Goal: Task Accomplishment & Management: Manage account settings

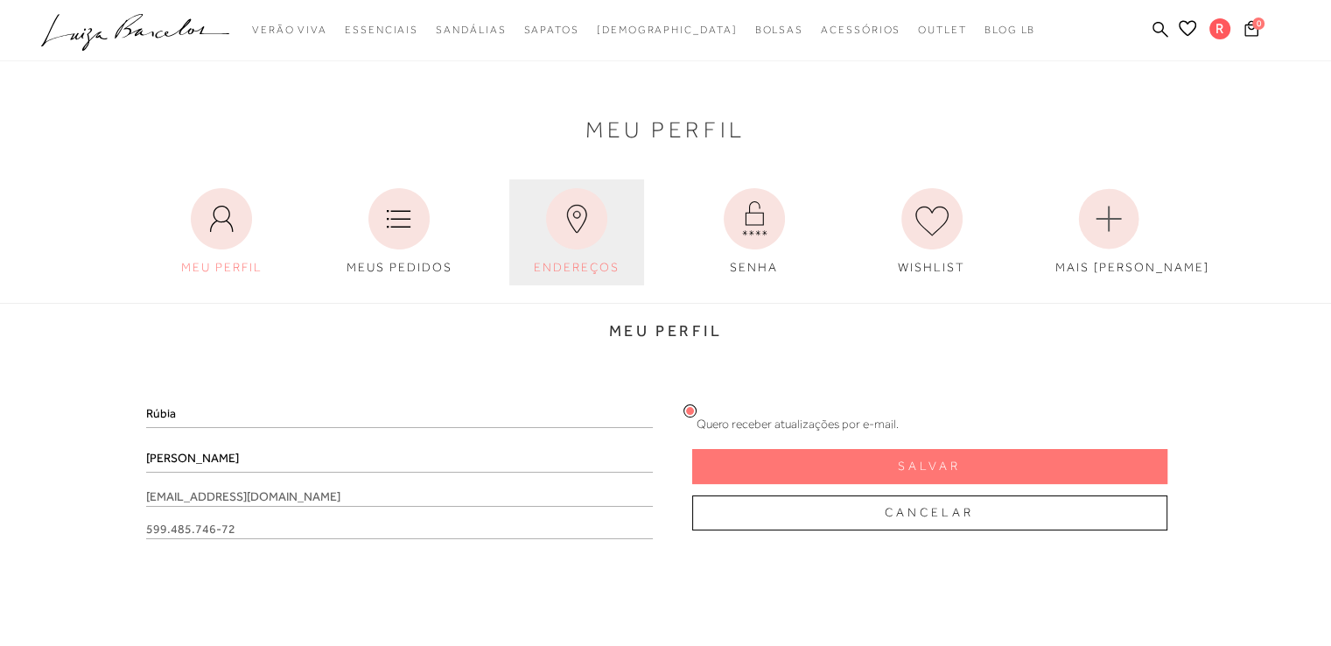
click at [571, 260] on span "ENDEREÇOS" at bounding box center [577, 267] width 86 height 14
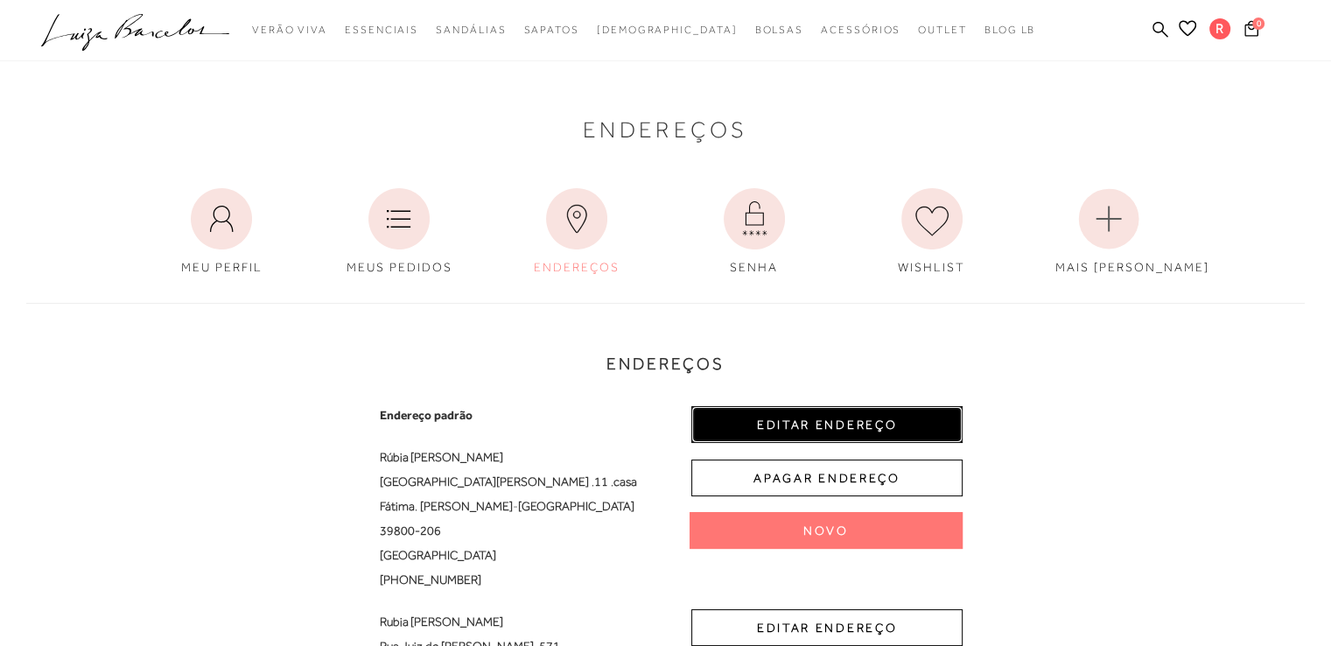
click at [822, 427] on button "EDITAR ENDEREÇO" at bounding box center [826, 424] width 271 height 37
select select "MG"
select select "BR"
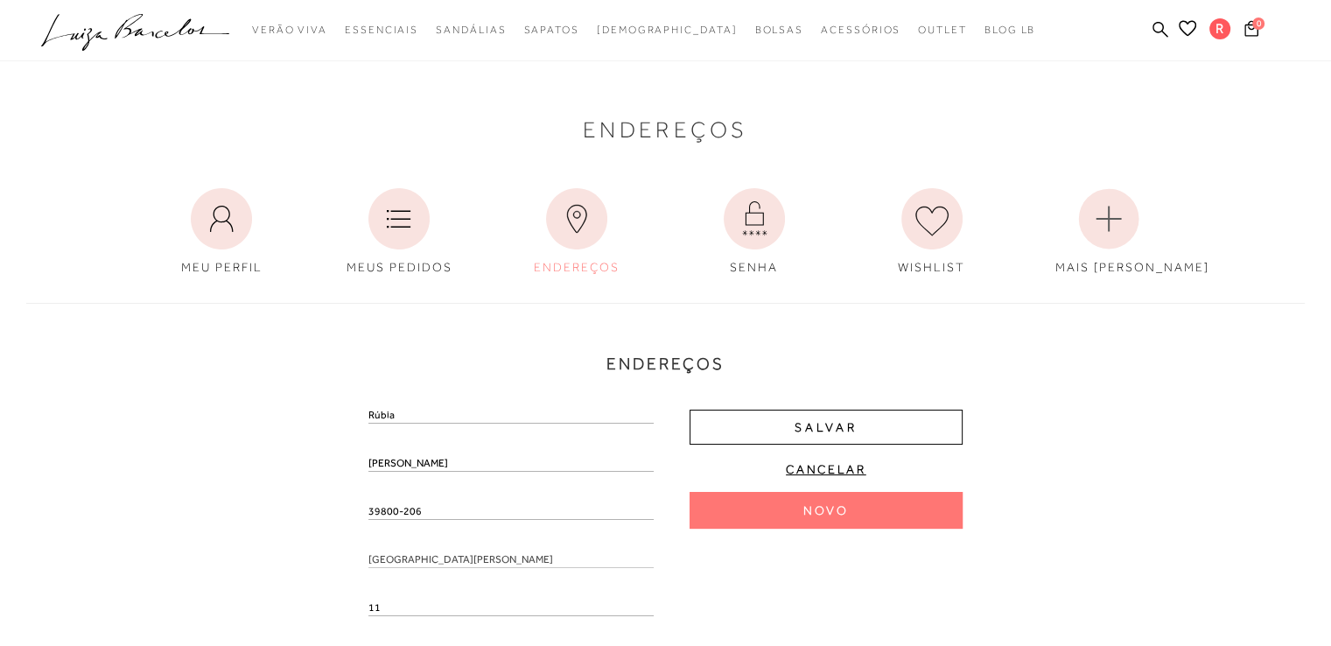
drag, startPoint x: 420, startPoint y: 515, endPoint x: 334, endPoint y: 500, distance: 87.2
click at [334, 500] on div "Endereços Endereço padrão Rúbia Aguilar Silva Britto Rua Placidina Maria de Jes…" at bounding box center [665, 610] width 1304 height 651
click at [430, 529] on input "text" at bounding box center [510, 529] width 285 height 17
paste input "39800-206"
type input "39800-206"
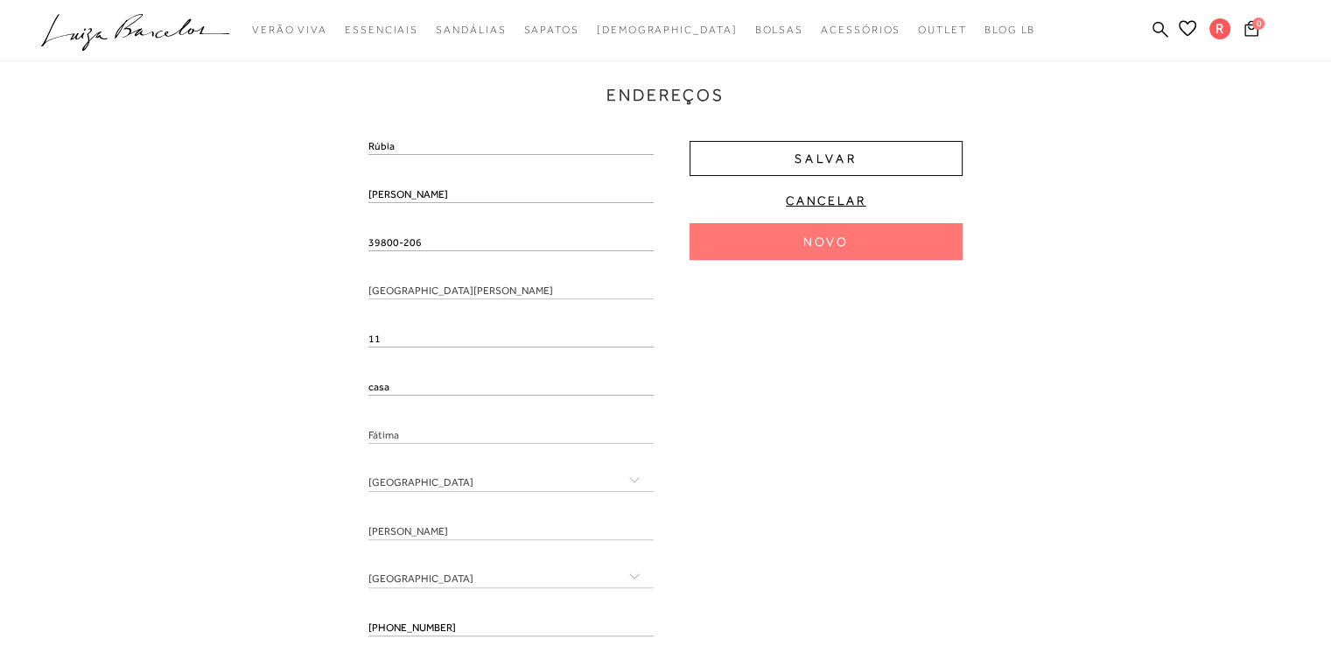
scroll to position [324, 0]
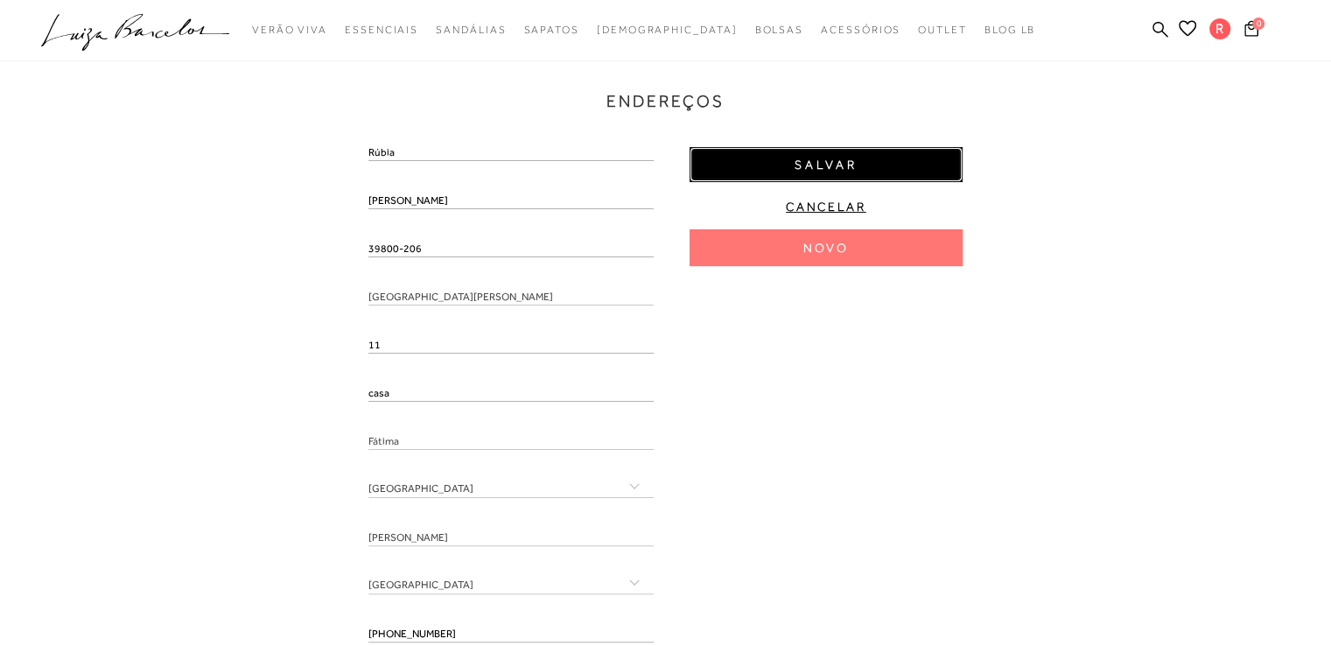
click at [889, 162] on button "Salvar" at bounding box center [825, 164] width 273 height 35
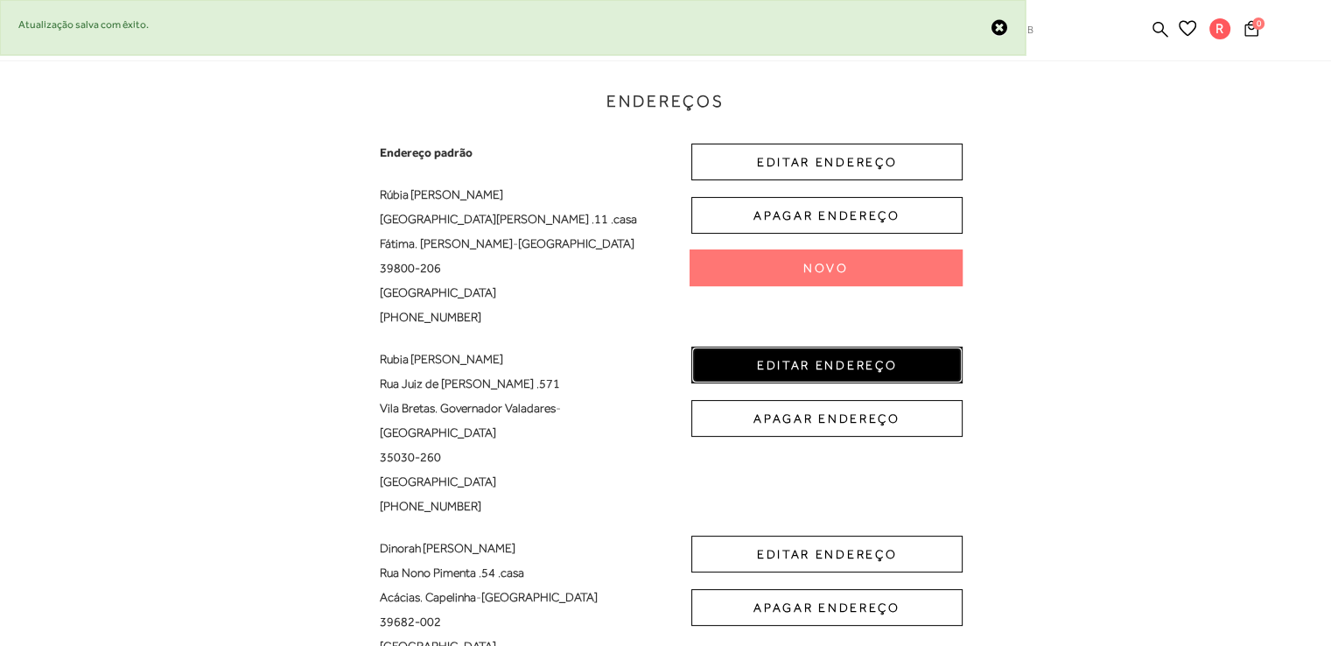
click at [832, 359] on button "EDITAR ENDEREÇO" at bounding box center [826, 364] width 271 height 37
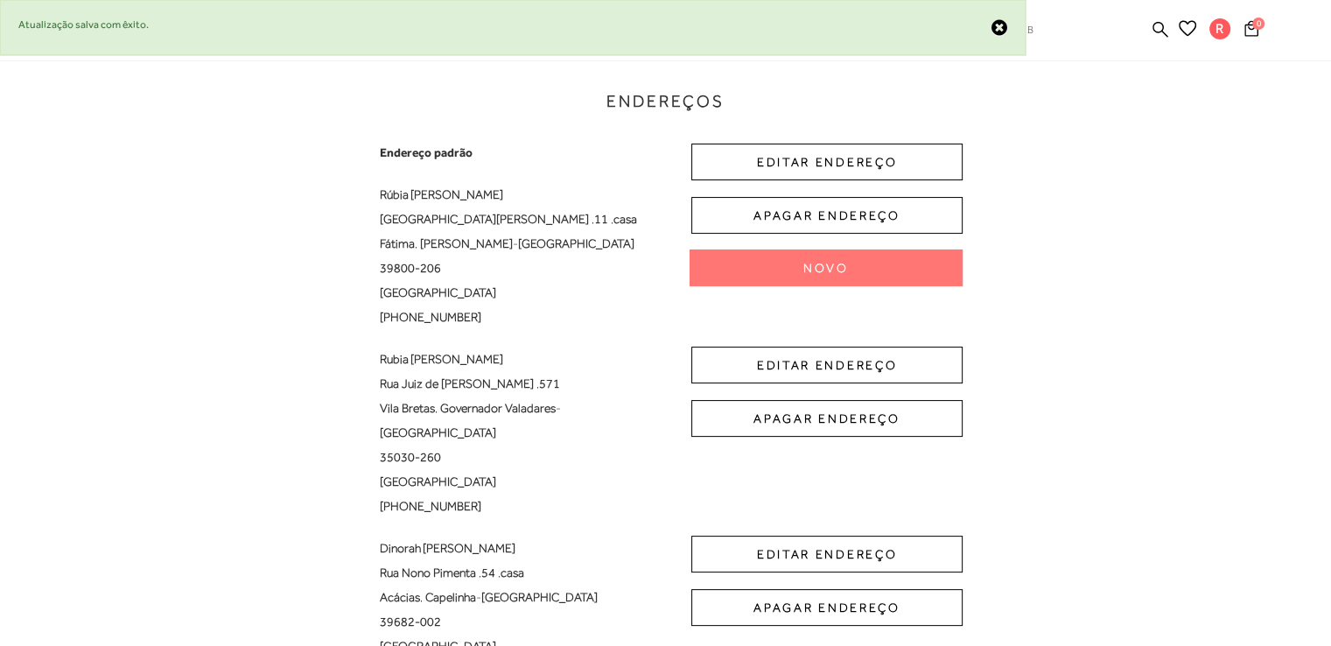
select select "MG"
select select "BR"
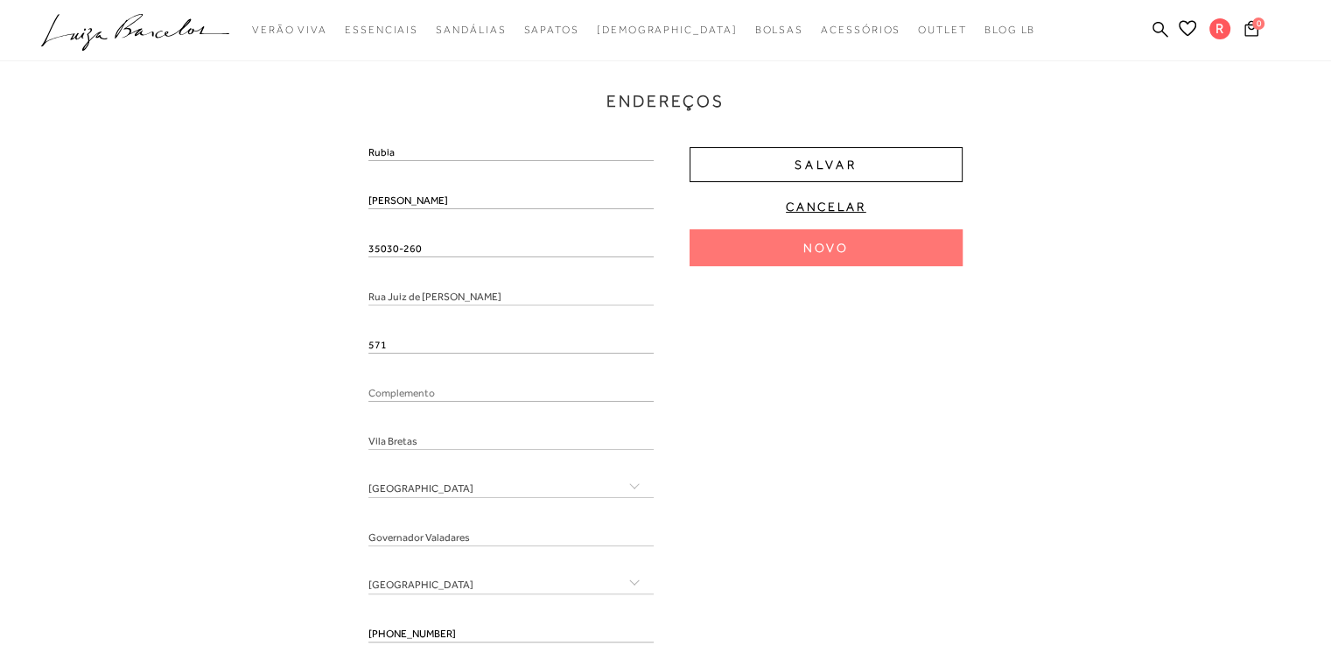
drag, startPoint x: 420, startPoint y: 246, endPoint x: 290, endPoint y: 246, distance: 129.5
click at [290, 246] on div "Endereços Endereço padrão Rúbia Aguilar Silva Britto Rua Placidina Maria de Jes…" at bounding box center [665, 375] width 1304 height 704
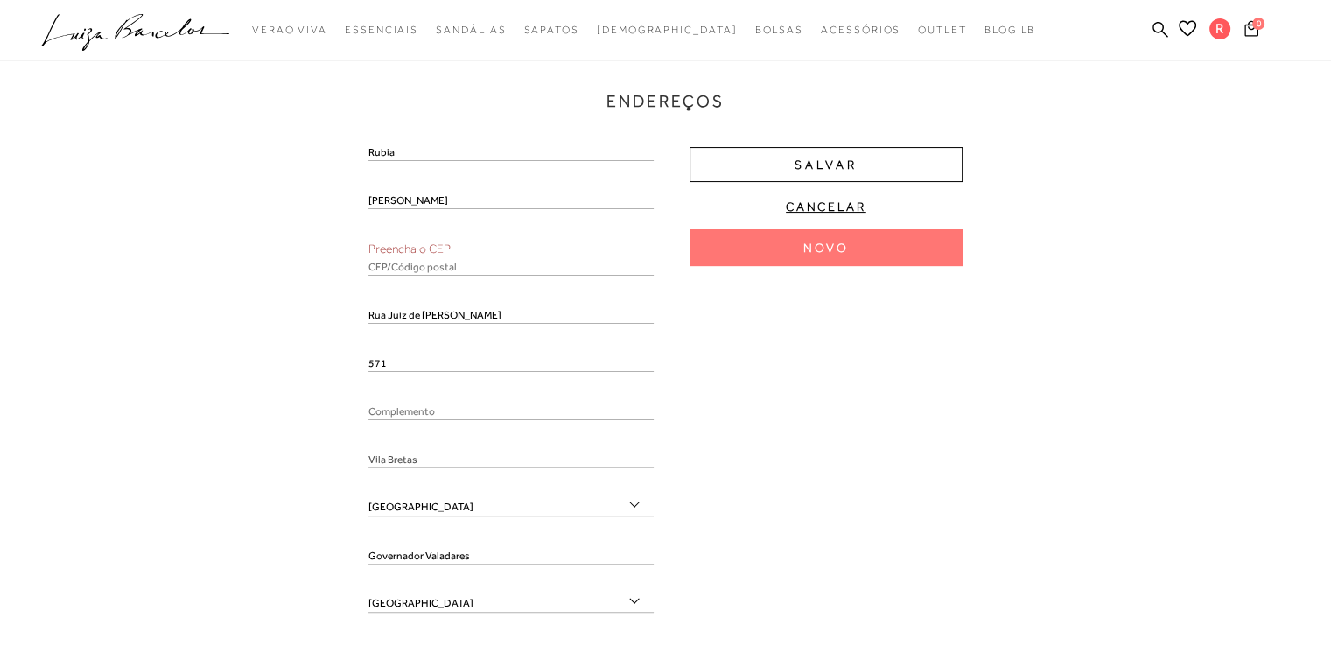
click at [420, 269] on input "text" at bounding box center [510, 266] width 285 height 17
paste input "35030-260"
type input "35030-260"
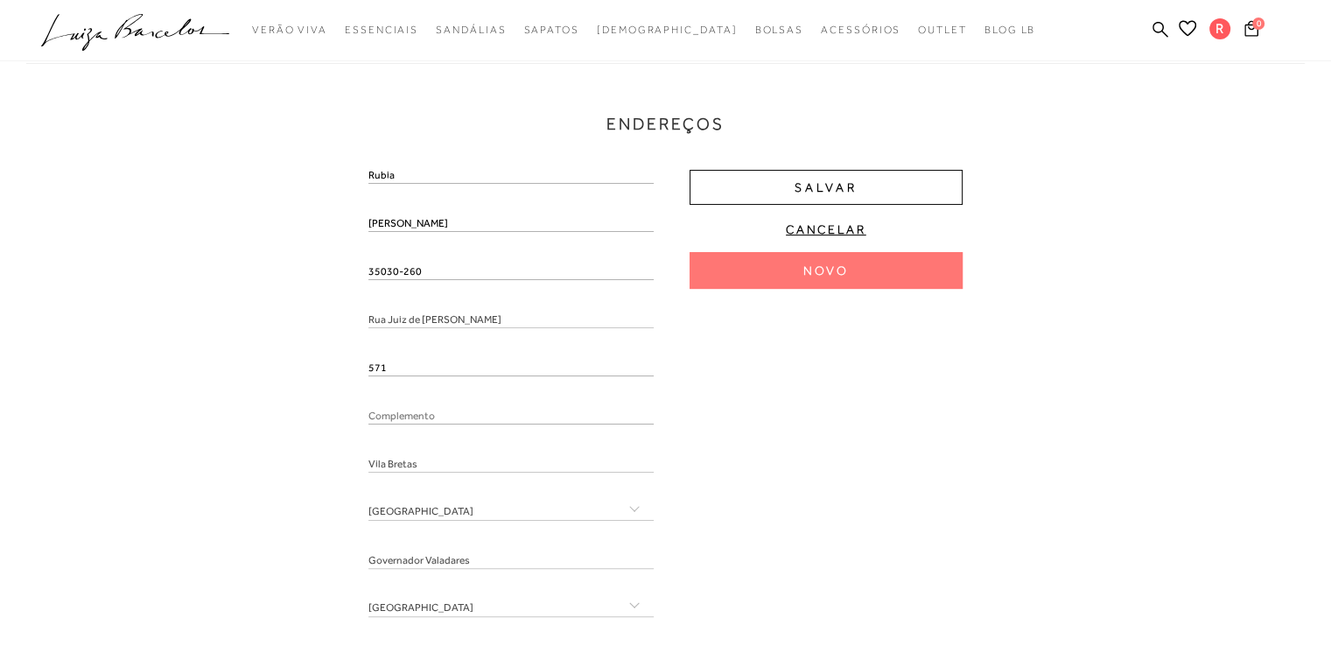
scroll to position [61, 0]
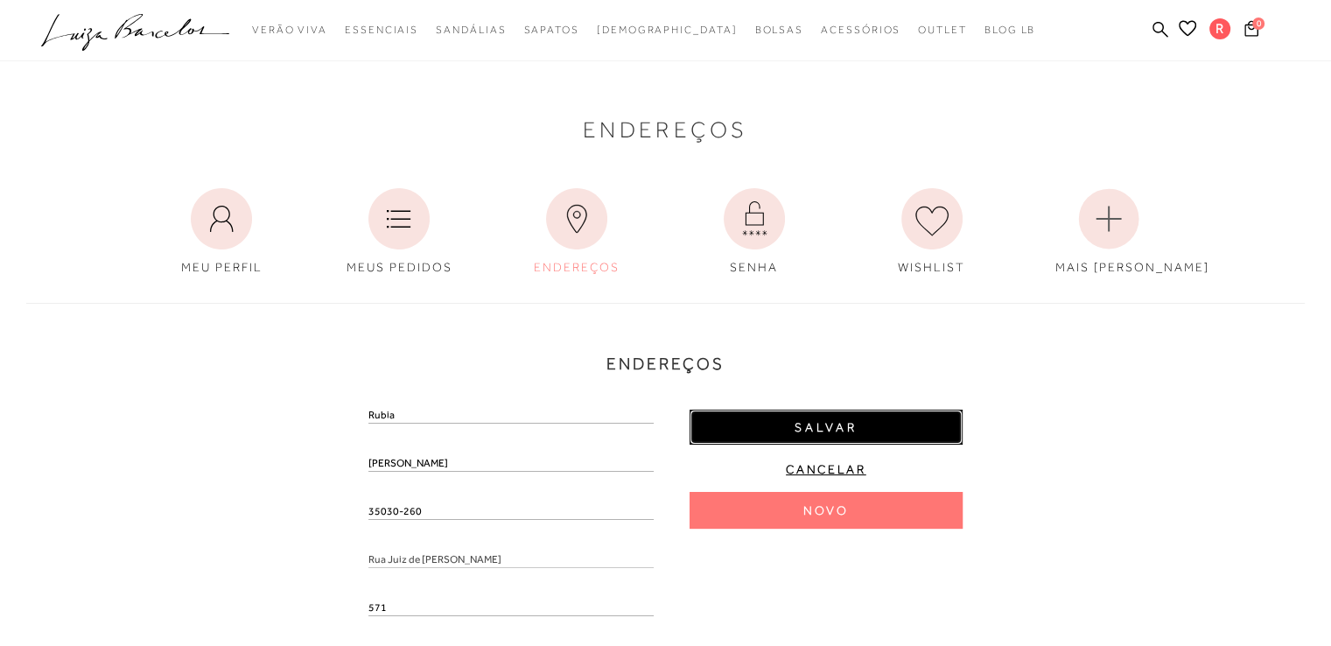
click at [848, 423] on span "Salvar" at bounding box center [825, 427] width 63 height 17
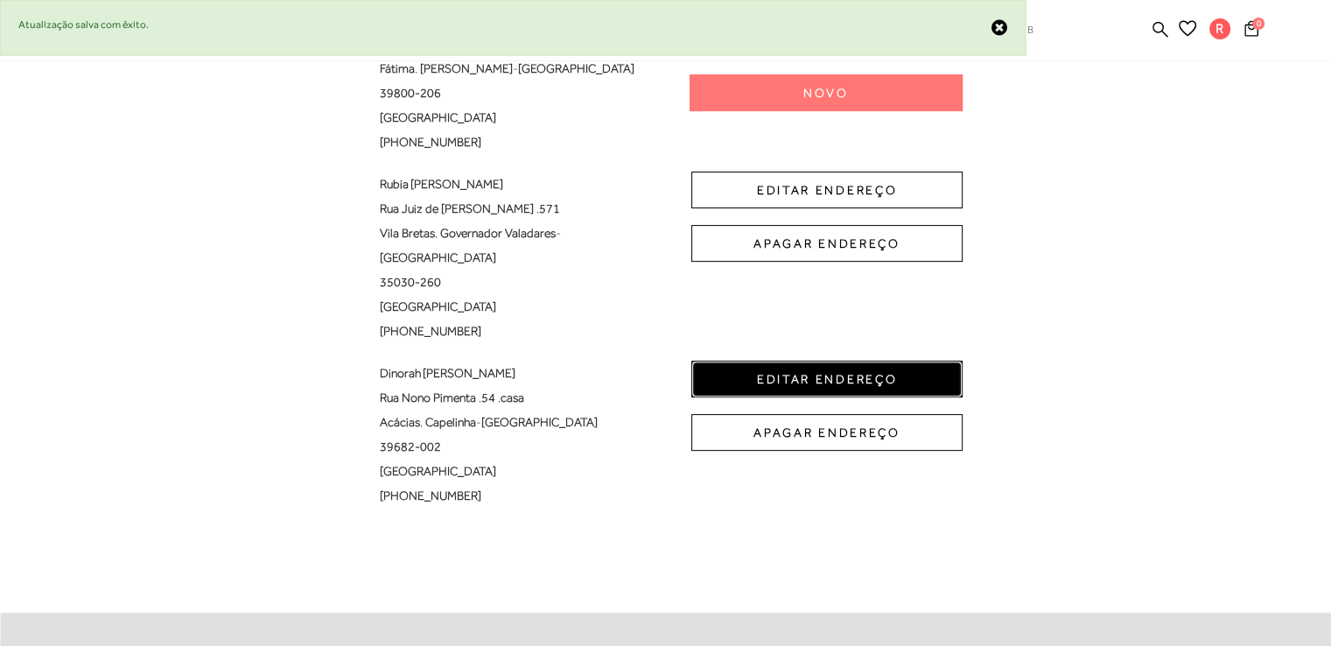
click at [802, 360] on button "EDITAR ENDEREÇO" at bounding box center [826, 378] width 271 height 37
select select "MG"
select select "BR"
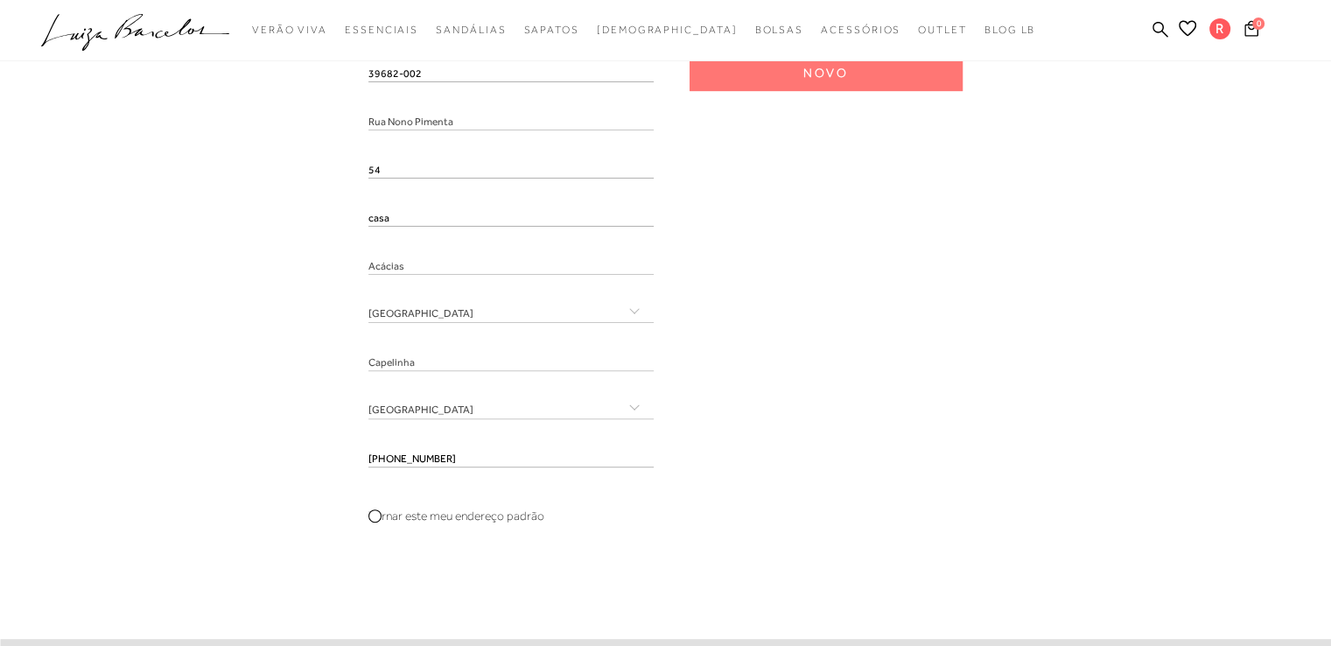
scroll to position [153, 0]
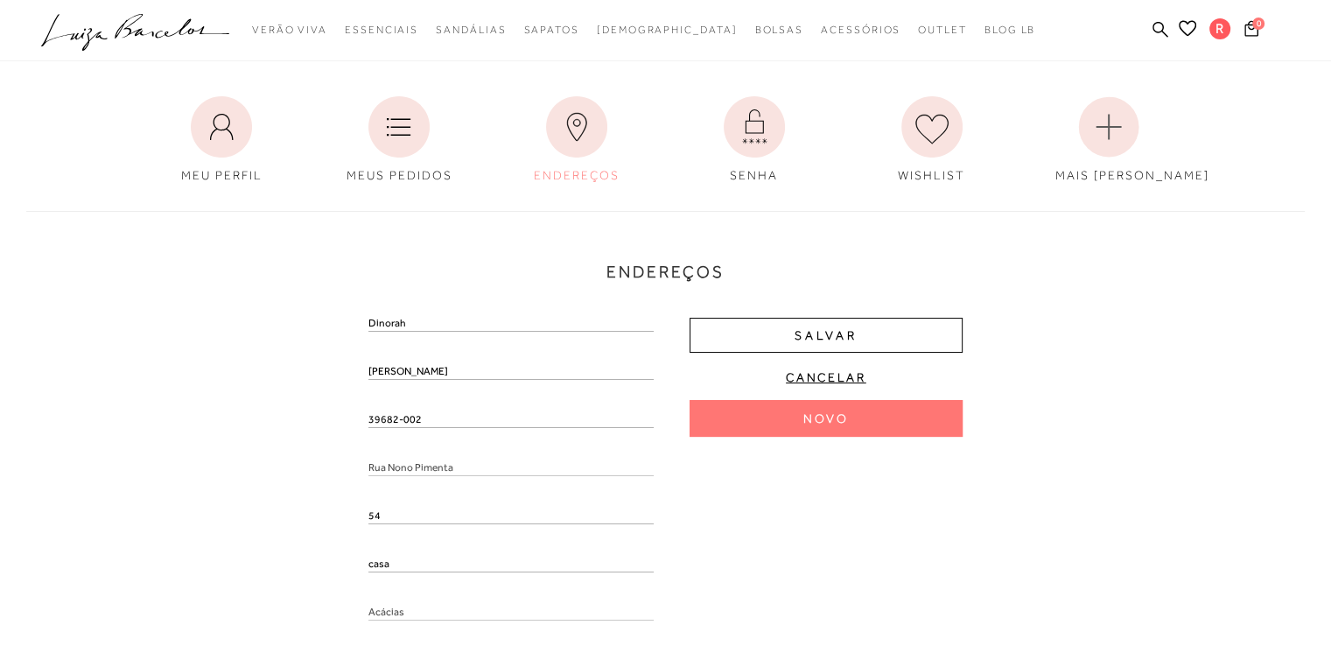
drag, startPoint x: 440, startPoint y: 422, endPoint x: 325, endPoint y: 407, distance: 115.6
click at [325, 407] on div "Endereços Endereço padrão Rúbia Aguilar Silva Britto Rua Placidina Maria de Jes…" at bounding box center [665, 545] width 1304 height 704
click at [406, 438] on input "text" at bounding box center [510, 437] width 285 height 17
paste input "39682-002"
type input "39682-002"
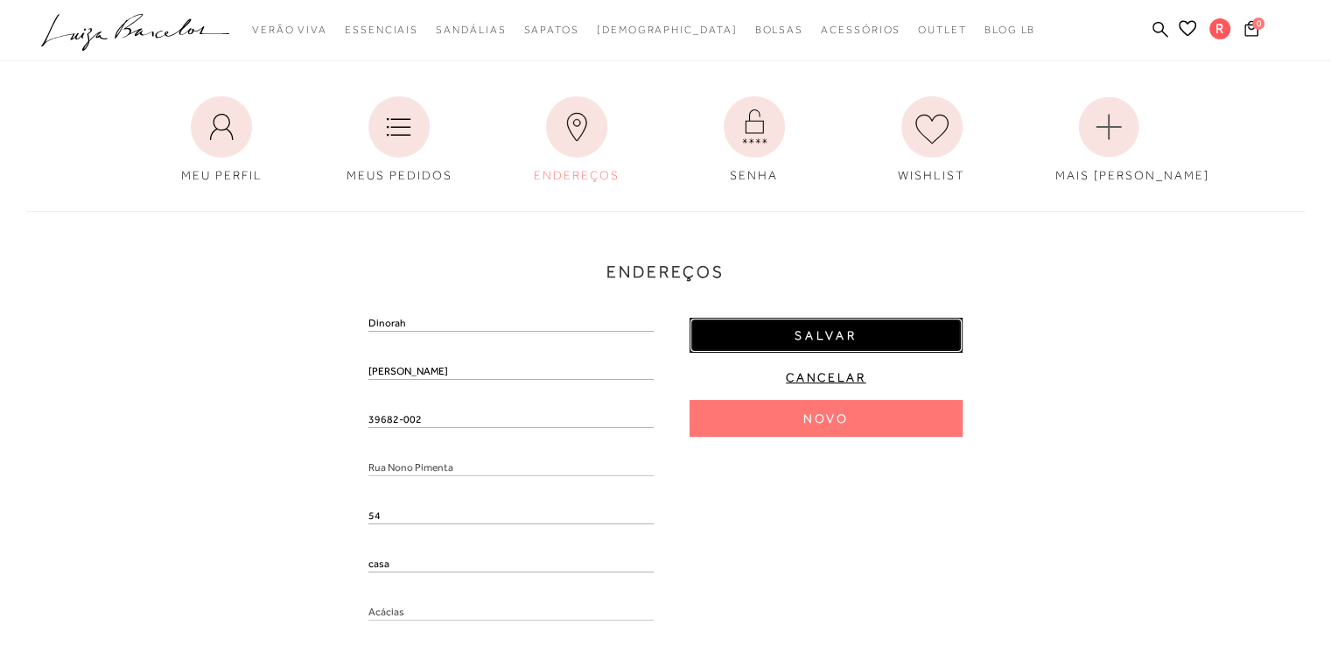
click at [833, 345] on button "Salvar" at bounding box center [825, 335] width 273 height 35
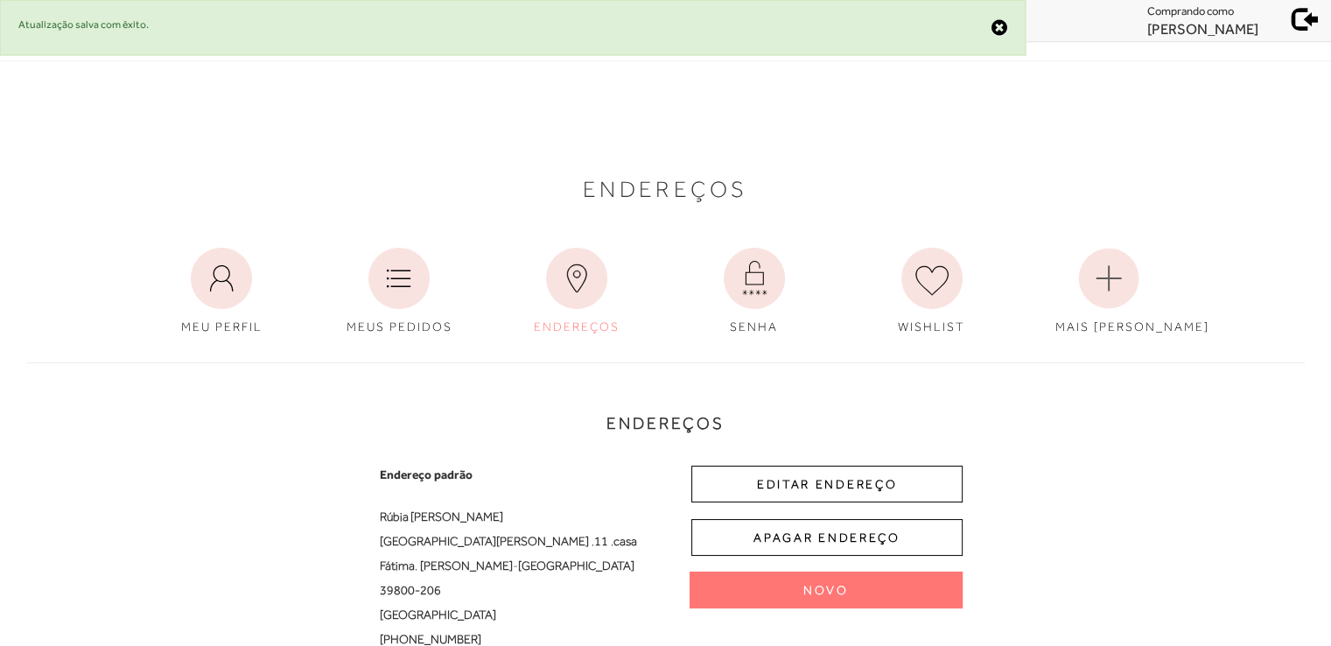
scroll to position [0, 0]
click at [1303, 23] on span at bounding box center [1305, 18] width 24 height 24
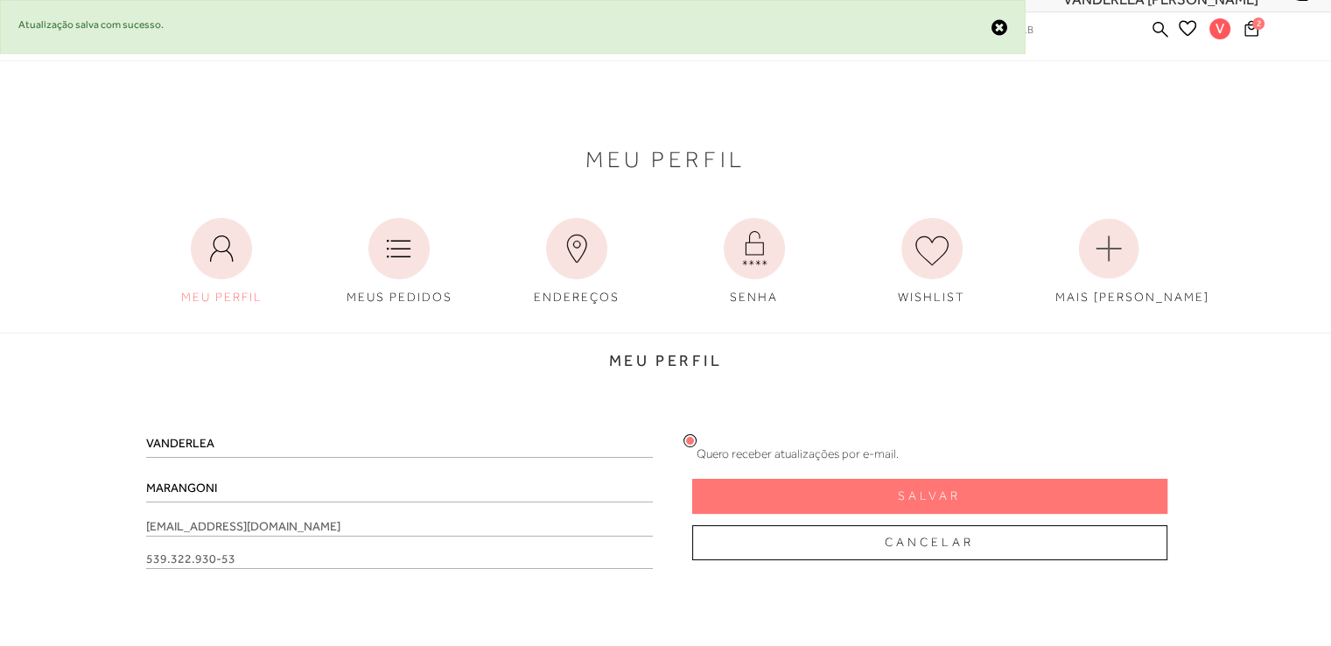
click at [571, 290] on link "ENDEREÇOS" at bounding box center [576, 262] width 135 height 106
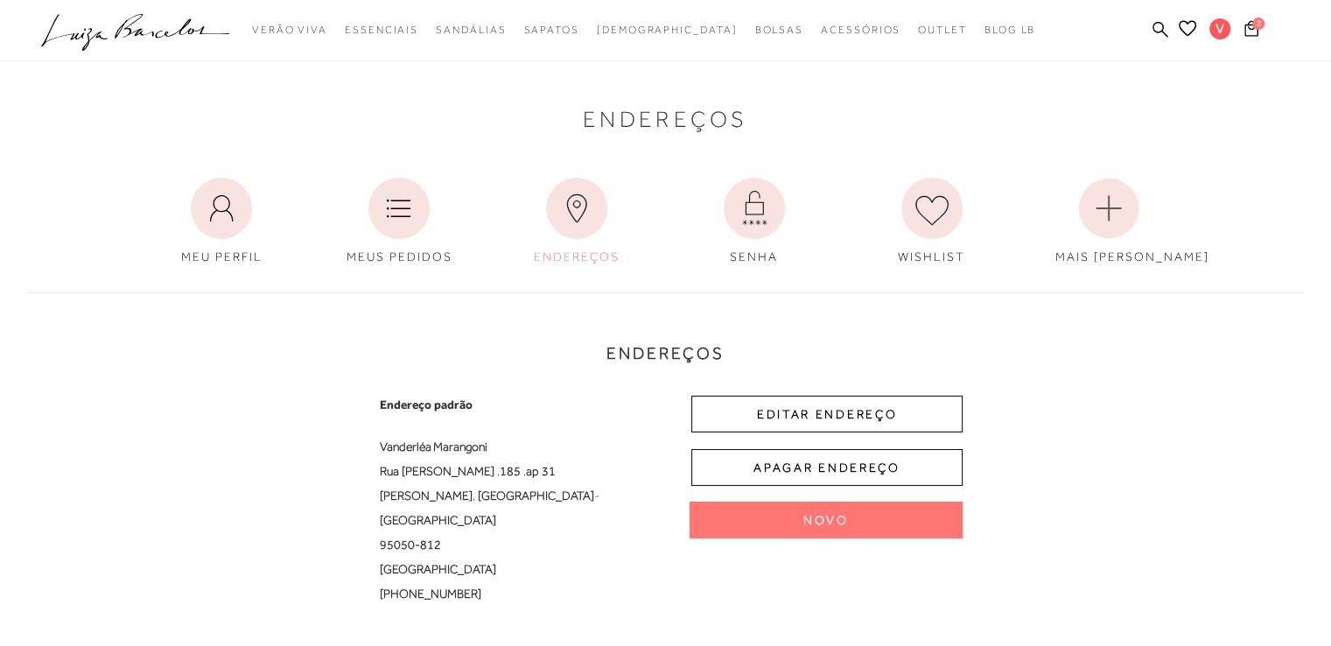
scroll to position [276, 0]
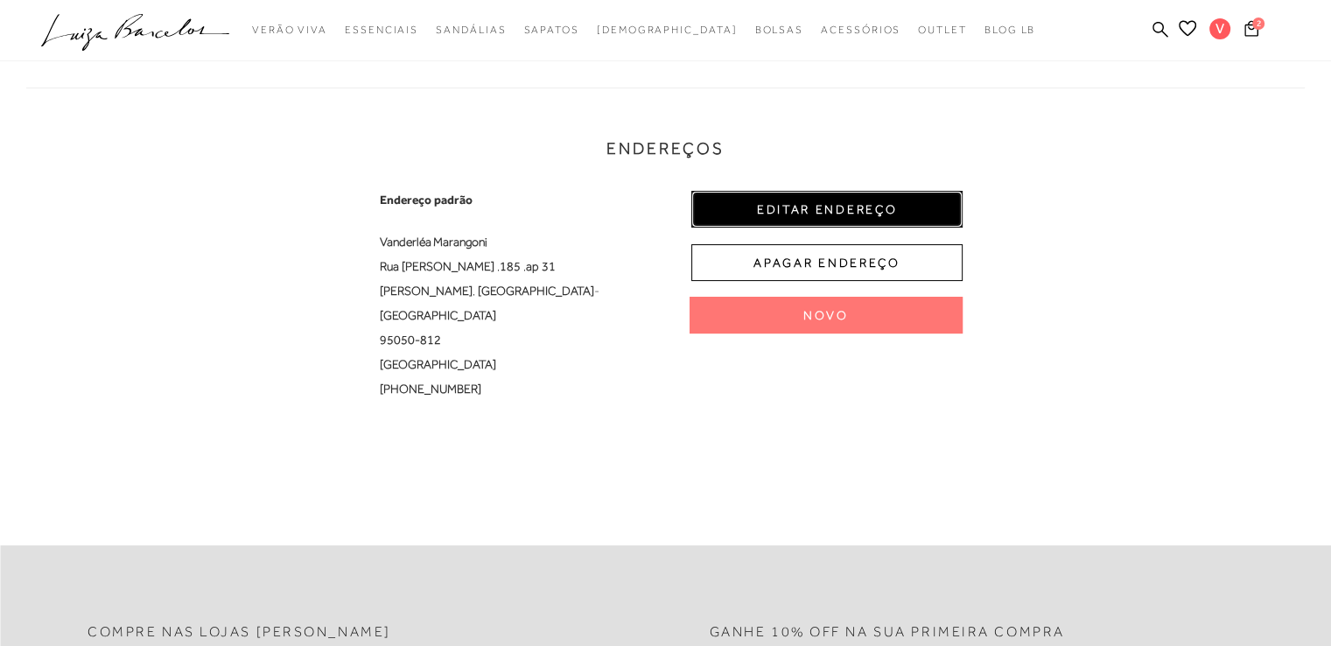
click at [847, 211] on button "EDITAR ENDEREÇO" at bounding box center [826, 209] width 271 height 37
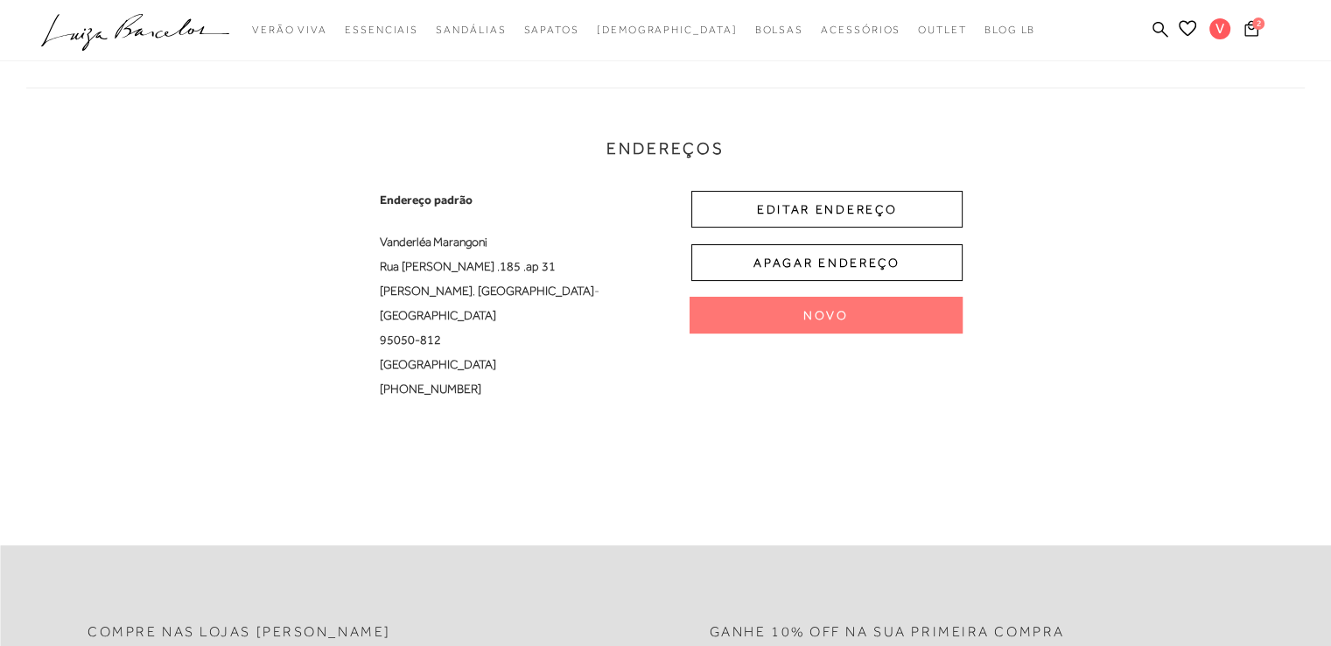
select select "RS"
select select "BR"
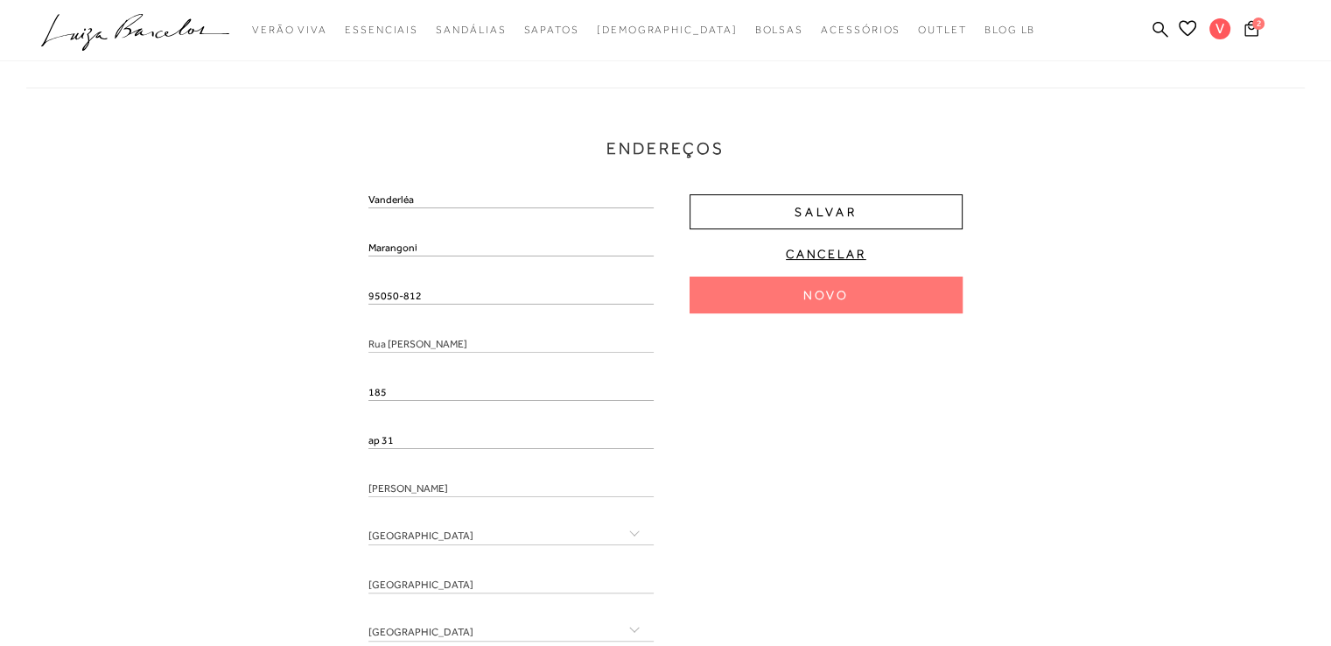
drag, startPoint x: 421, startPoint y: 295, endPoint x: 231, endPoint y: 328, distance: 192.7
click at [231, 328] on div "Endereços Endereço padrão Vanderléa Marangoni Rua Pedro Mondadori , 185 , ap 31…" at bounding box center [665, 395] width 1304 height 651
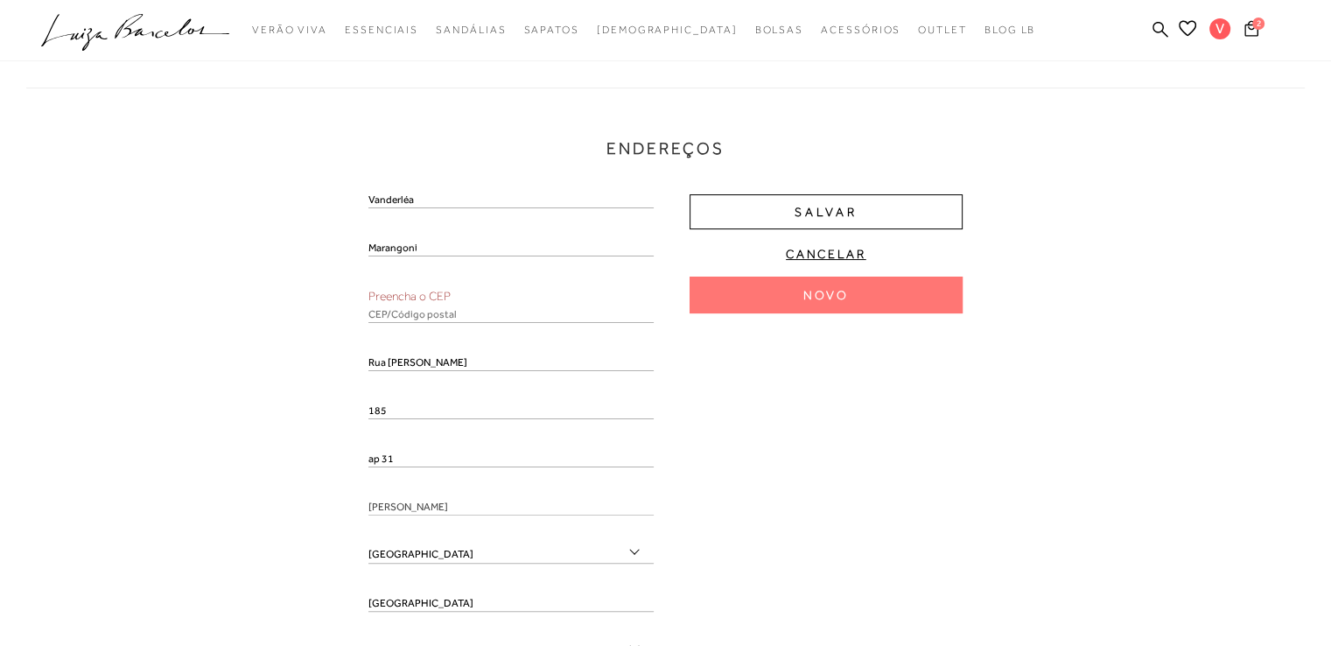
click at [407, 305] on input "text" at bounding box center [510, 313] width 285 height 17
paste input "95050-812"
type input "95050-812"
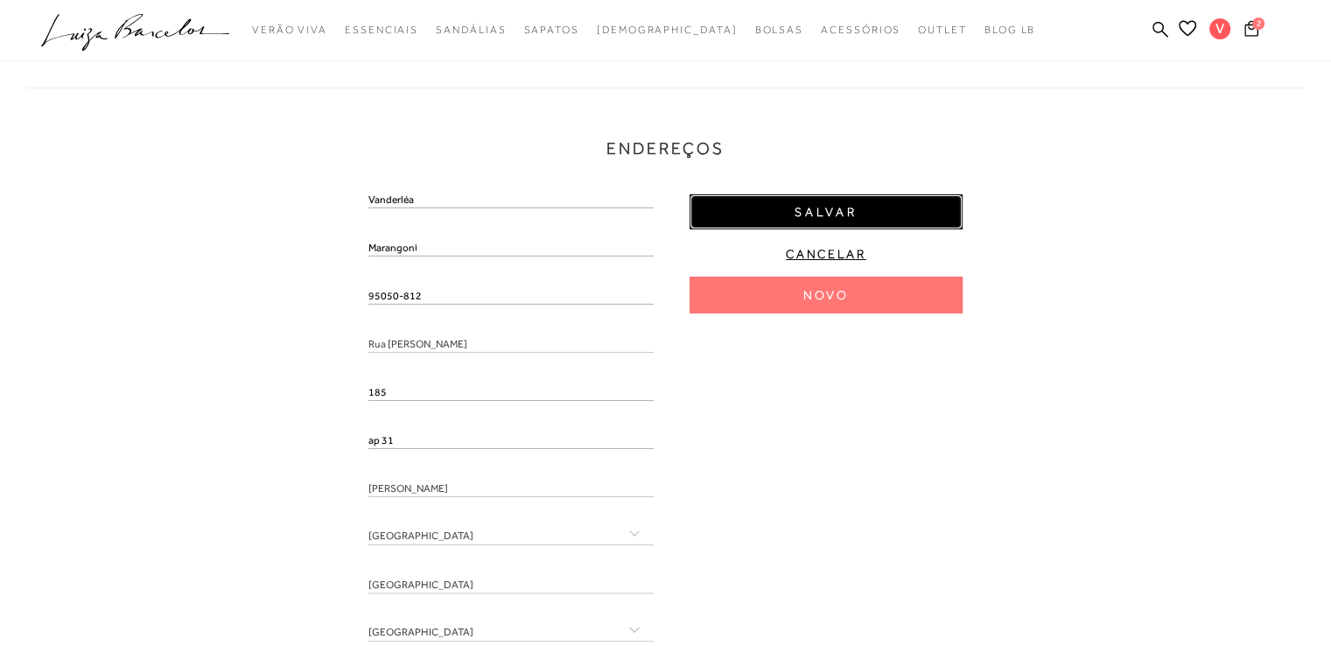
click at [884, 212] on button "Salvar" at bounding box center [825, 211] width 273 height 35
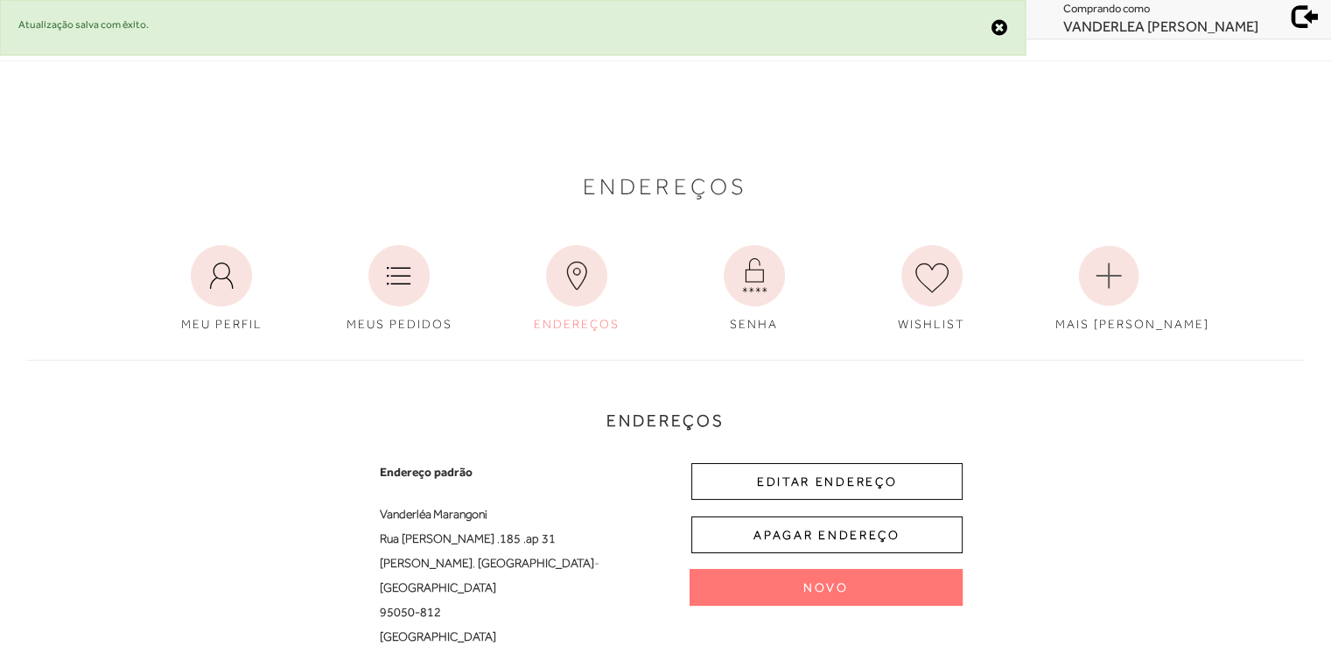
scroll to position [0, 0]
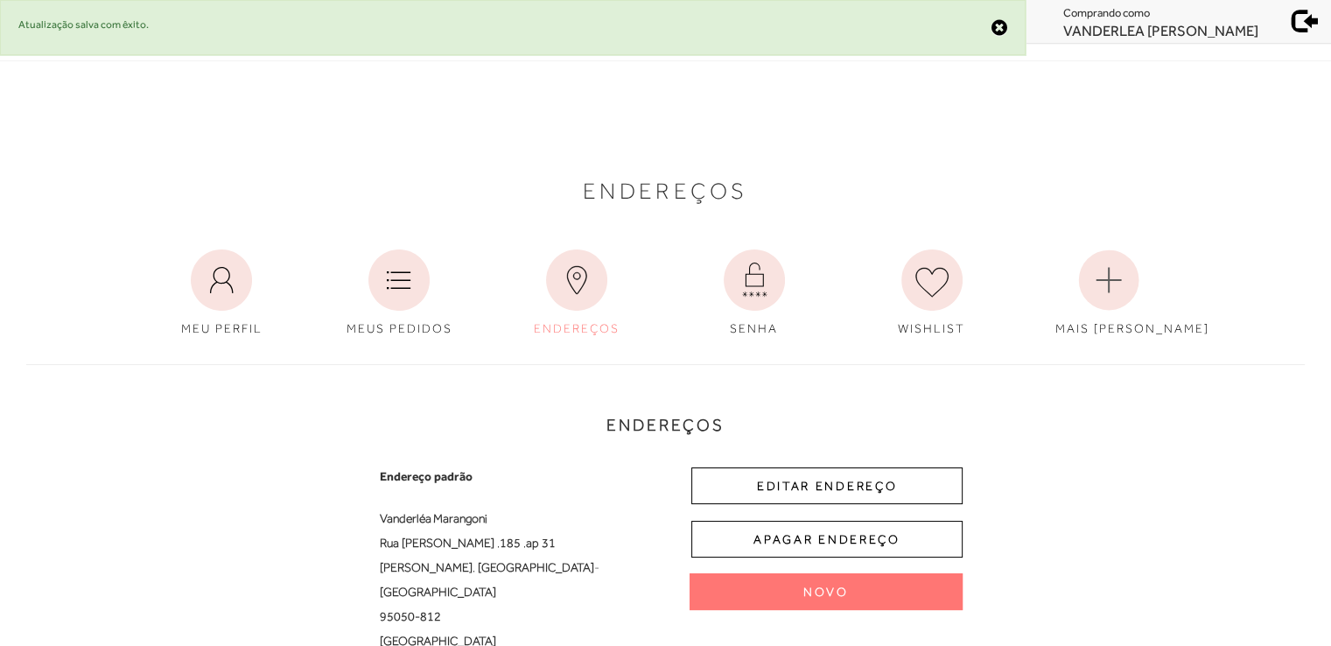
click at [1306, 18] on span at bounding box center [1305, 18] width 24 height 24
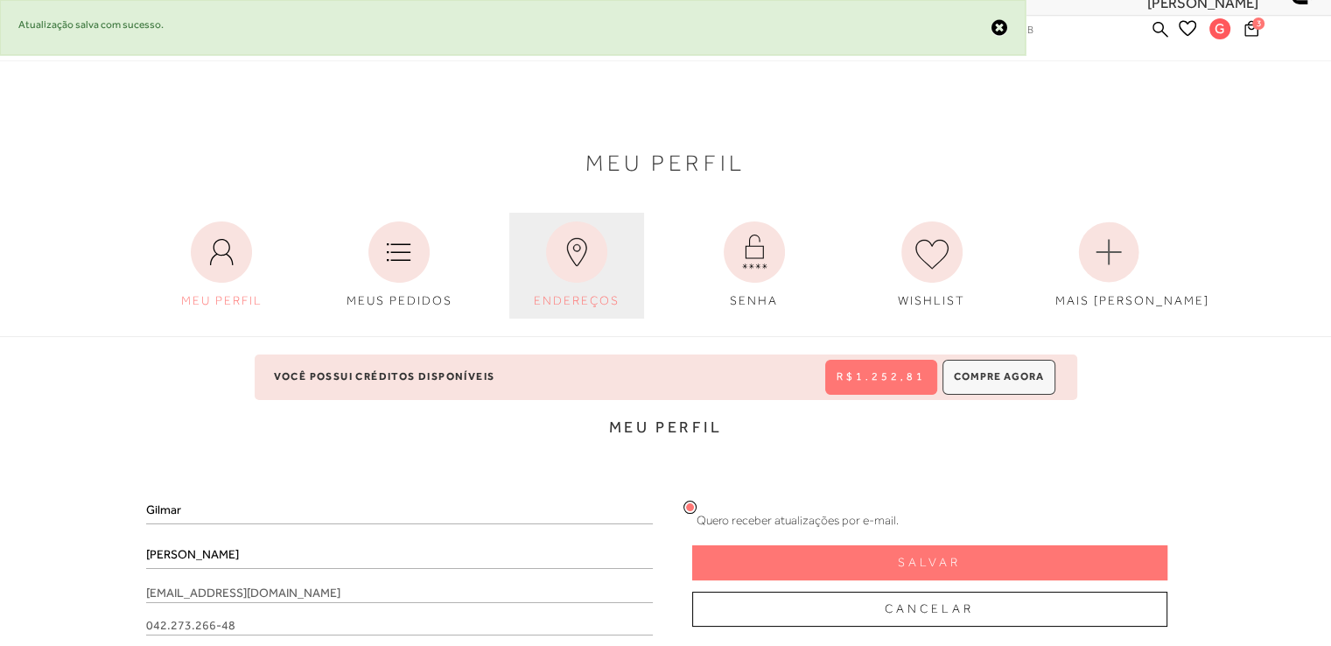
scroll to position [31, 0]
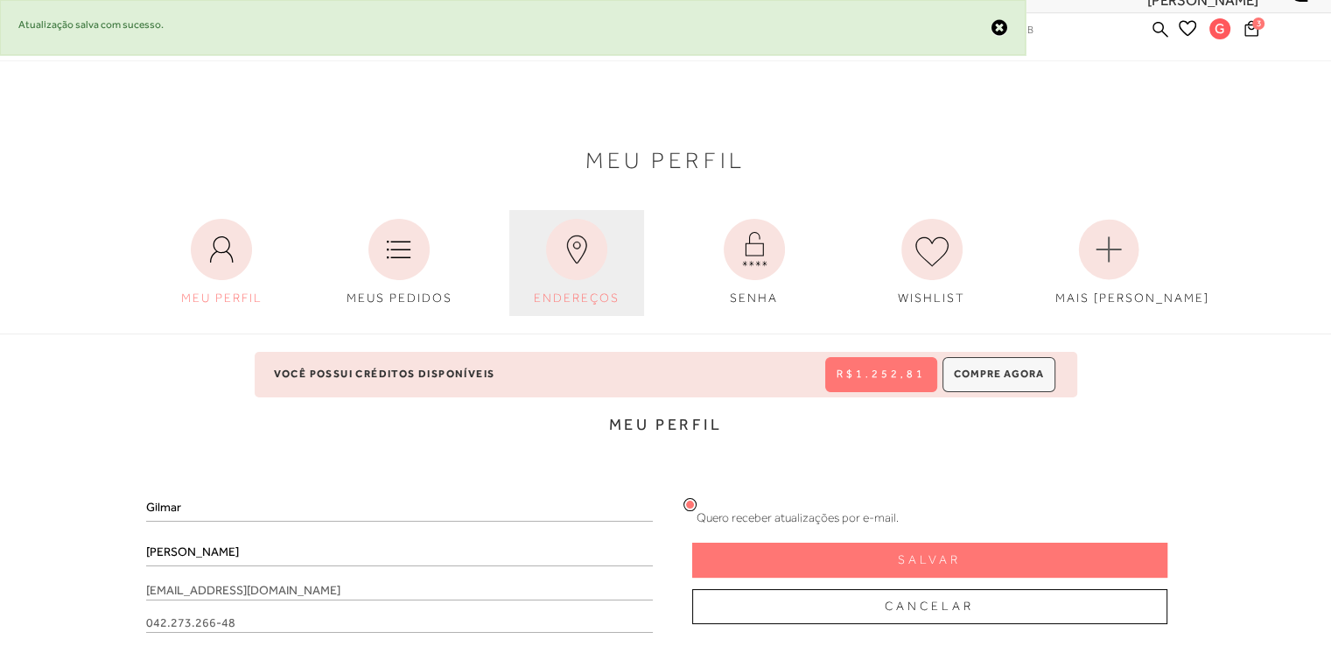
click at [588, 292] on span "ENDEREÇOS" at bounding box center [577, 297] width 86 height 14
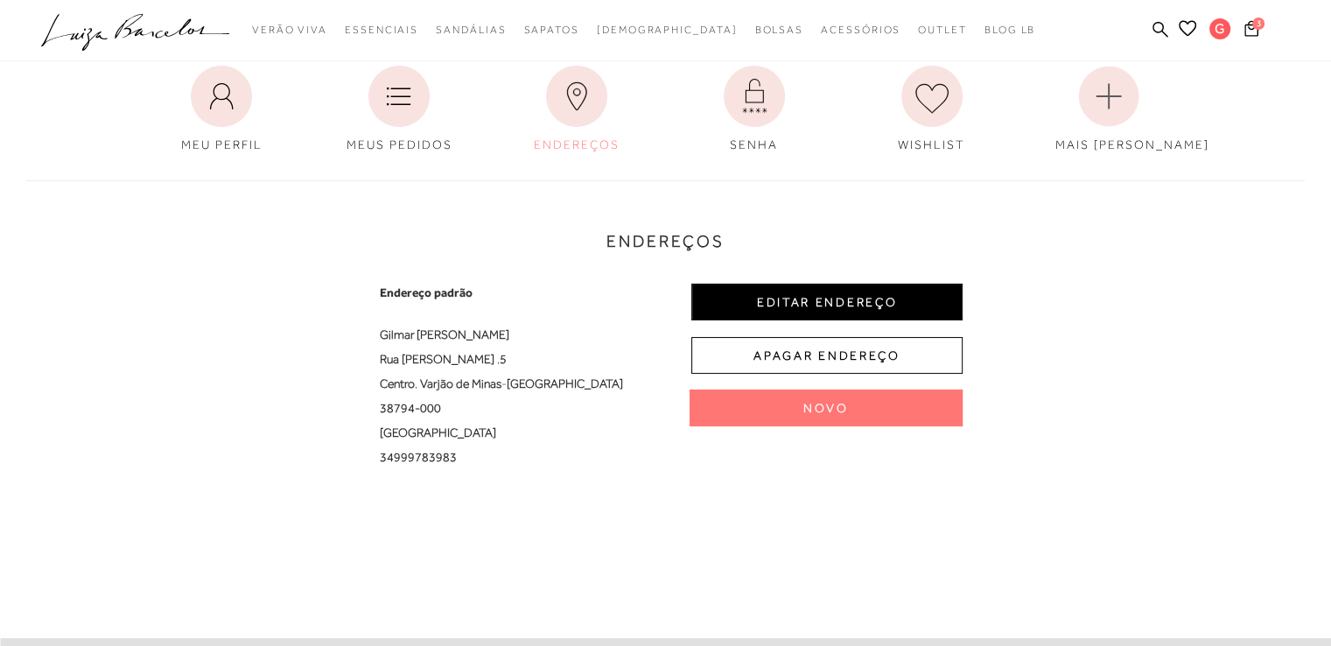
scroll to position [206, 0]
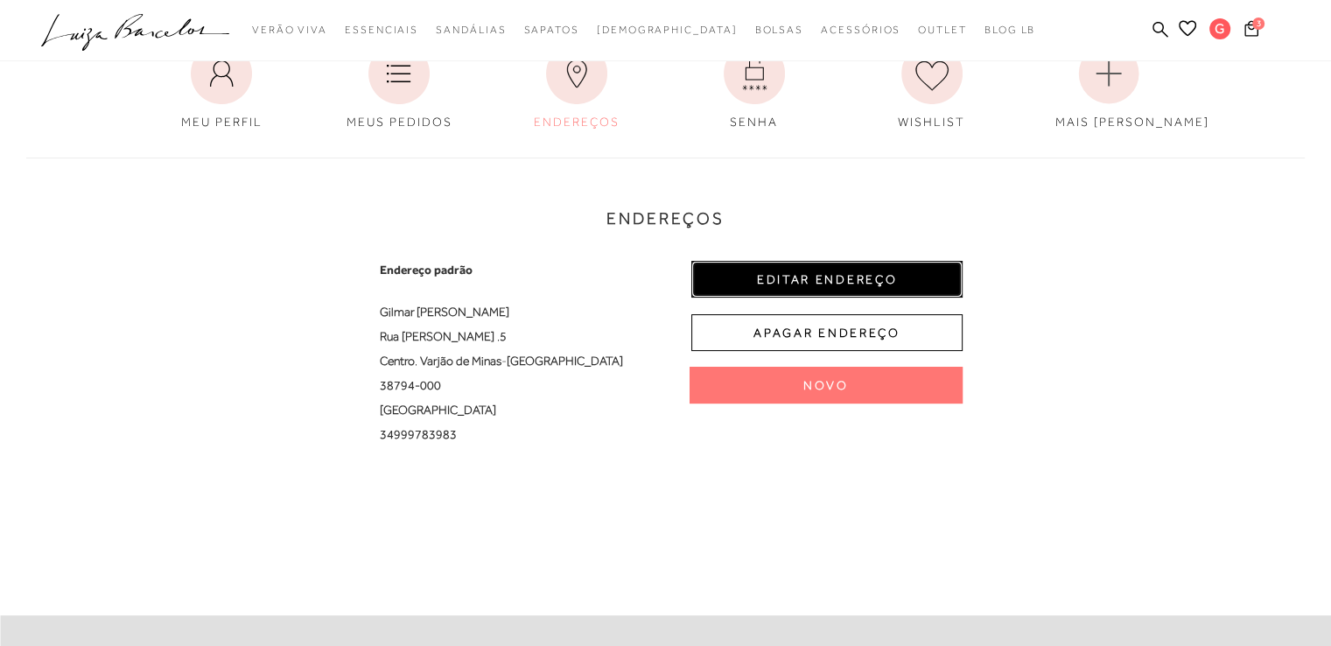
click at [847, 272] on button "EDITAR ENDEREÇO" at bounding box center [826, 279] width 271 height 37
select select "MG"
select select "BR"
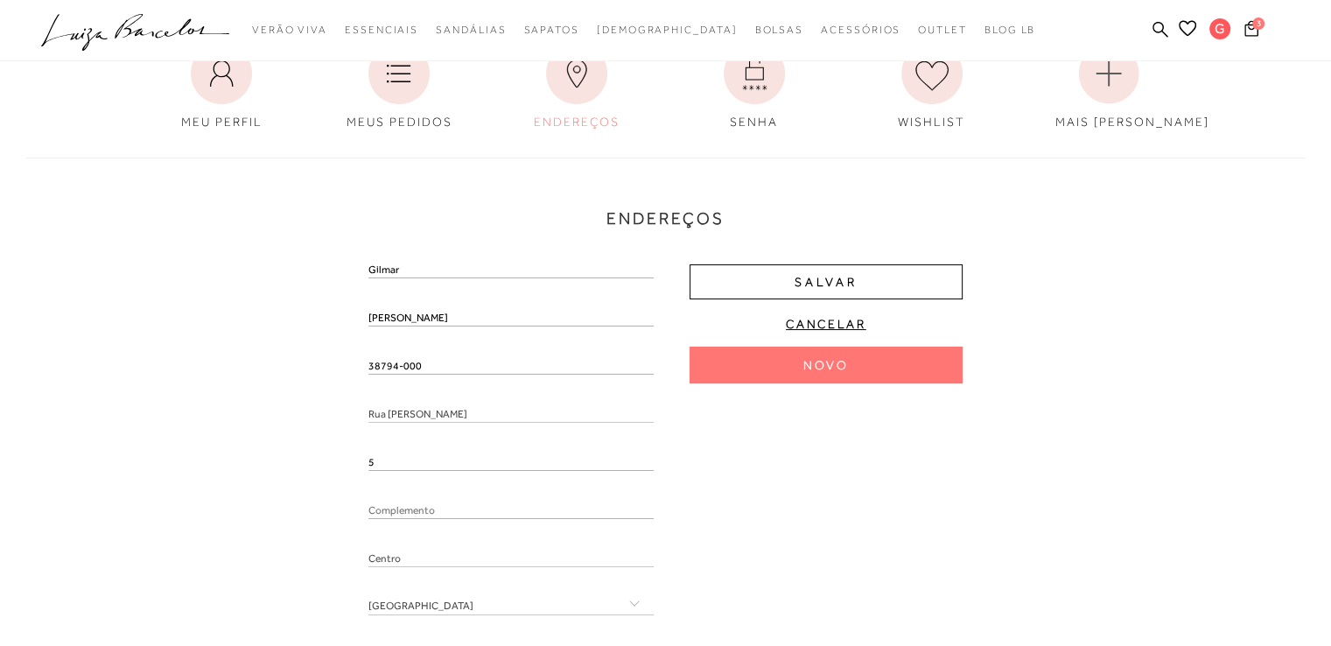
drag, startPoint x: 428, startPoint y: 368, endPoint x: 321, endPoint y: 385, distance: 108.0
click at [321, 385] on div "Endereços Endereço padrão [PERSON_NAME] [GEOGRAPHIC_DATA][PERSON_NAME] , 5 Cent…" at bounding box center [665, 465] width 1304 height 651
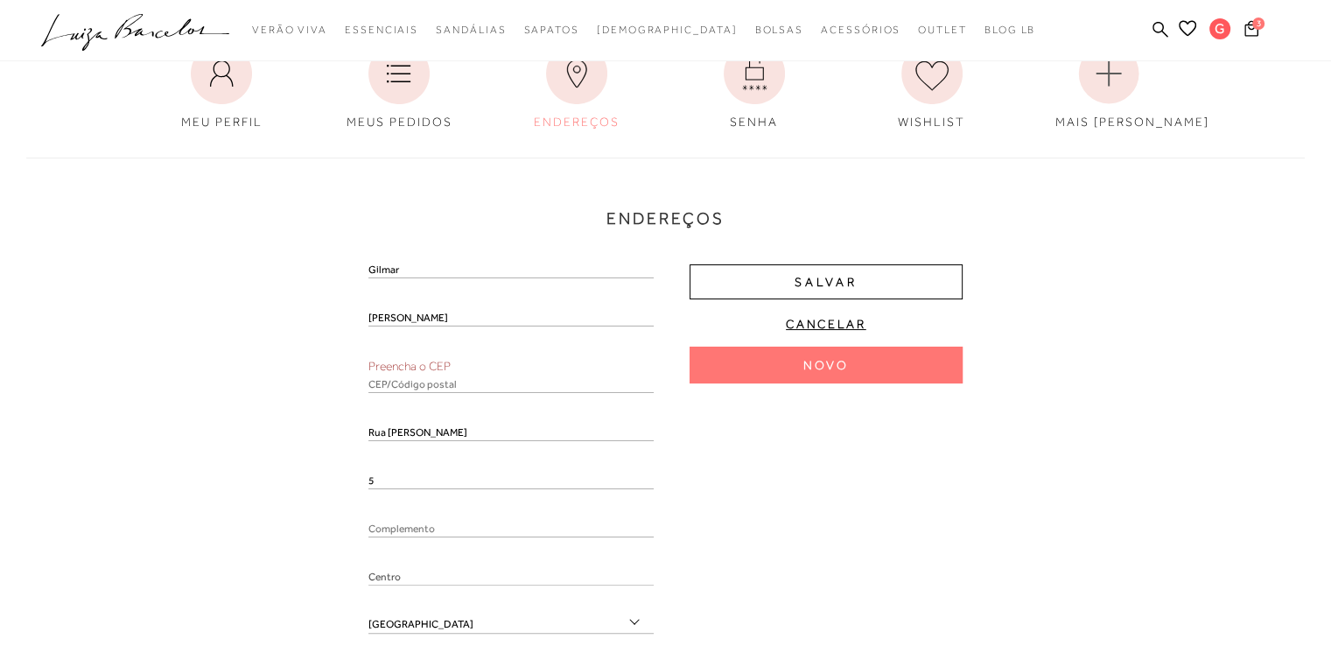
click at [402, 390] on input "text" at bounding box center [510, 383] width 285 height 17
paste input "38794-000"
type input "38794-000"
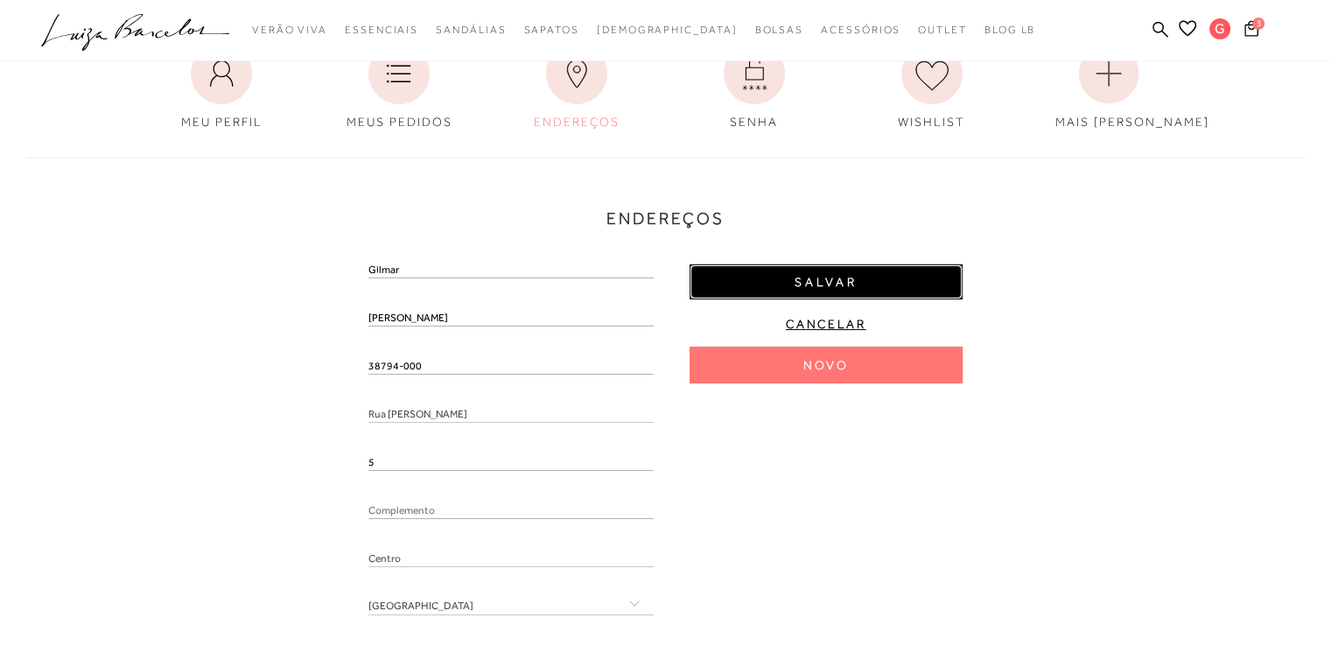
click at [850, 278] on span "Salvar" at bounding box center [825, 282] width 63 height 17
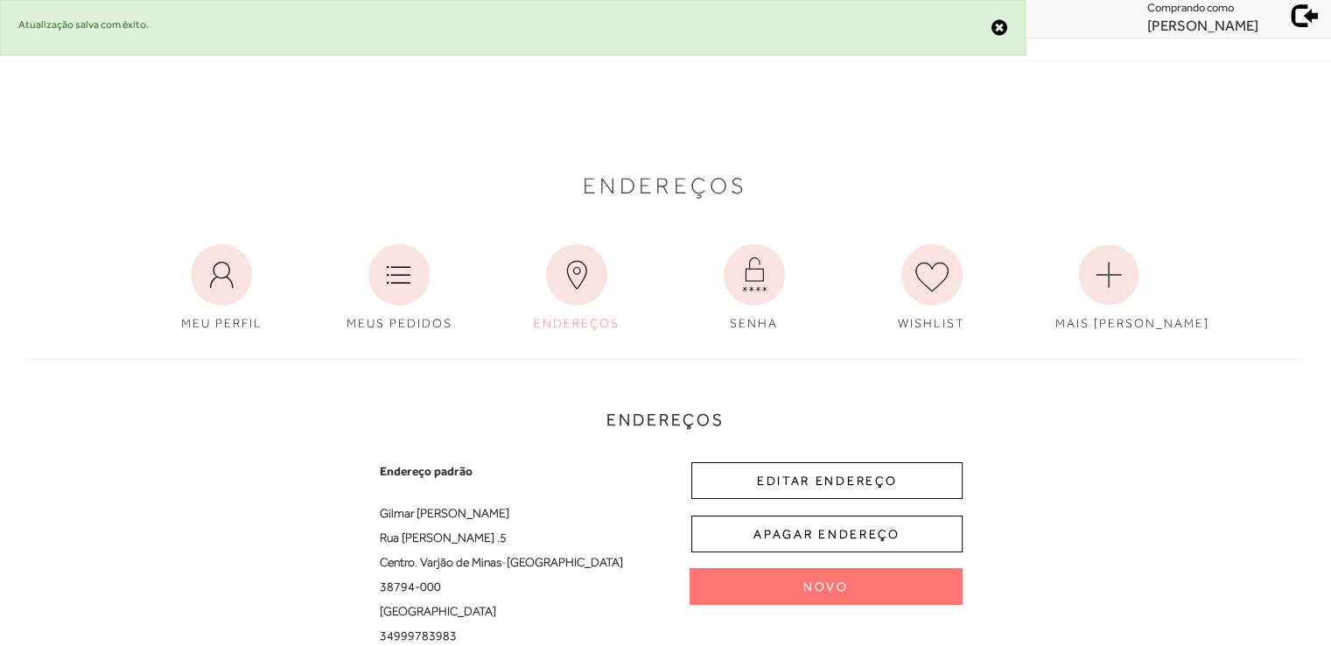
scroll to position [0, 0]
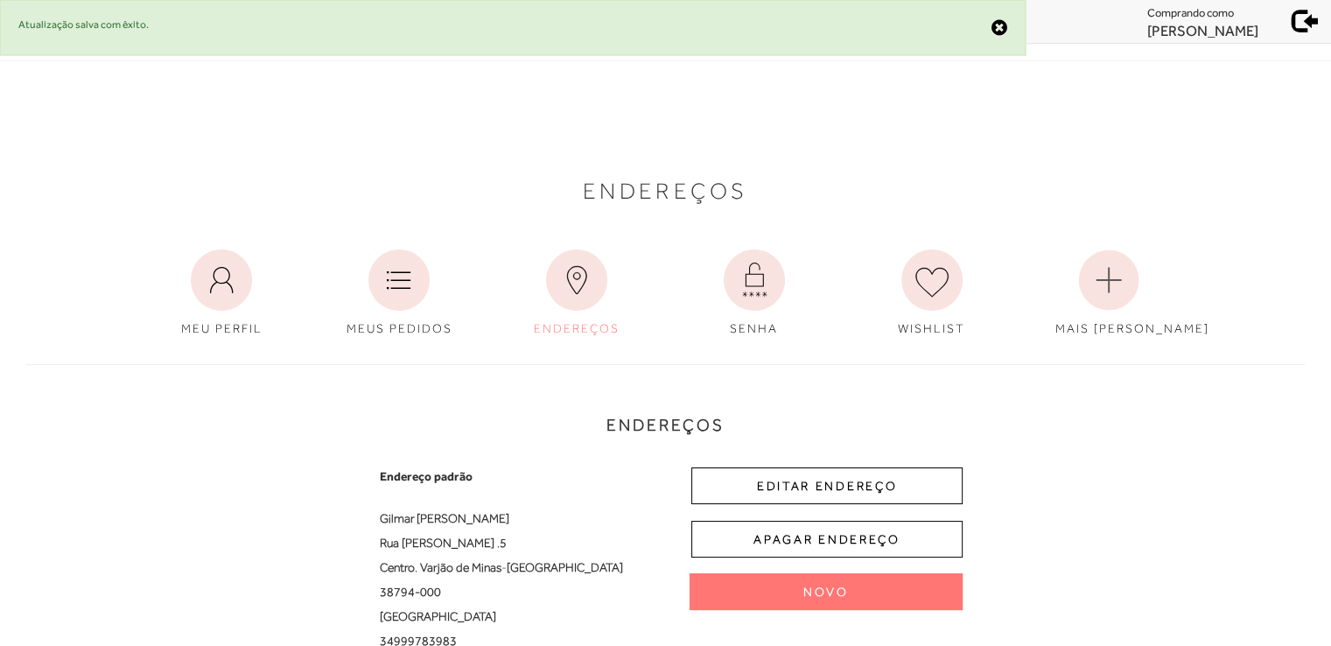
click at [1295, 17] on span at bounding box center [1305, 18] width 24 height 24
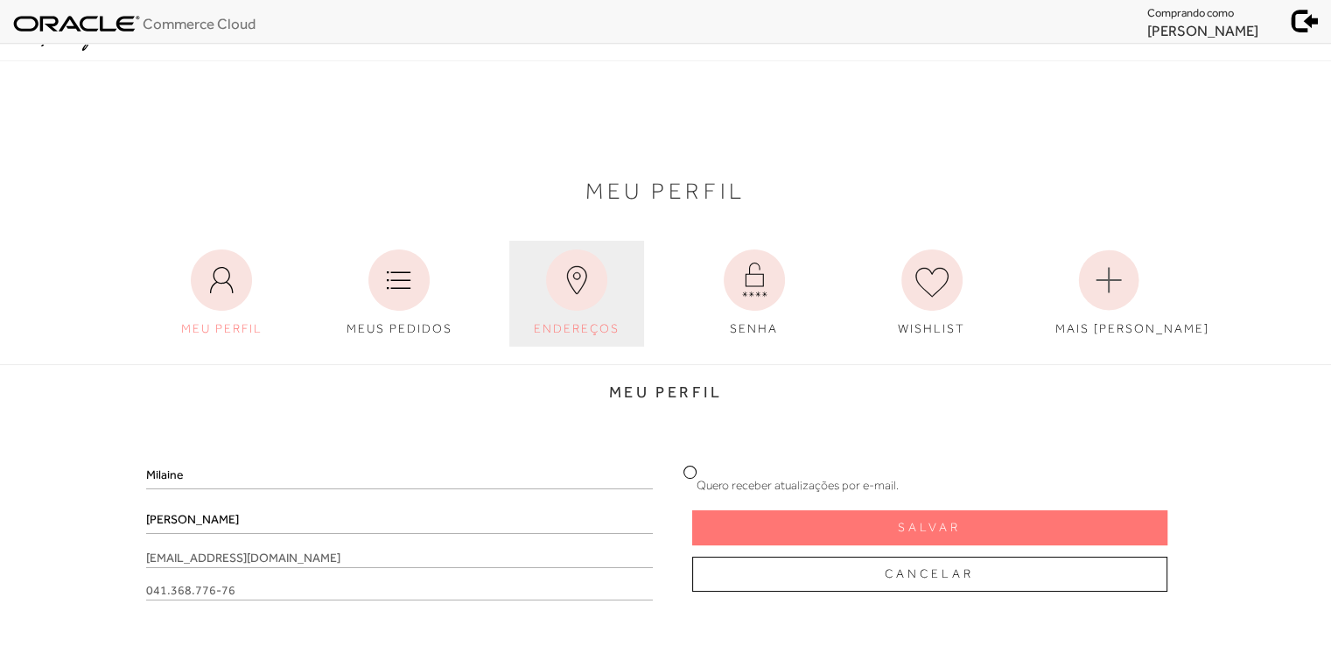
click at [542, 301] on link "ENDEREÇOS" at bounding box center [576, 294] width 135 height 106
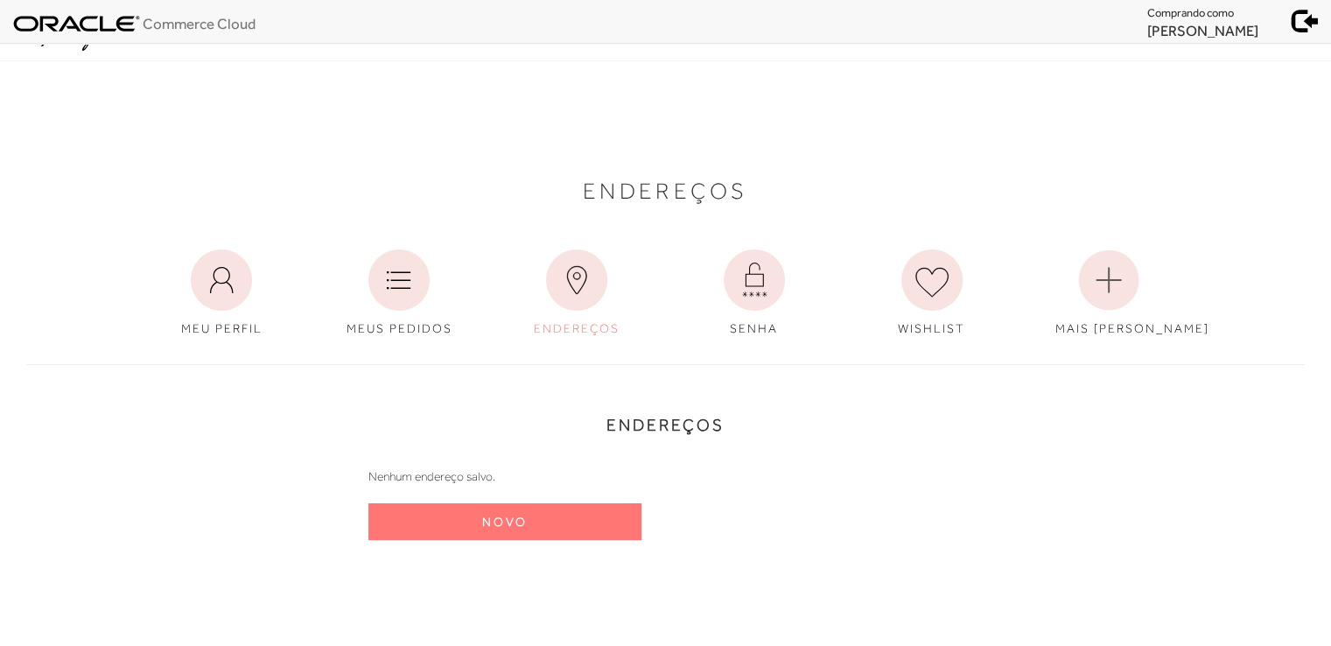
click at [1302, 15] on span at bounding box center [1305, 18] width 24 height 24
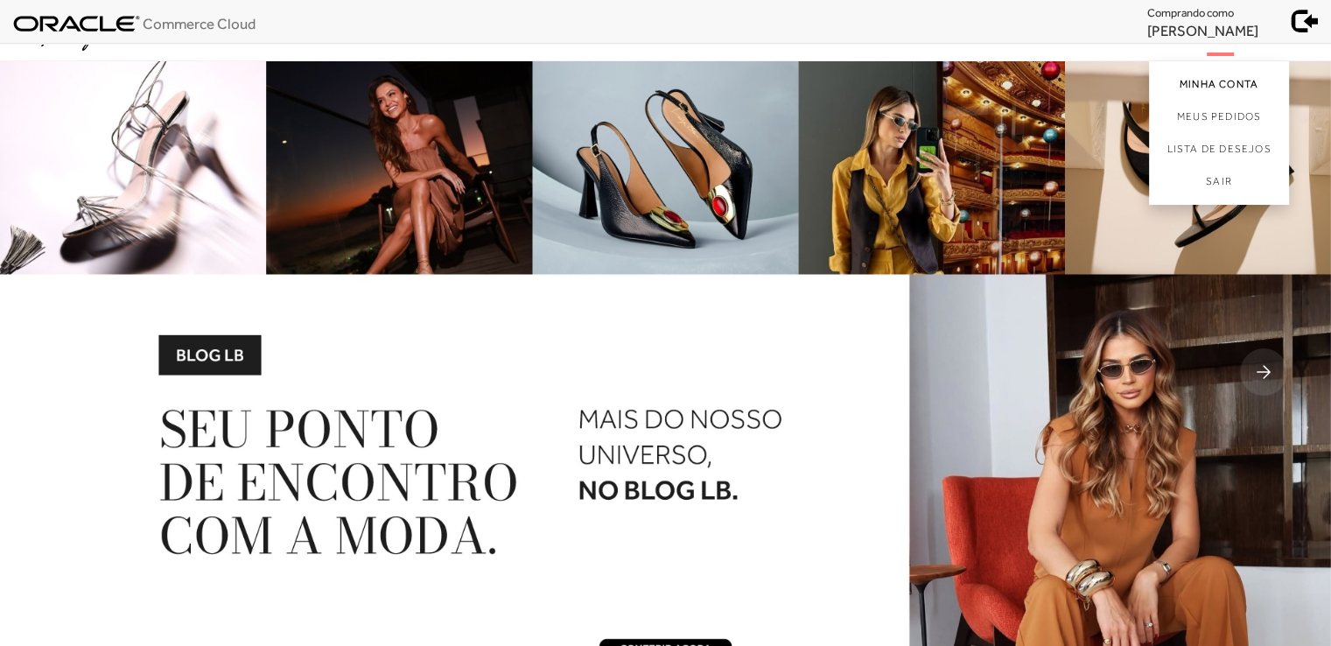
click at [1213, 88] on link "Minha Conta" at bounding box center [1219, 80] width 140 height 39
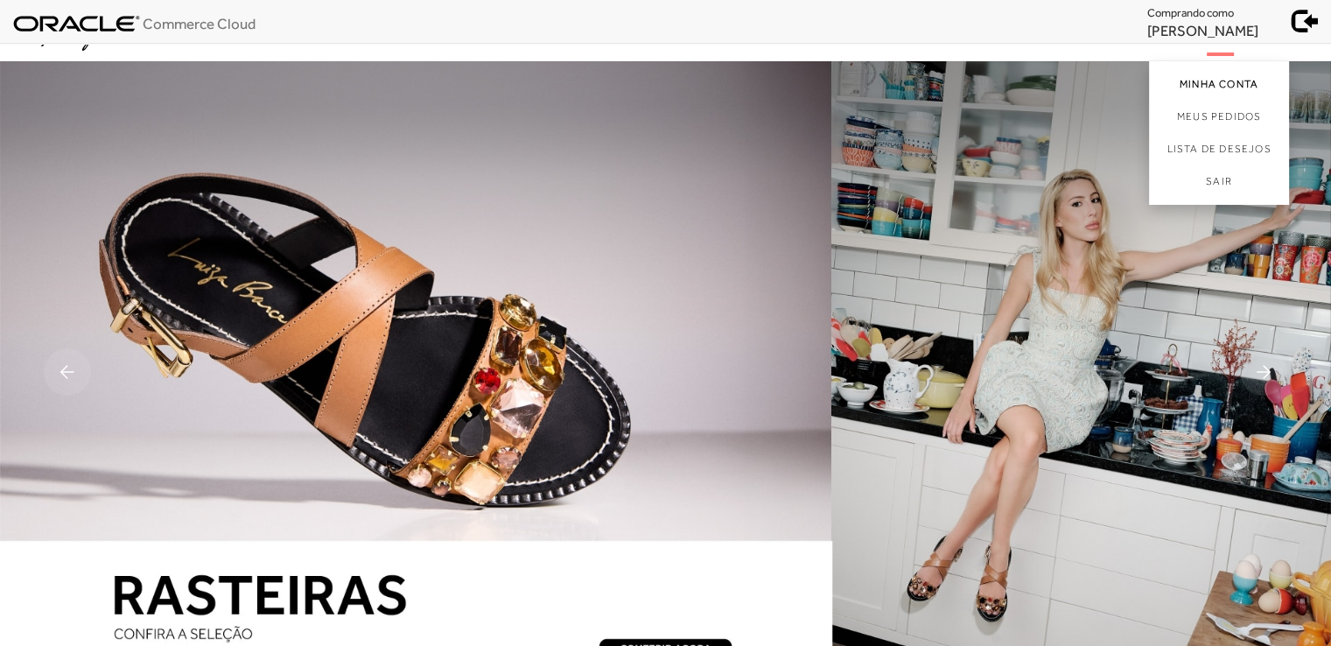
click at [1225, 80] on link "Minha Conta" at bounding box center [1219, 80] width 140 height 39
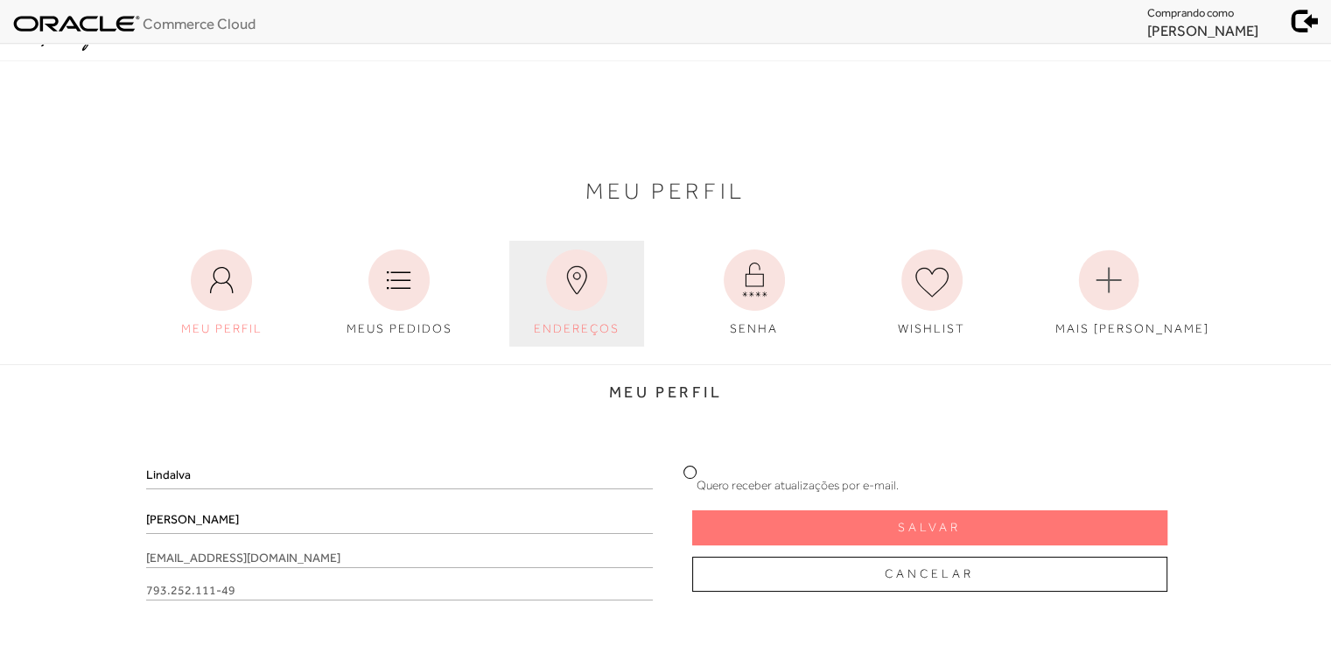
click at [581, 274] on icon at bounding box center [576, 279] width 61 height 61
click at [565, 302] on icon at bounding box center [576, 279] width 61 height 61
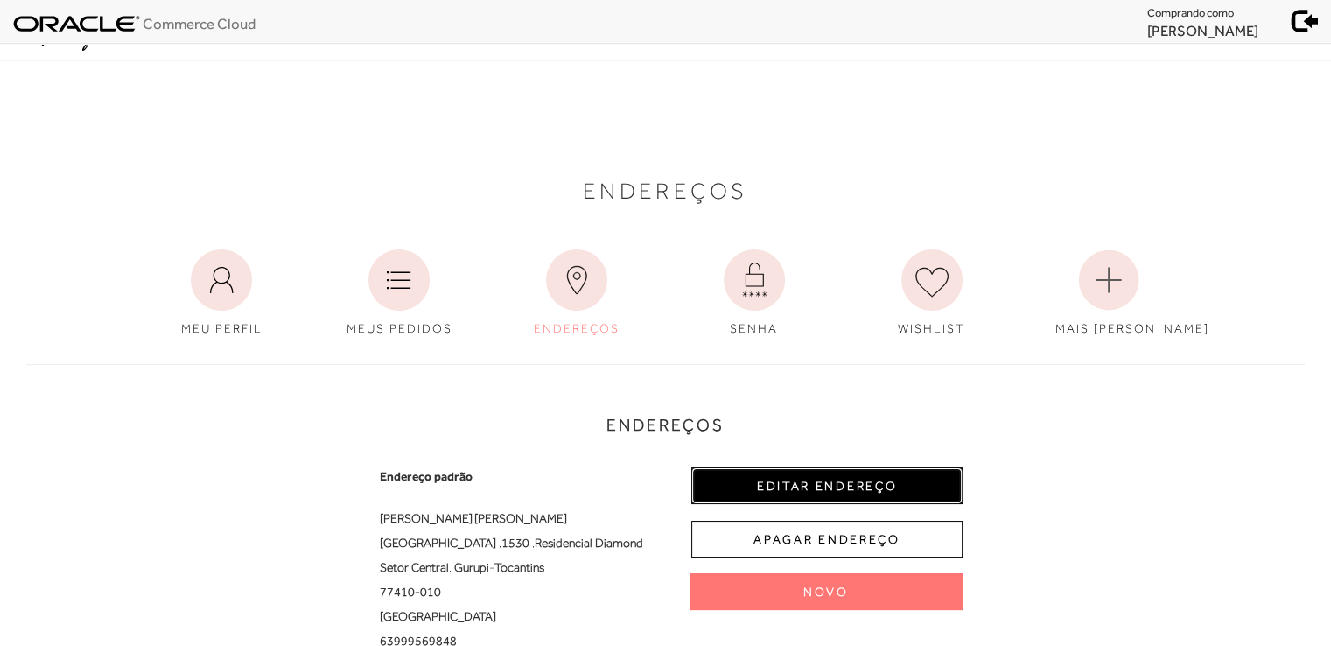
click at [803, 476] on button "EDITAR ENDEREÇO" at bounding box center [826, 485] width 271 height 37
select select "TO"
select select "BR"
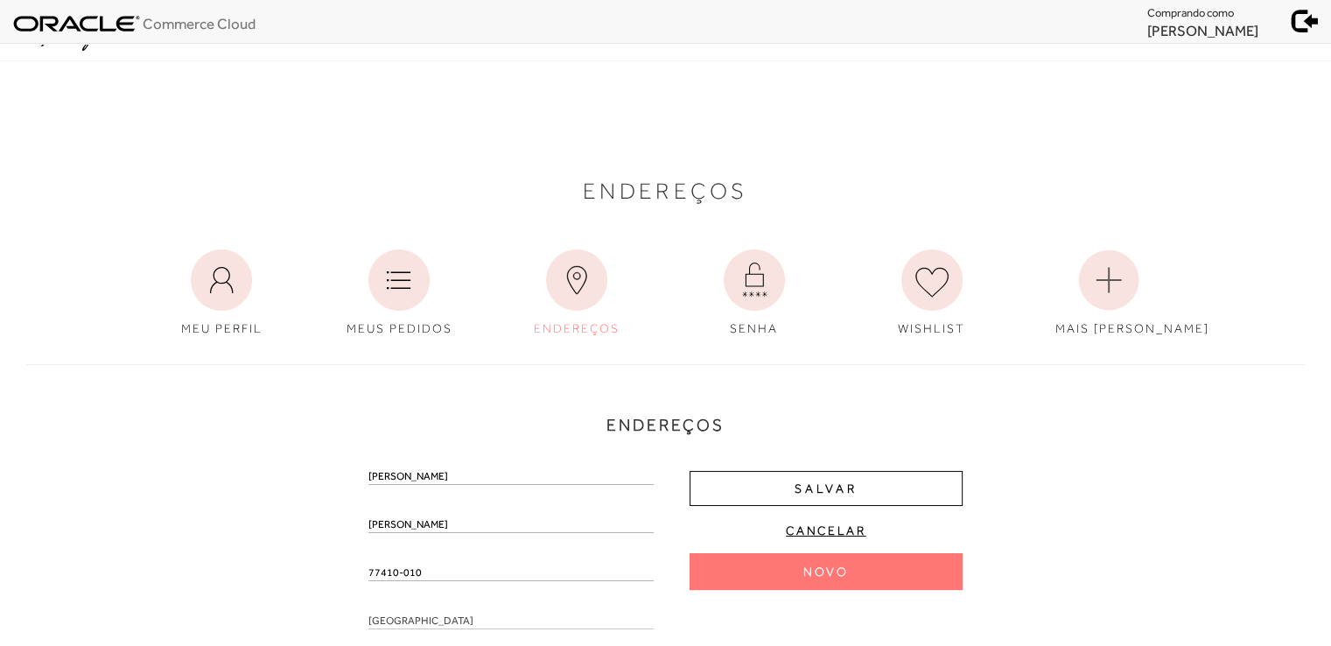
drag, startPoint x: 406, startPoint y: 478, endPoint x: 588, endPoint y: 501, distance: 183.5
type input "Lindalva"
click at [371, 523] on input "Carvalho" at bounding box center [510, 523] width 285 height 17
paste input "Rodrigues de car"
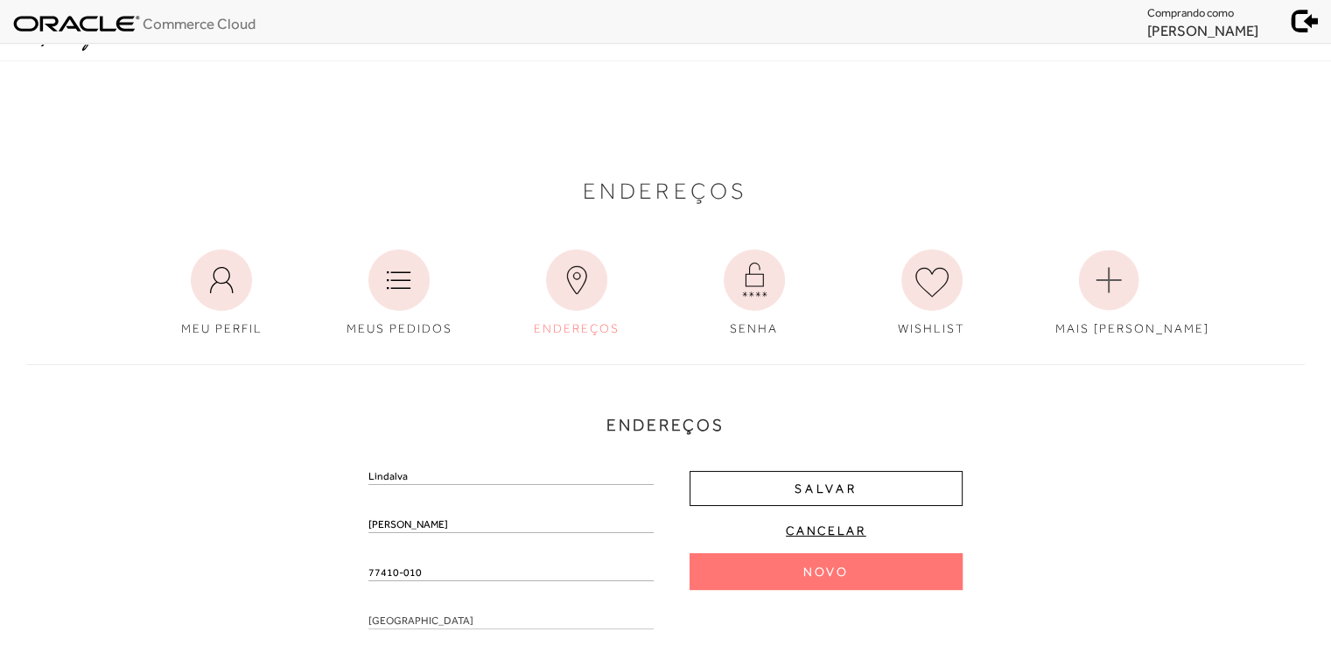
type input "Rodrigues de Carvalho"
drag, startPoint x: 427, startPoint y: 568, endPoint x: 294, endPoint y: 605, distance: 138.0
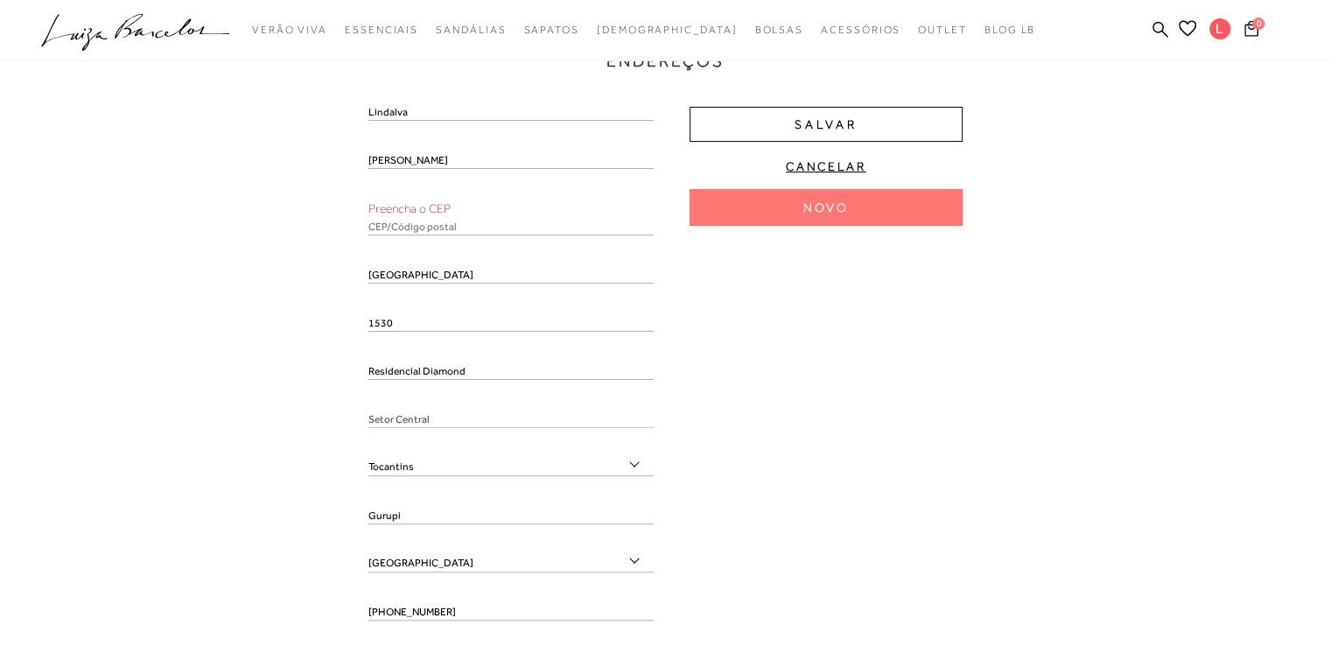
click at [423, 232] on input "text" at bounding box center [510, 226] width 285 height 17
paste input "77410-010"
type input "77410-010"
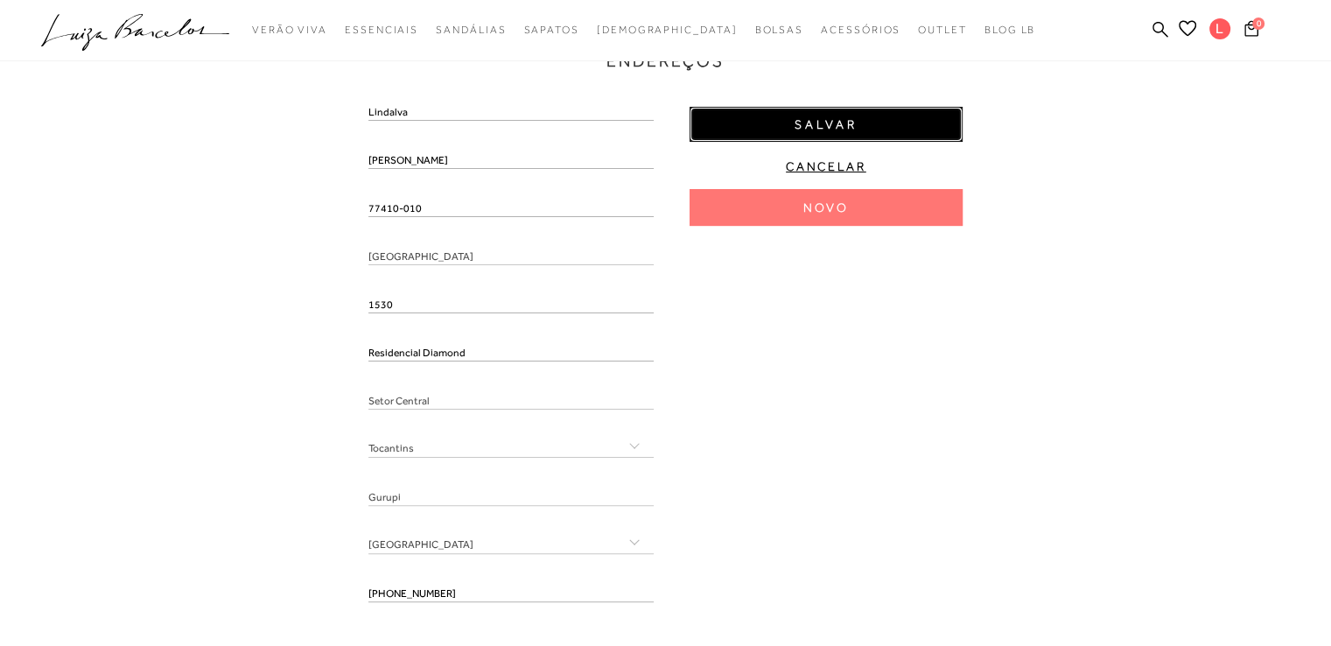
click at [813, 123] on span "Salvar" at bounding box center [825, 124] width 63 height 17
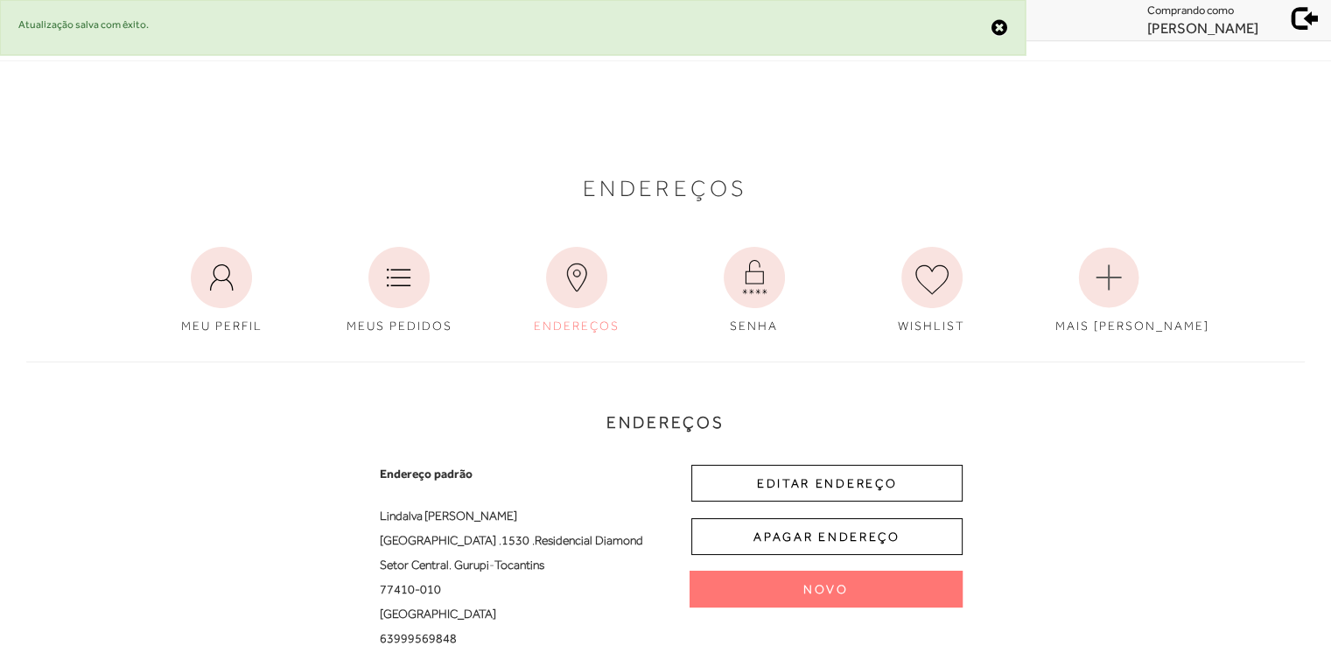
scroll to position [0, 0]
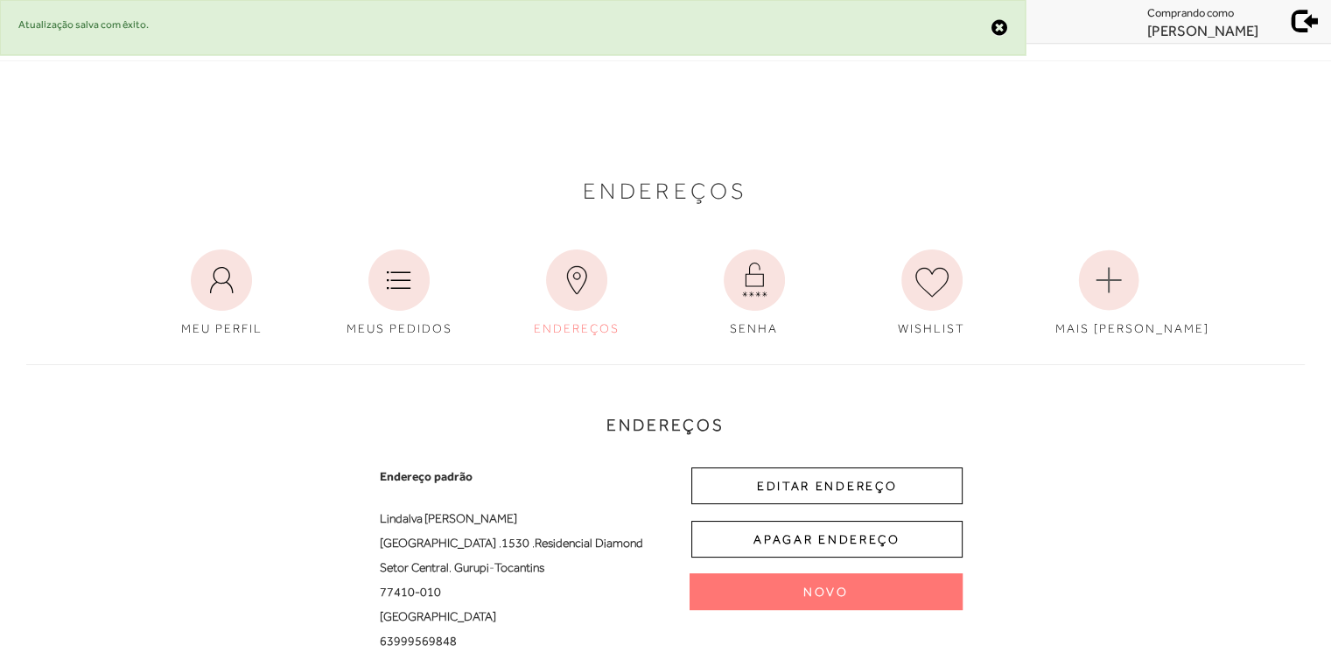
click at [1294, 27] on span at bounding box center [1305, 18] width 24 height 24
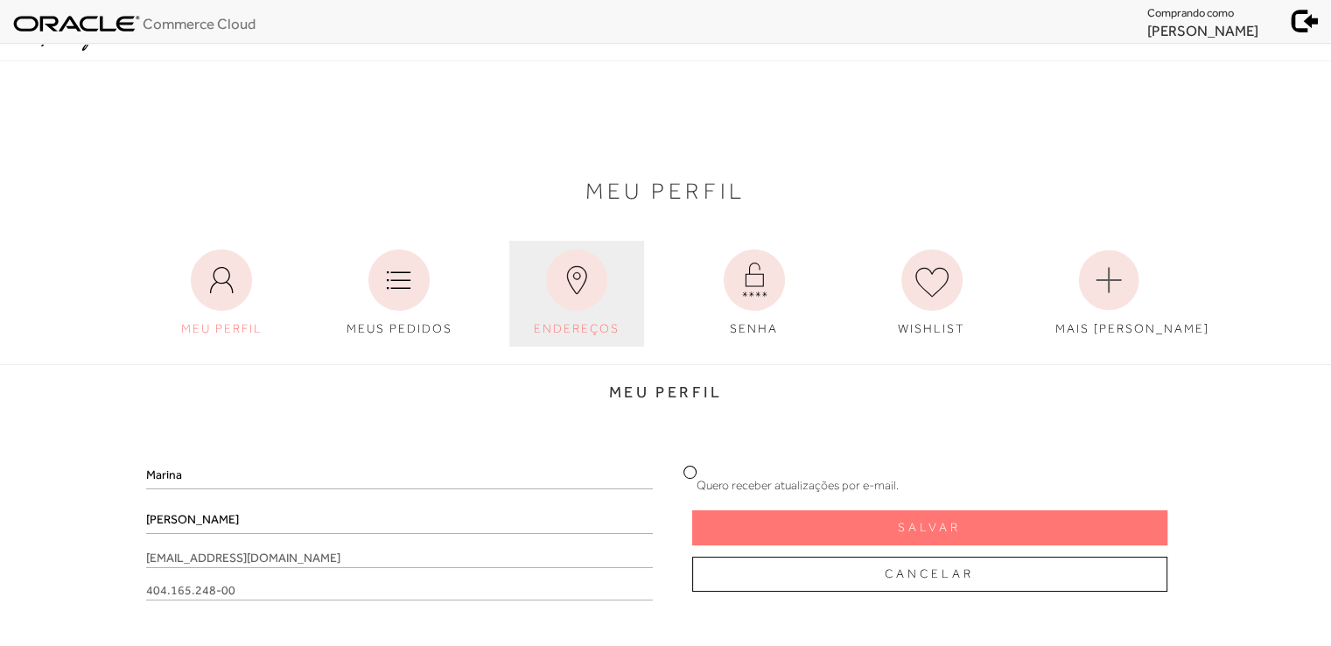
click at [597, 295] on icon at bounding box center [576, 279] width 61 height 61
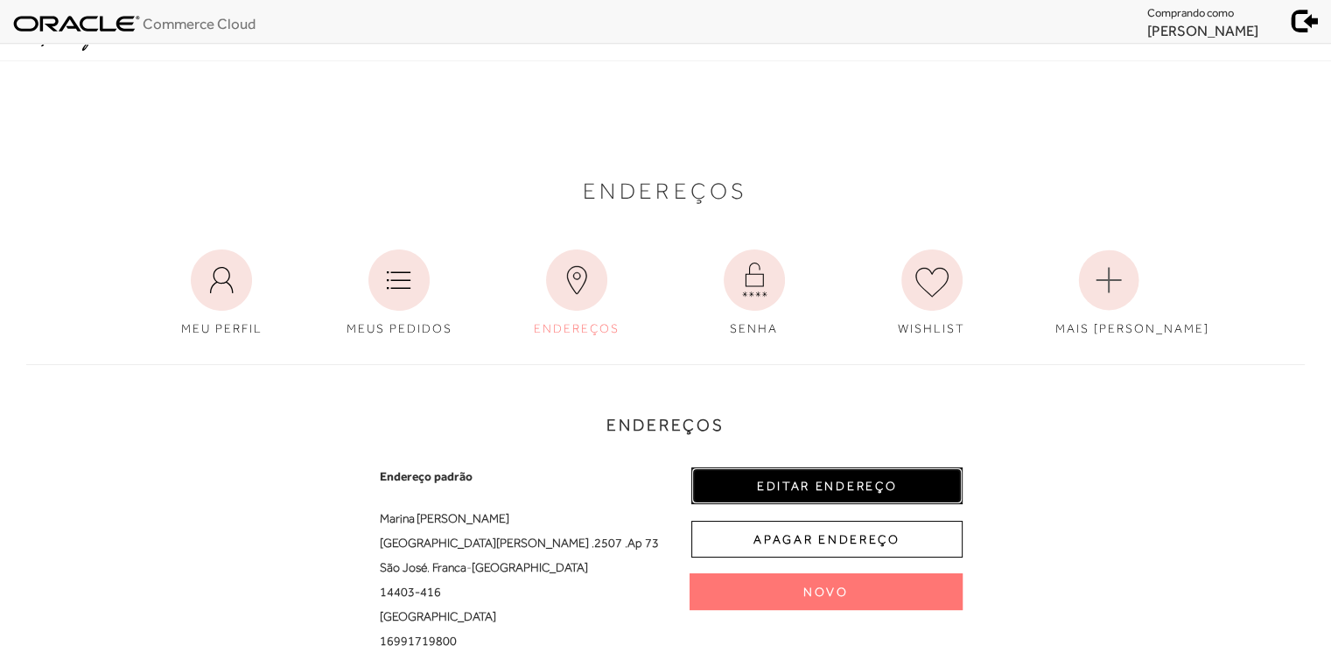
click at [806, 491] on button "EDITAR ENDEREÇO" at bounding box center [826, 485] width 271 height 37
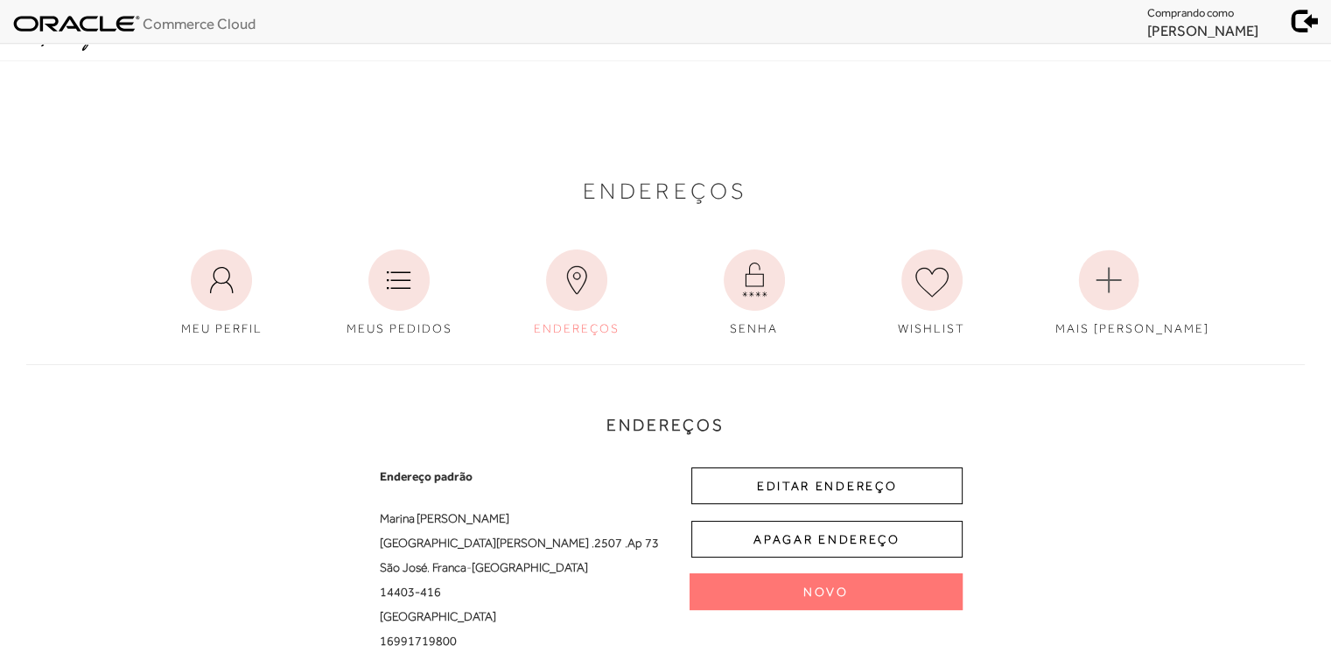
select select "SP"
select select "BR"
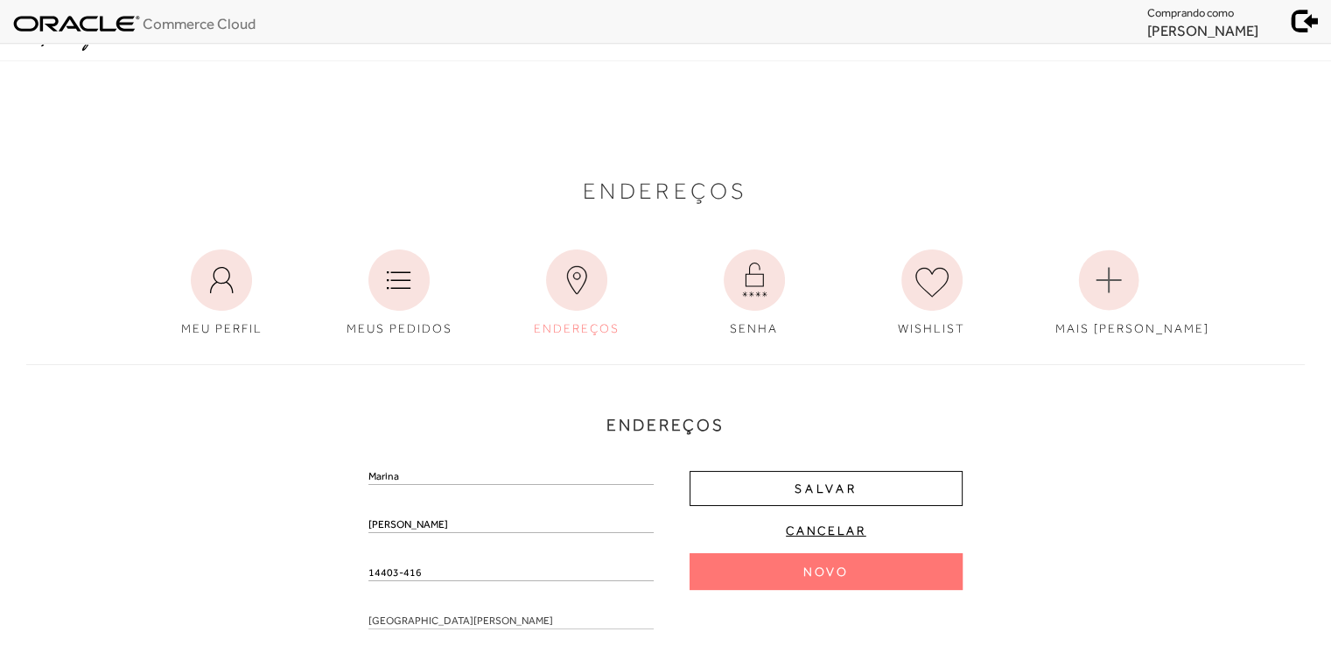
drag, startPoint x: 437, startPoint y: 569, endPoint x: 344, endPoint y: 548, distance: 95.9
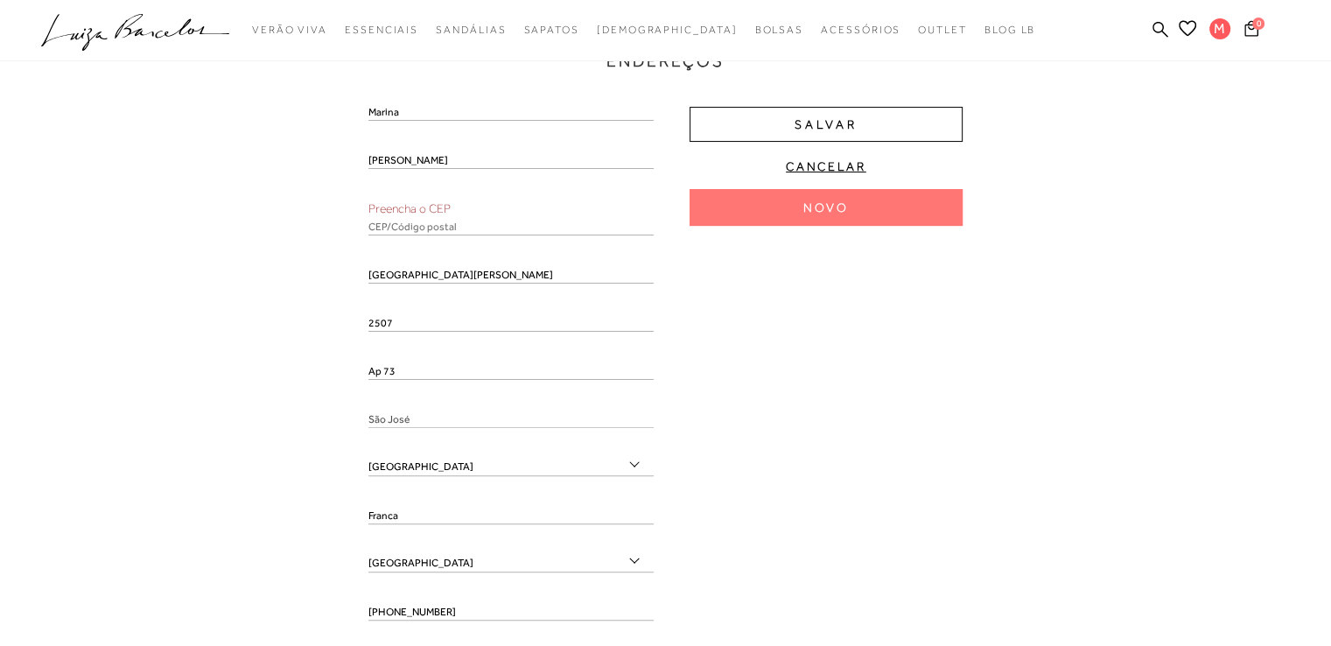
click at [430, 230] on input "text" at bounding box center [510, 226] width 285 height 17
paste input "14403-416"
type input "14403-416"
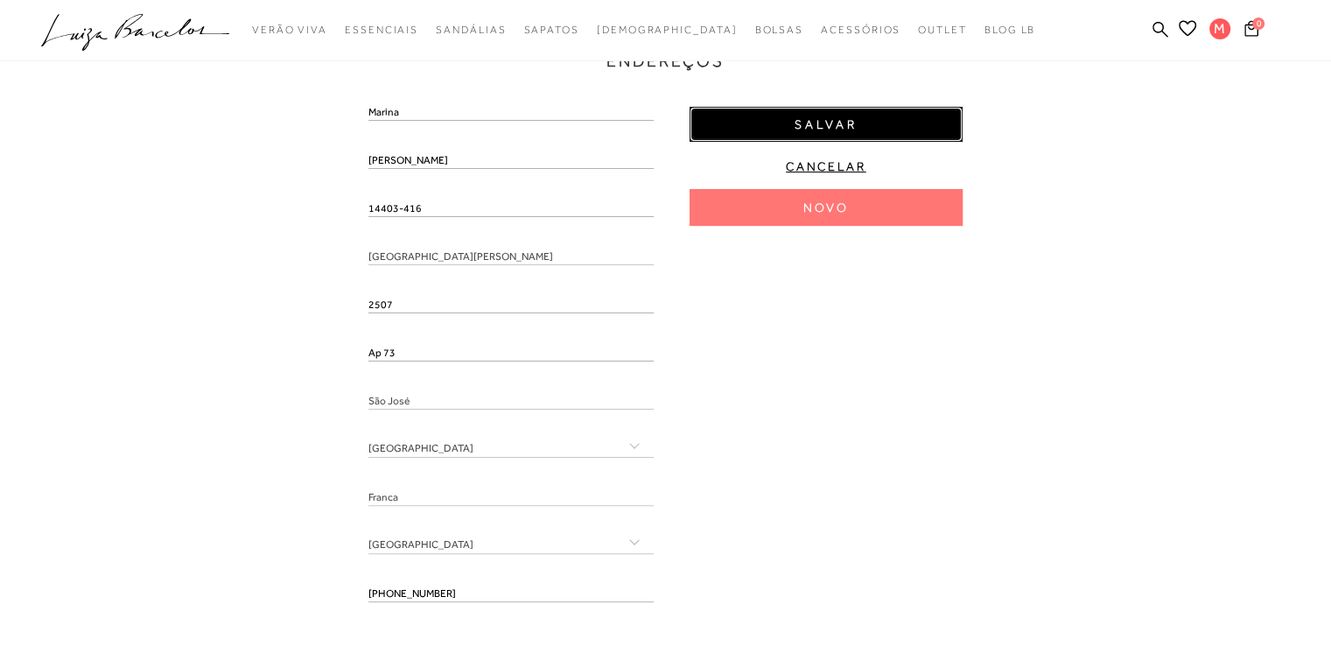
click at [822, 121] on span "Salvar" at bounding box center [825, 124] width 63 height 17
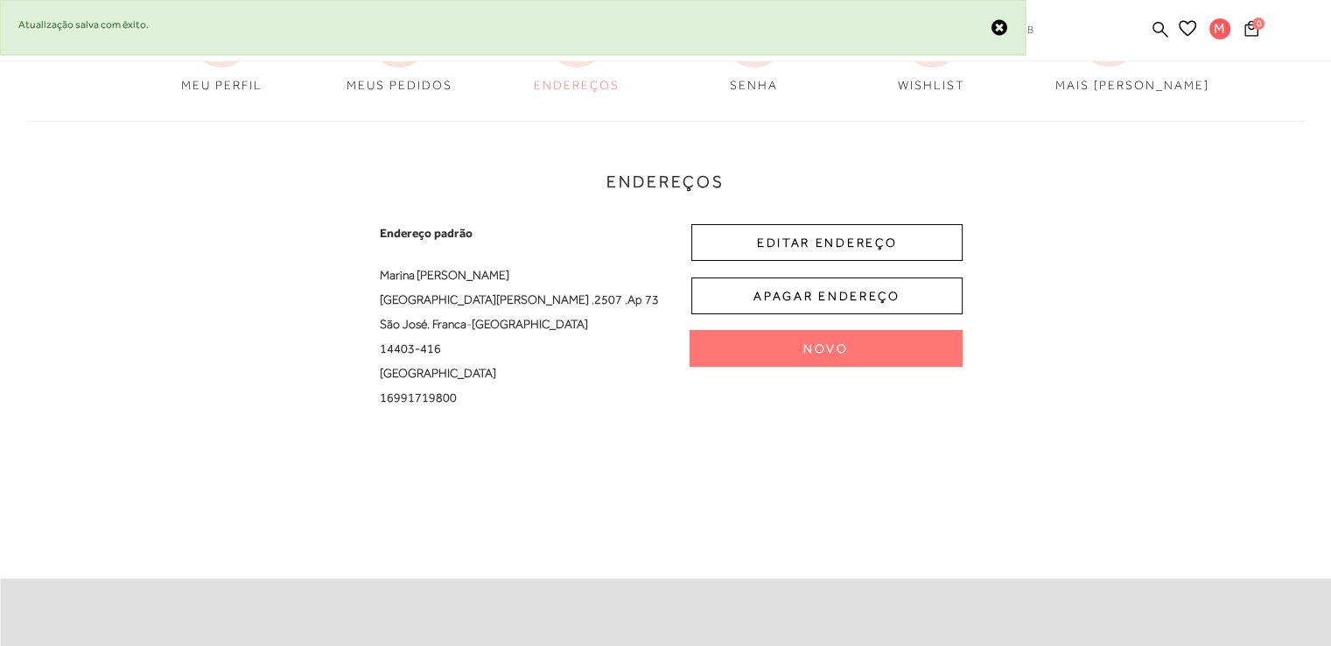
scroll to position [0, 0]
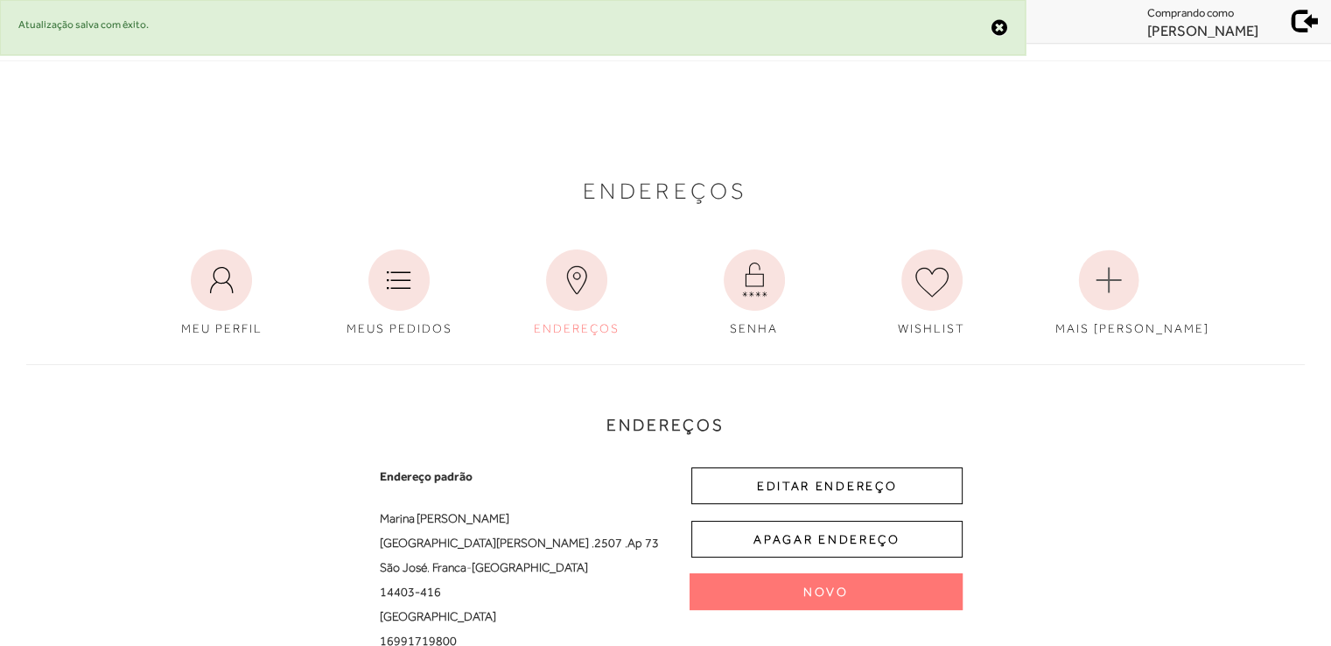
click at [1305, 21] on span at bounding box center [1305, 18] width 24 height 24
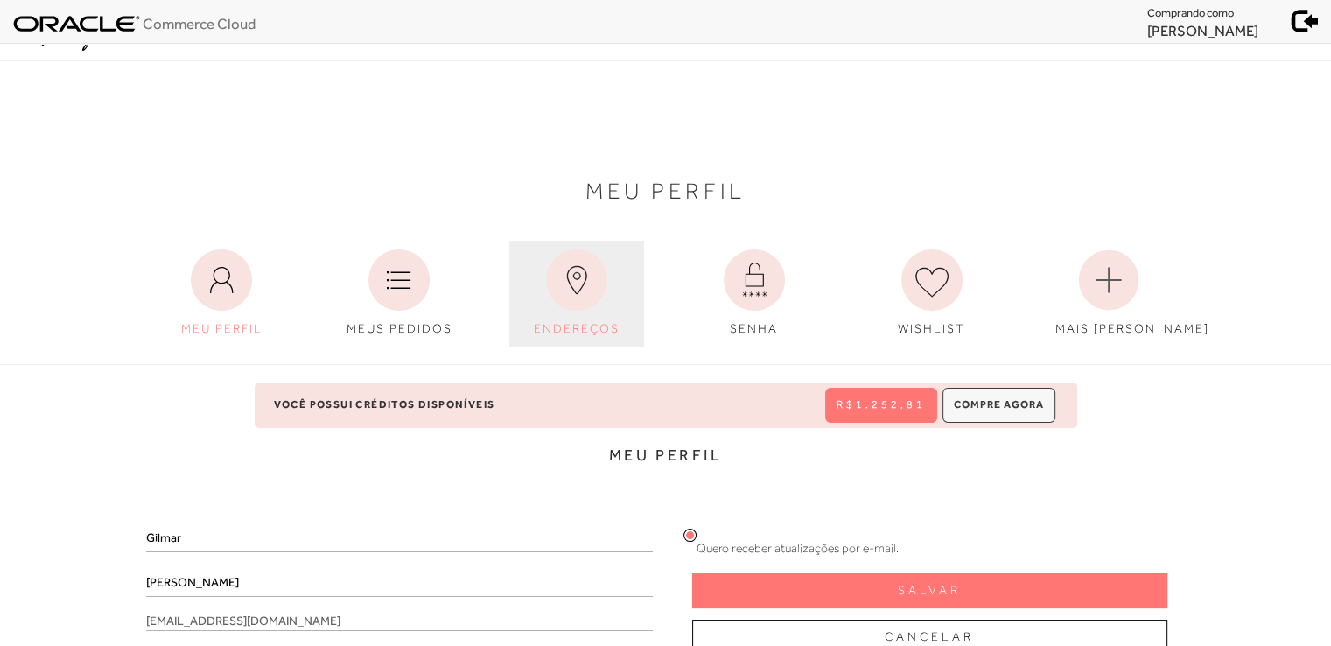
click at [596, 286] on icon at bounding box center [576, 279] width 61 height 61
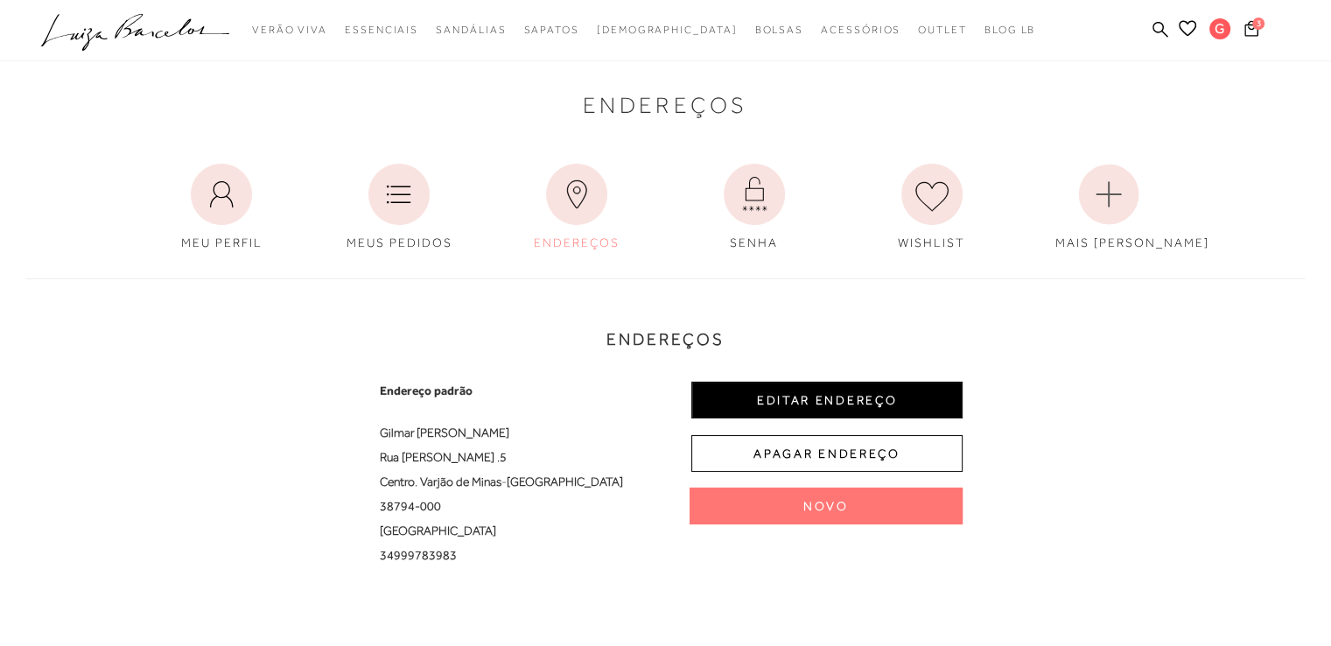
scroll to position [87, 0]
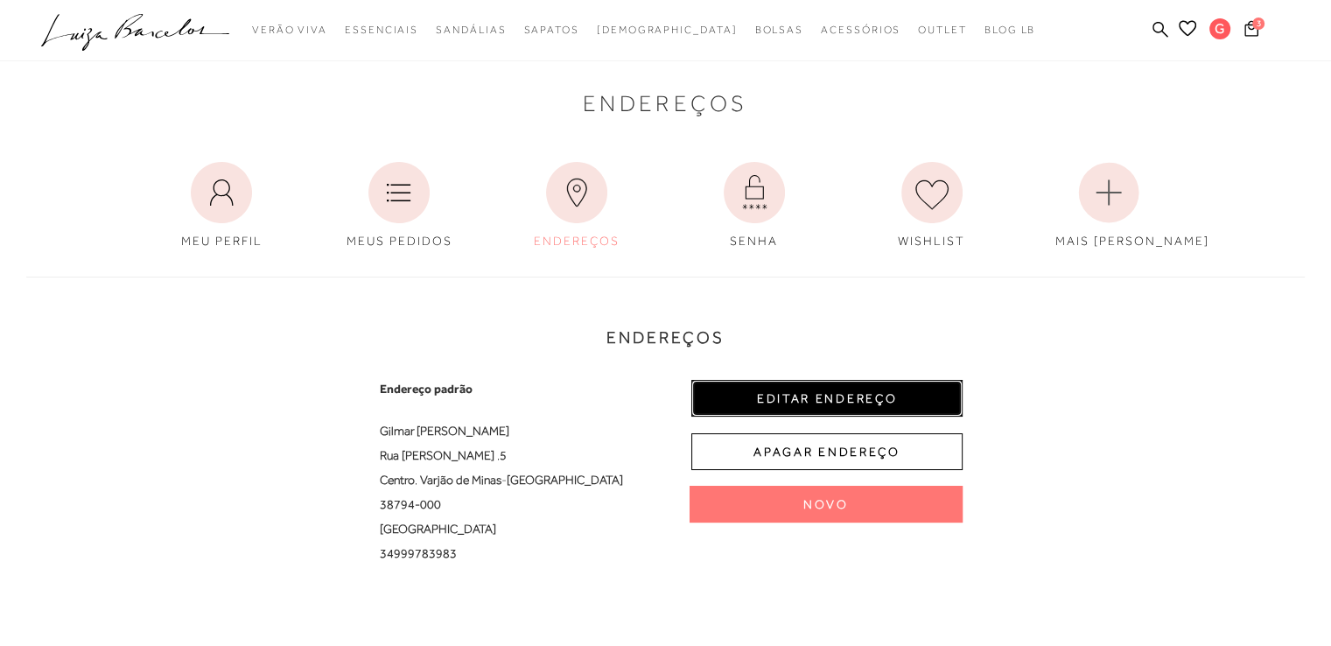
click at [868, 402] on button "EDITAR ENDEREÇO" at bounding box center [826, 398] width 271 height 37
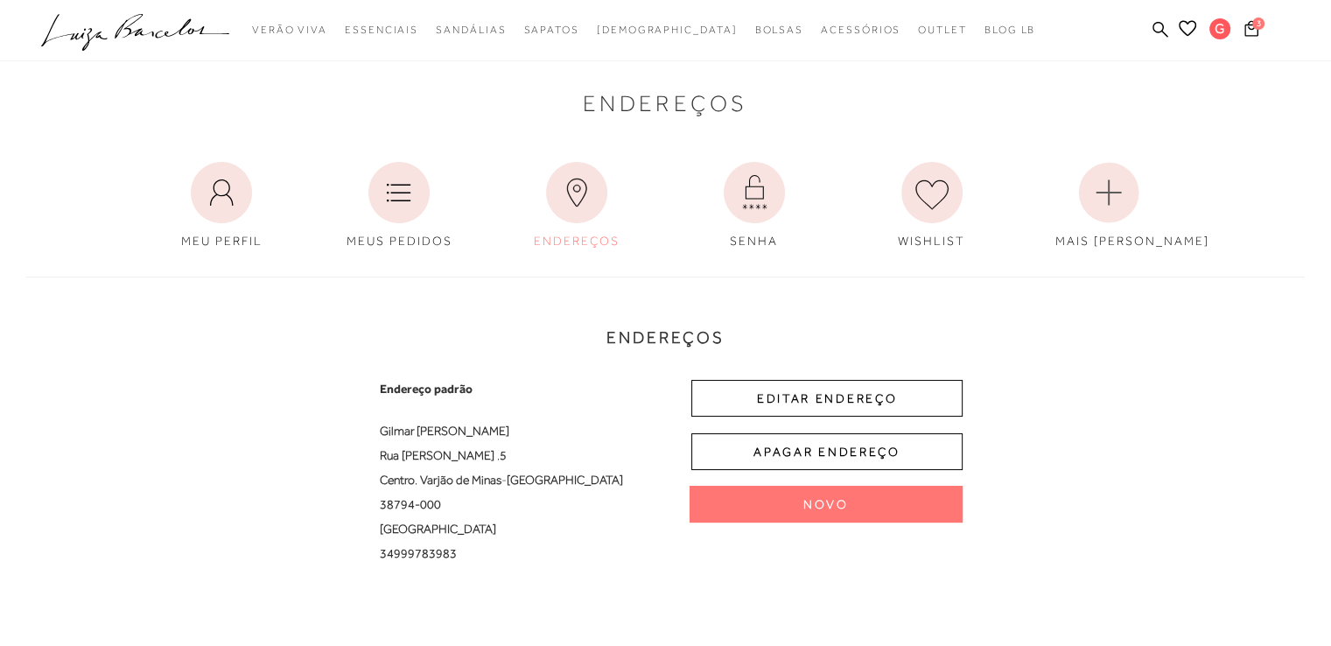
select select "MG"
select select "BR"
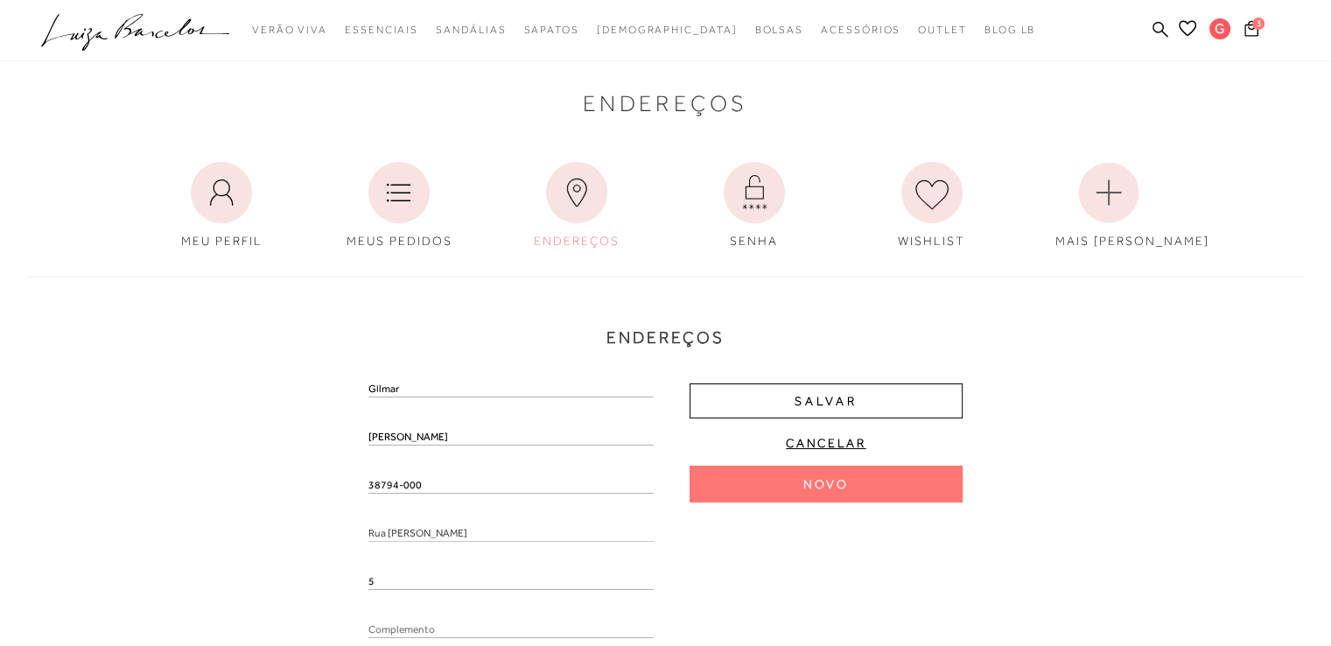
drag, startPoint x: 434, startPoint y: 479, endPoint x: 297, endPoint y: 458, distance: 138.2
click at [297, 458] on div "Endereços Endereço padrão Gilmar Luis Braga Rua Ronan Andalecio , 5 Centro , Va…" at bounding box center [665, 584] width 1304 height 651
click at [425, 502] on input "text" at bounding box center [510, 502] width 285 height 17
paste input "38794-000"
type input "38794-000"
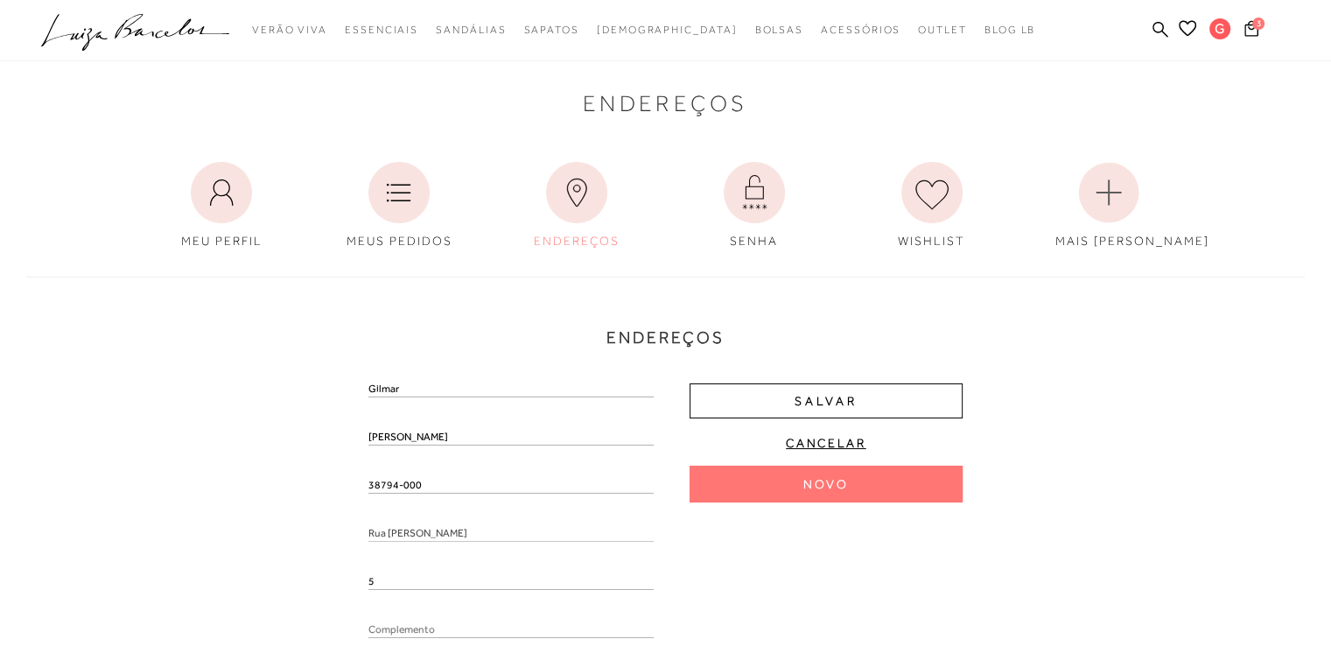
scroll to position [0, 0]
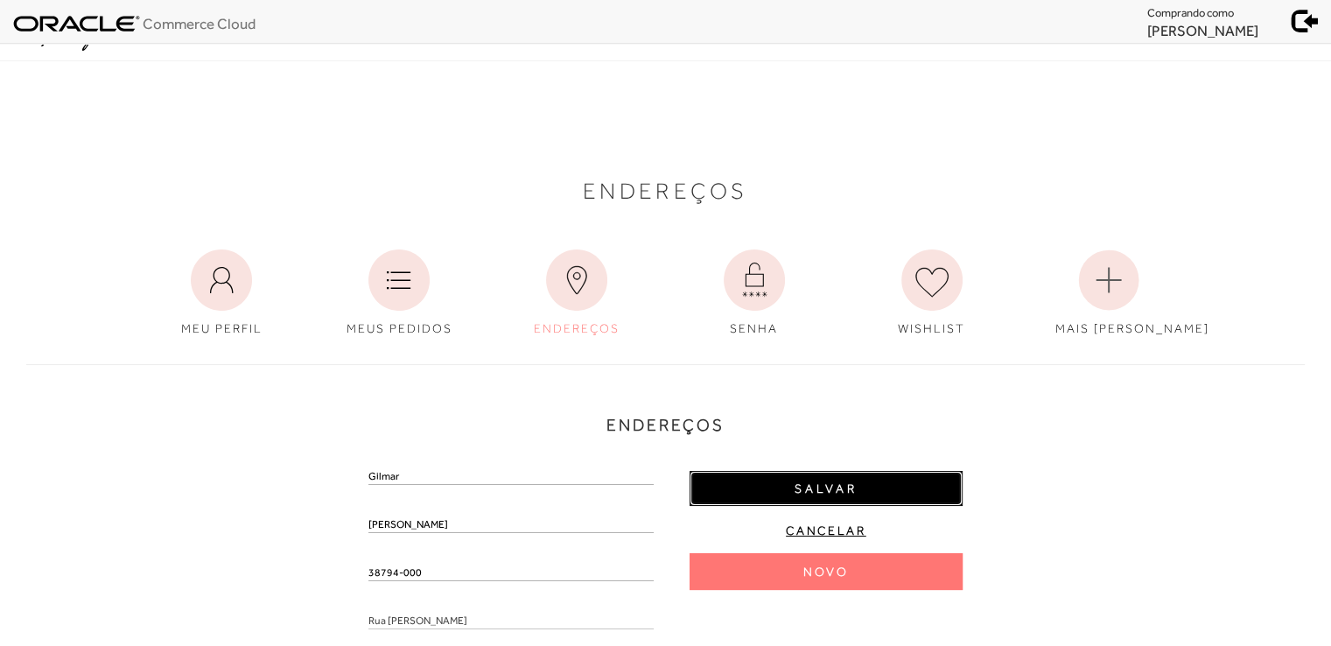
click at [836, 494] on span "Salvar" at bounding box center [825, 488] width 63 height 17
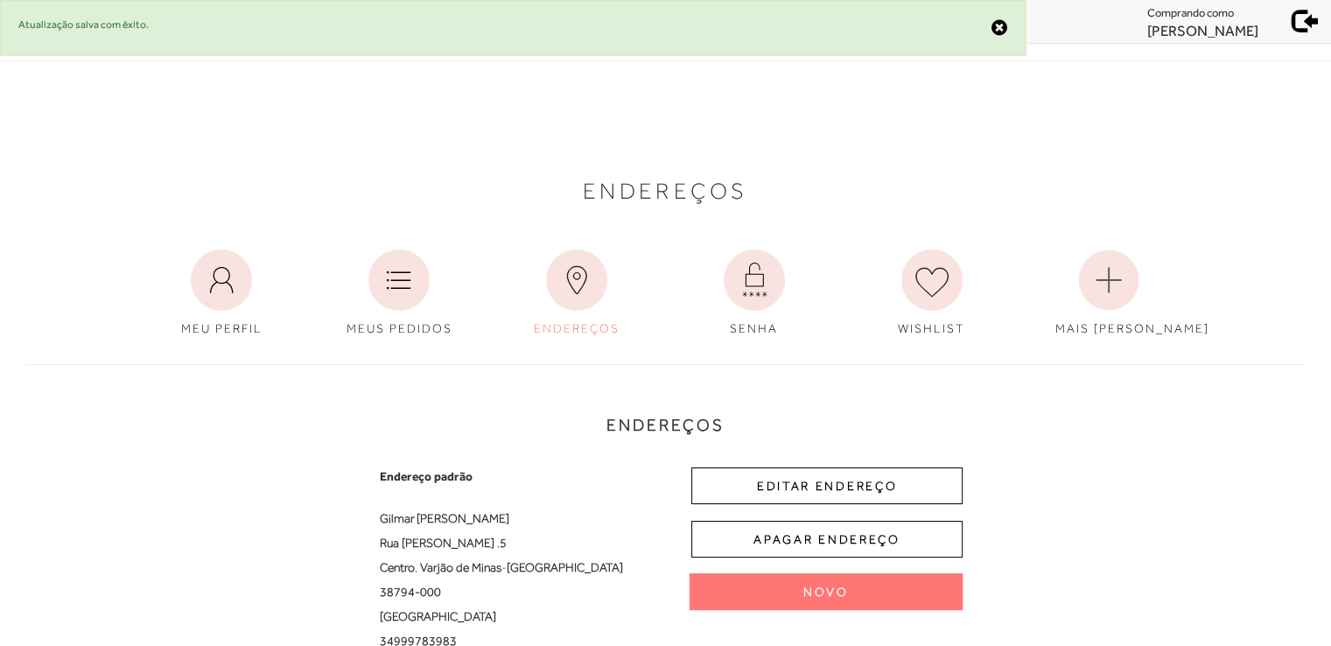
click at [1303, 19] on span at bounding box center [1305, 18] width 24 height 24
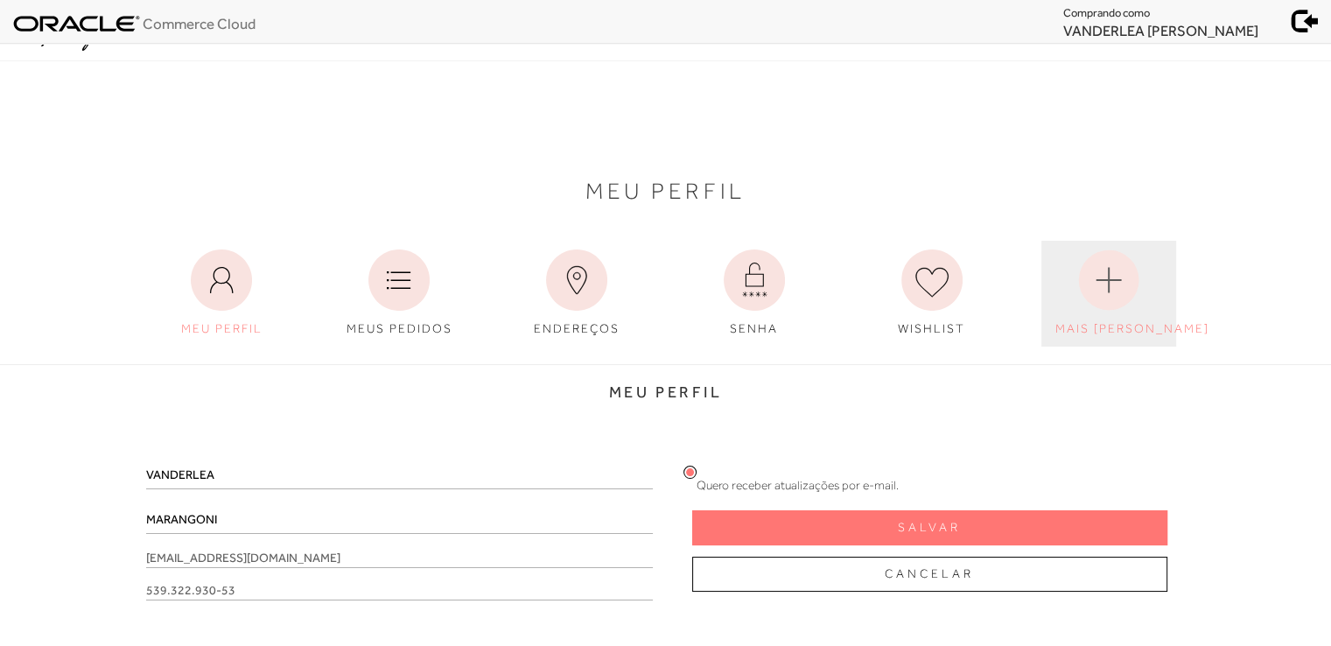
click at [1125, 263] on circle at bounding box center [1109, 279] width 60 height 60
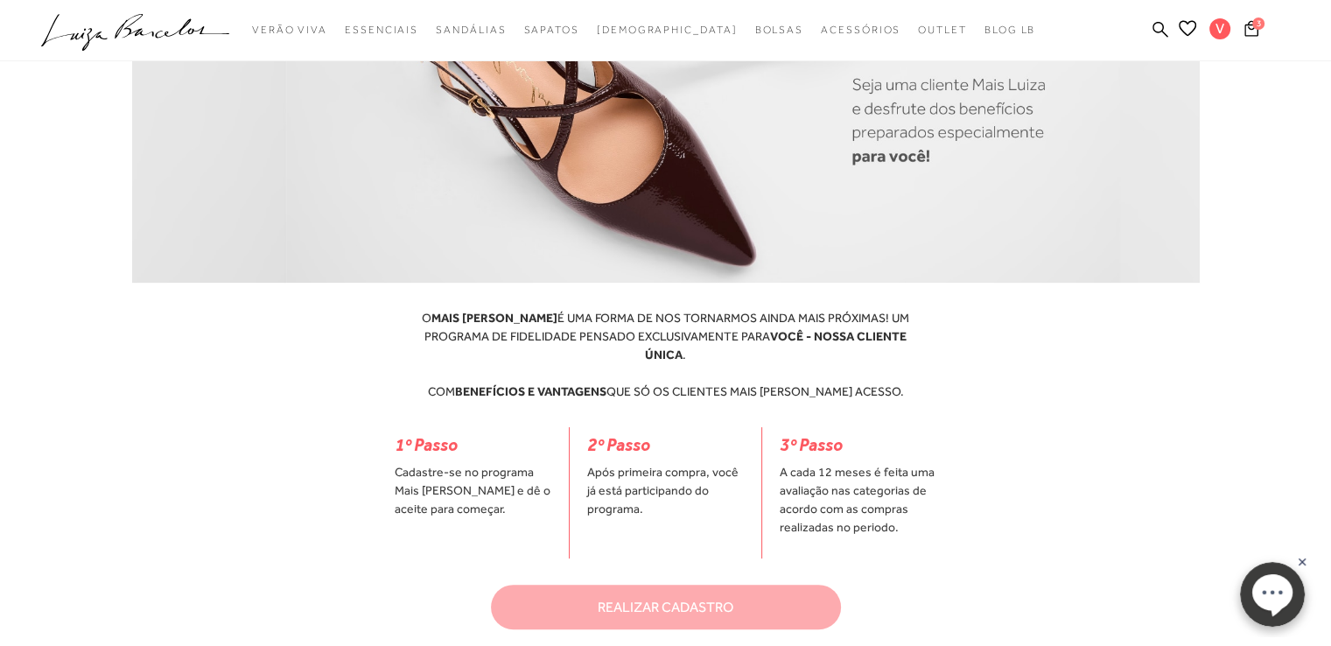
scroll to position [437, 0]
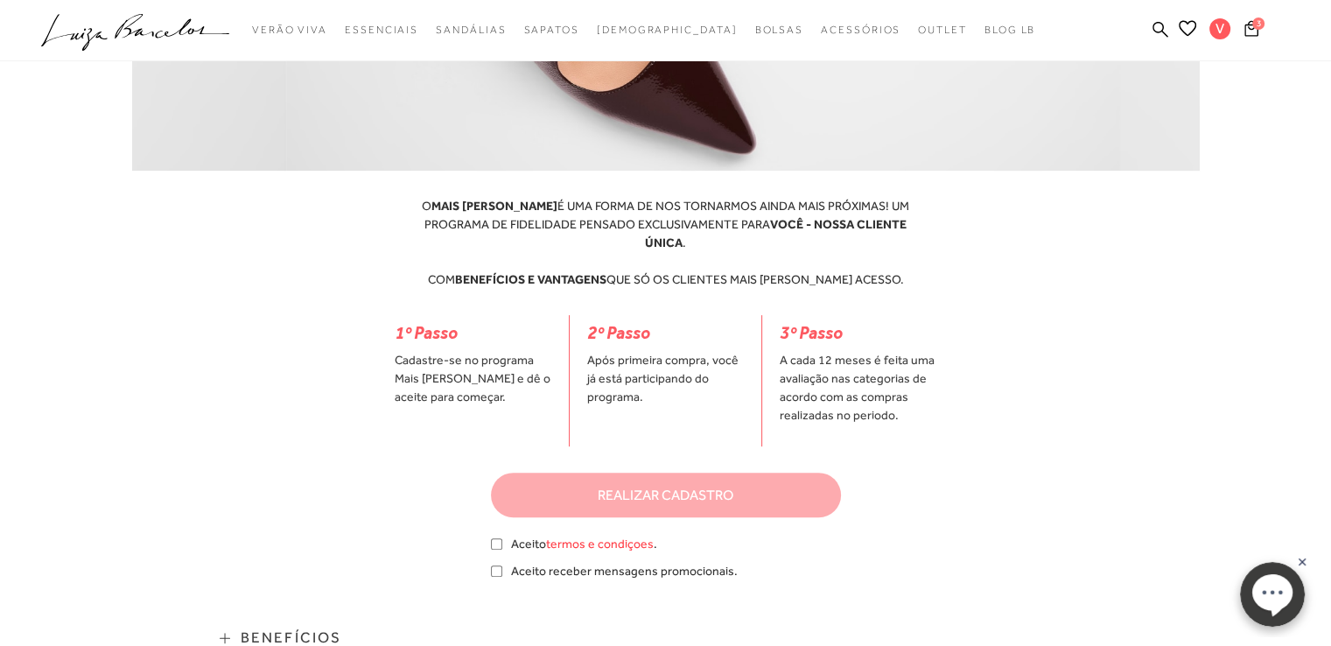
click at [608, 536] on link "termos e condiçoes" at bounding box center [600, 543] width 108 height 14
checkbox input "true"
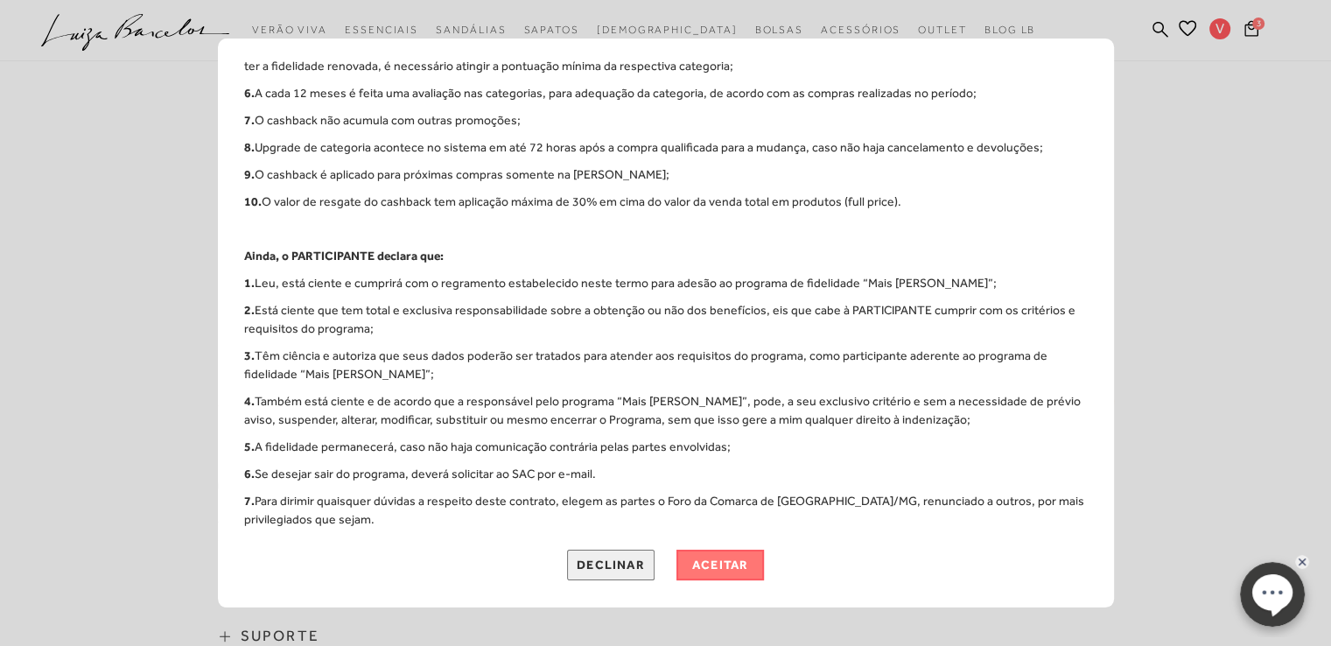
scroll to position [787, 0]
click at [731, 558] on button "aceitar" at bounding box center [719, 564] width 87 height 31
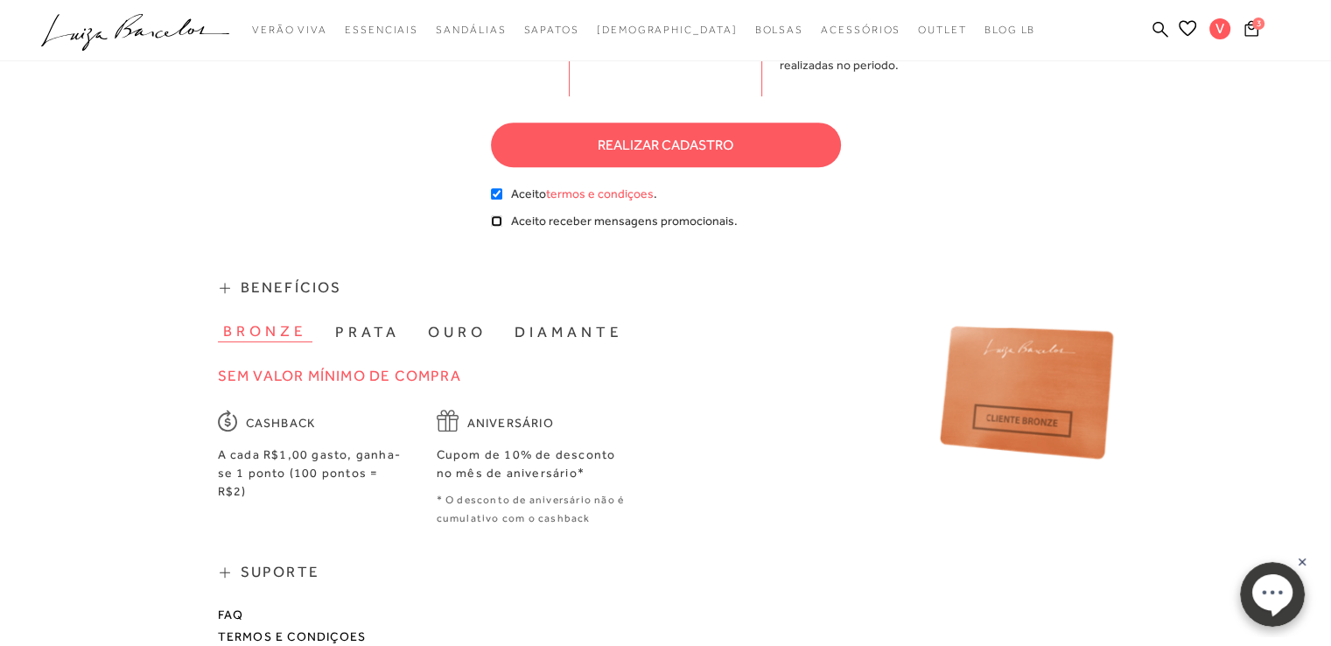
click at [493, 215] on input "checkbox" at bounding box center [496, 220] width 11 height 11
checkbox input "true"
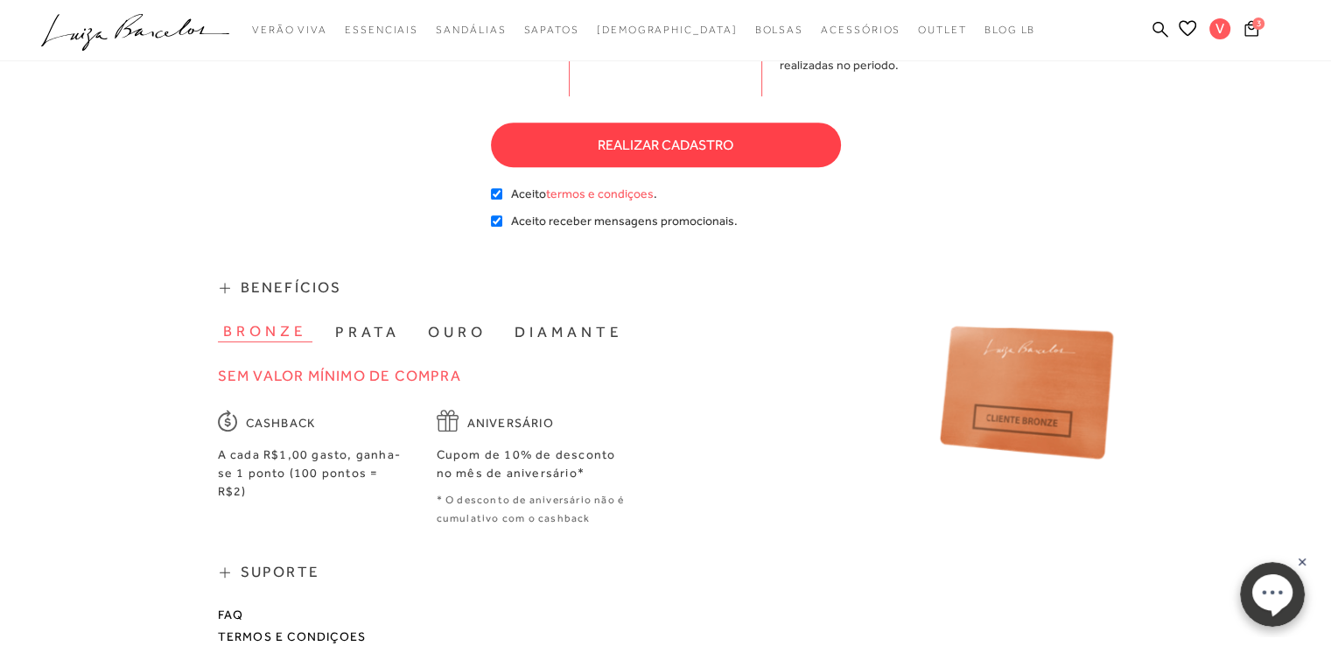
click at [696, 123] on button "realizar cadastro" at bounding box center [666, 144] width 350 height 45
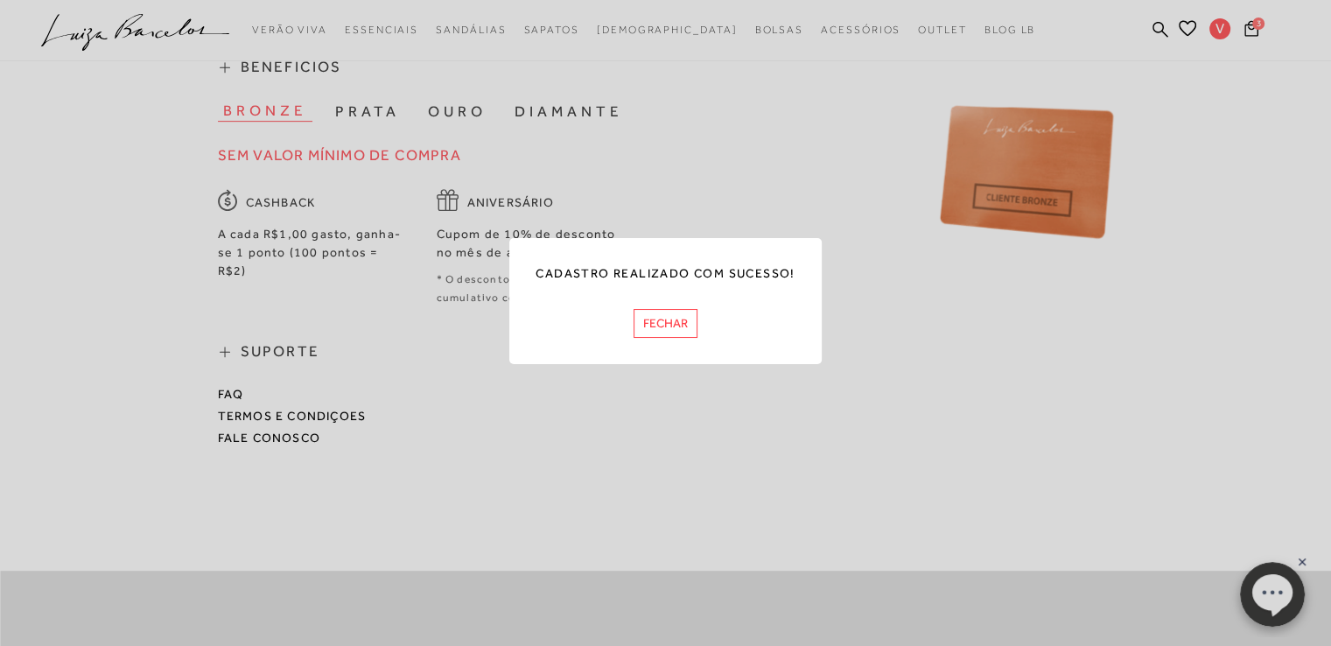
click at [679, 327] on button "FECHAR" at bounding box center [665, 323] width 64 height 29
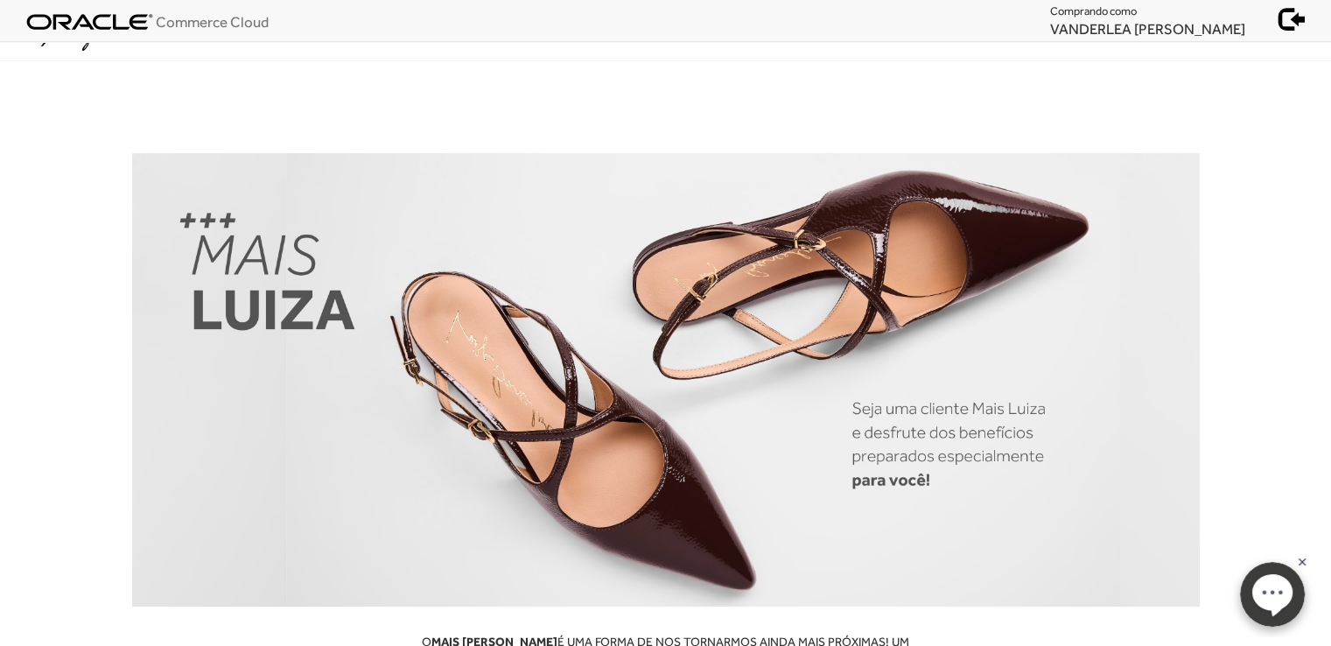
scroll to position [0, 0]
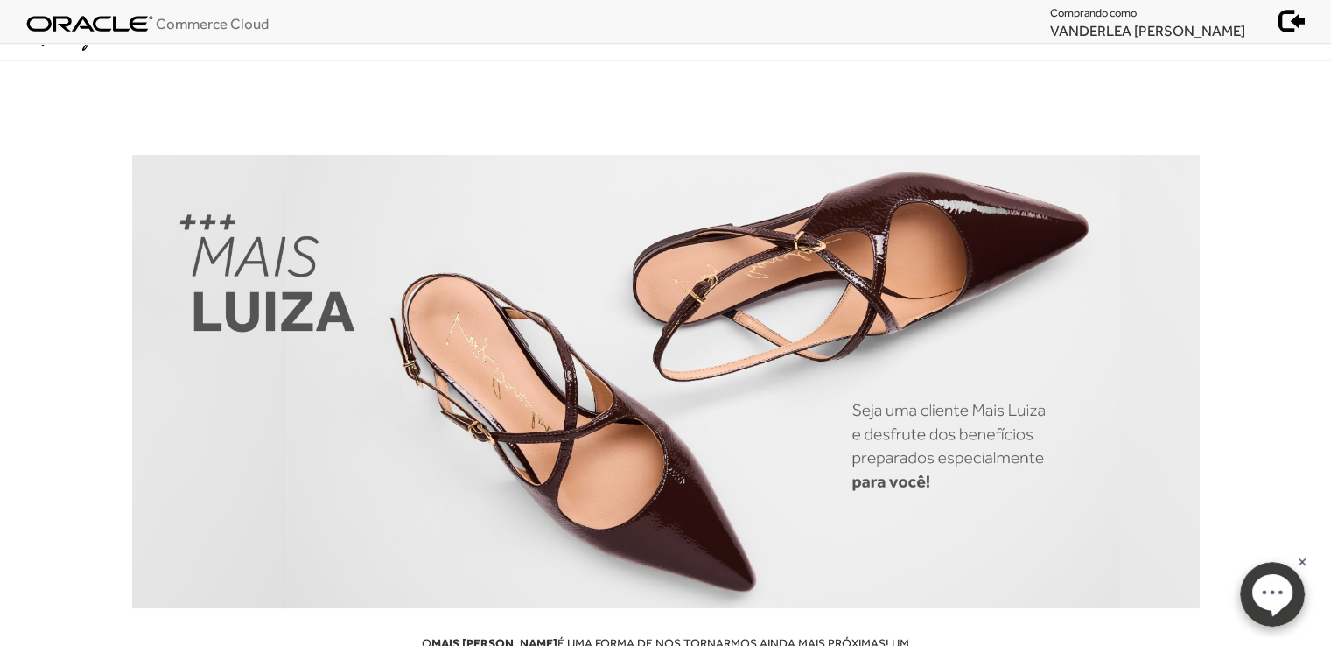
click at [1301, 22] on span at bounding box center [1292, 18] width 24 height 24
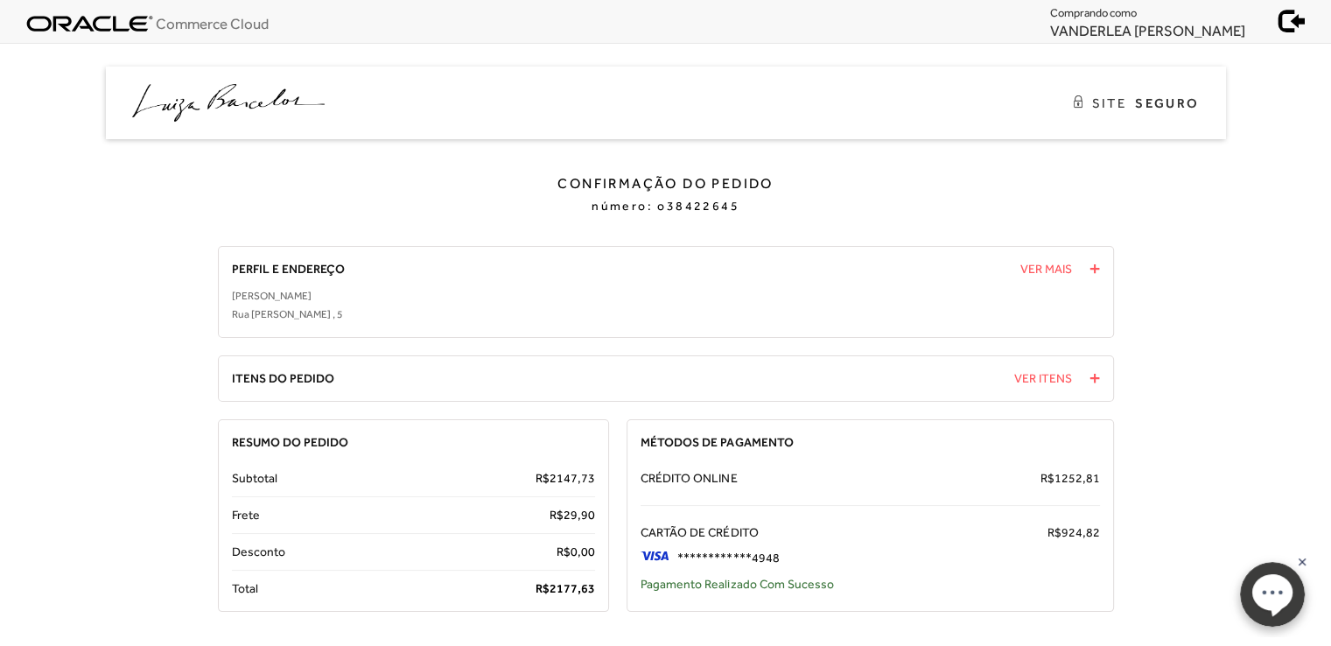
click at [575, 588] on span "2177," at bounding box center [564, 588] width 31 height 14
copy span "2177, 63"
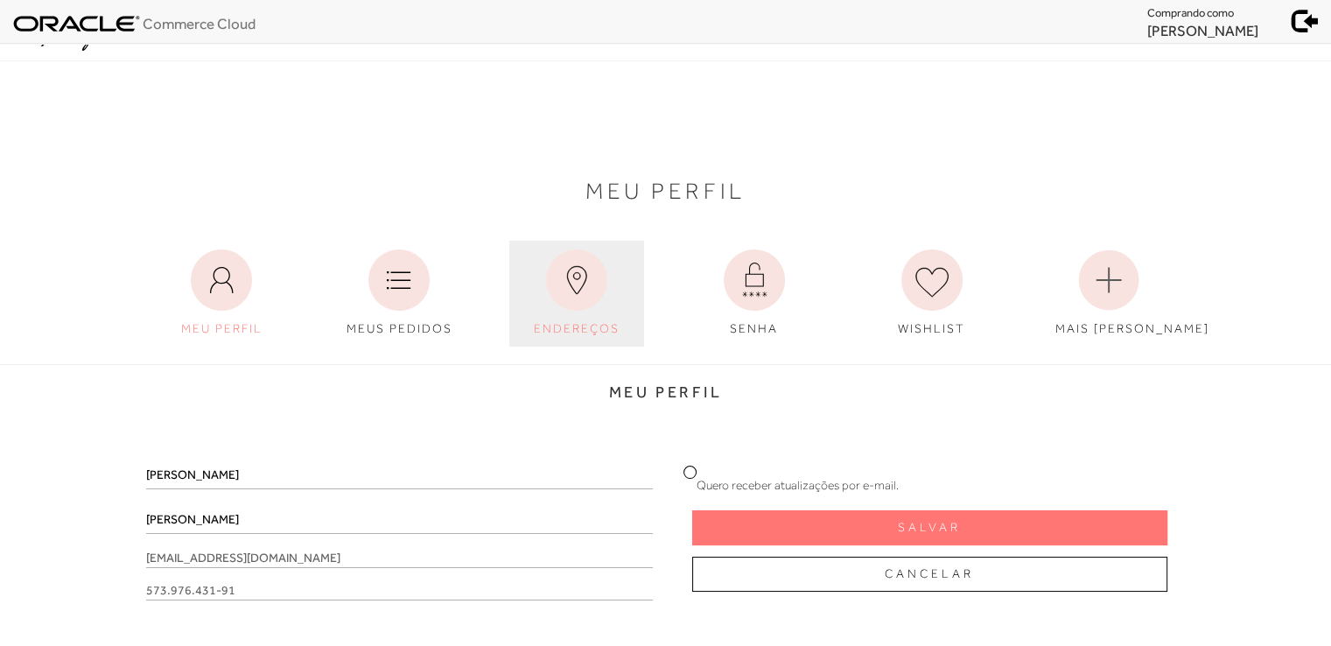
click at [609, 264] on link "ENDEREÇOS" at bounding box center [576, 294] width 135 height 106
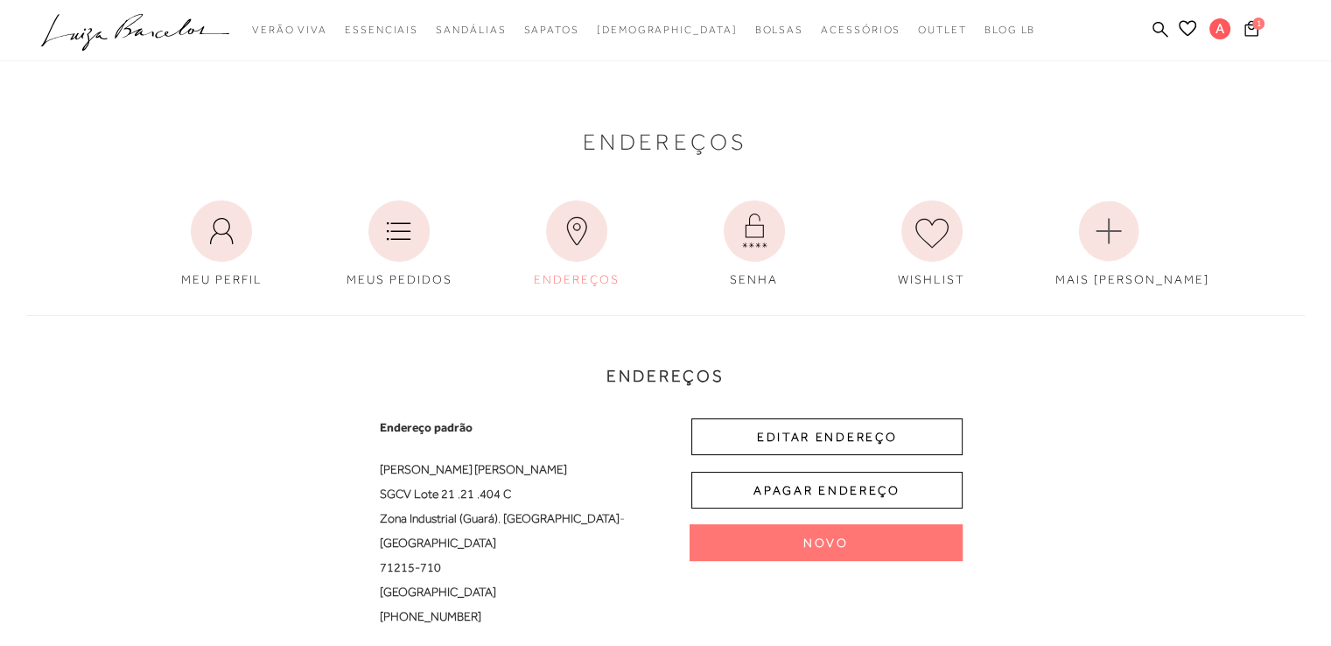
scroll to position [175, 0]
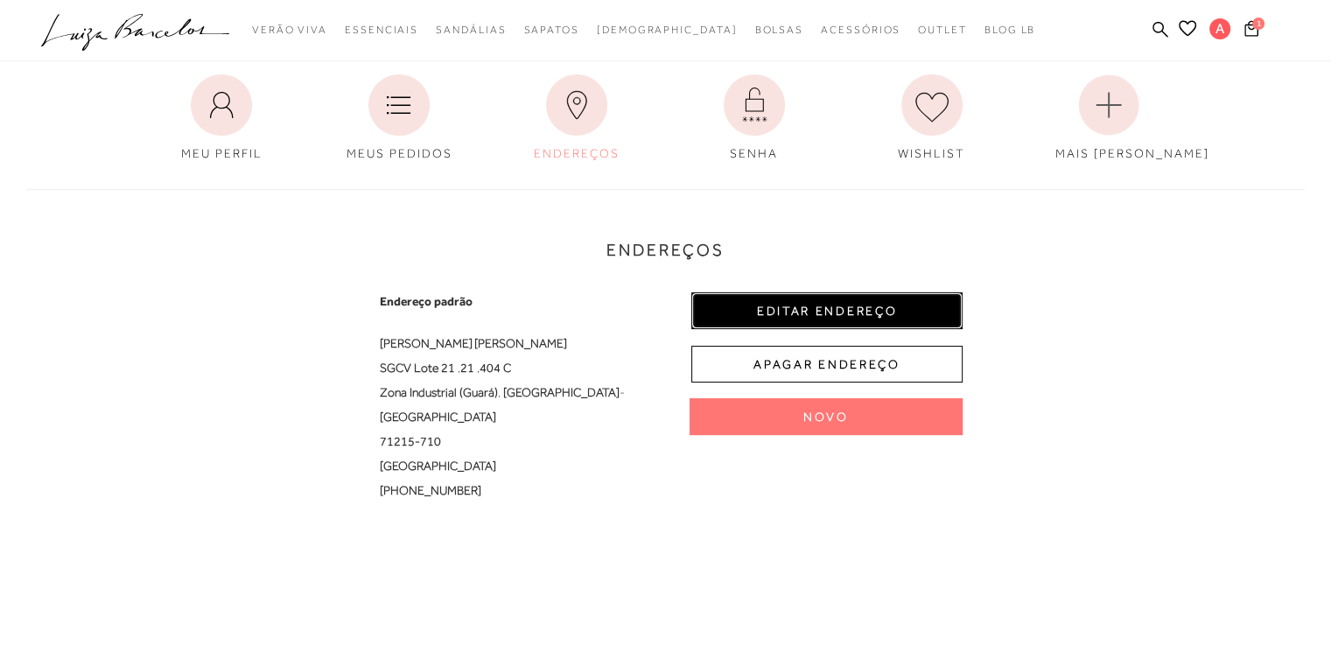
click at [837, 301] on button "EDITAR ENDEREÇO" at bounding box center [826, 310] width 271 height 37
select select "DF"
select select "BR"
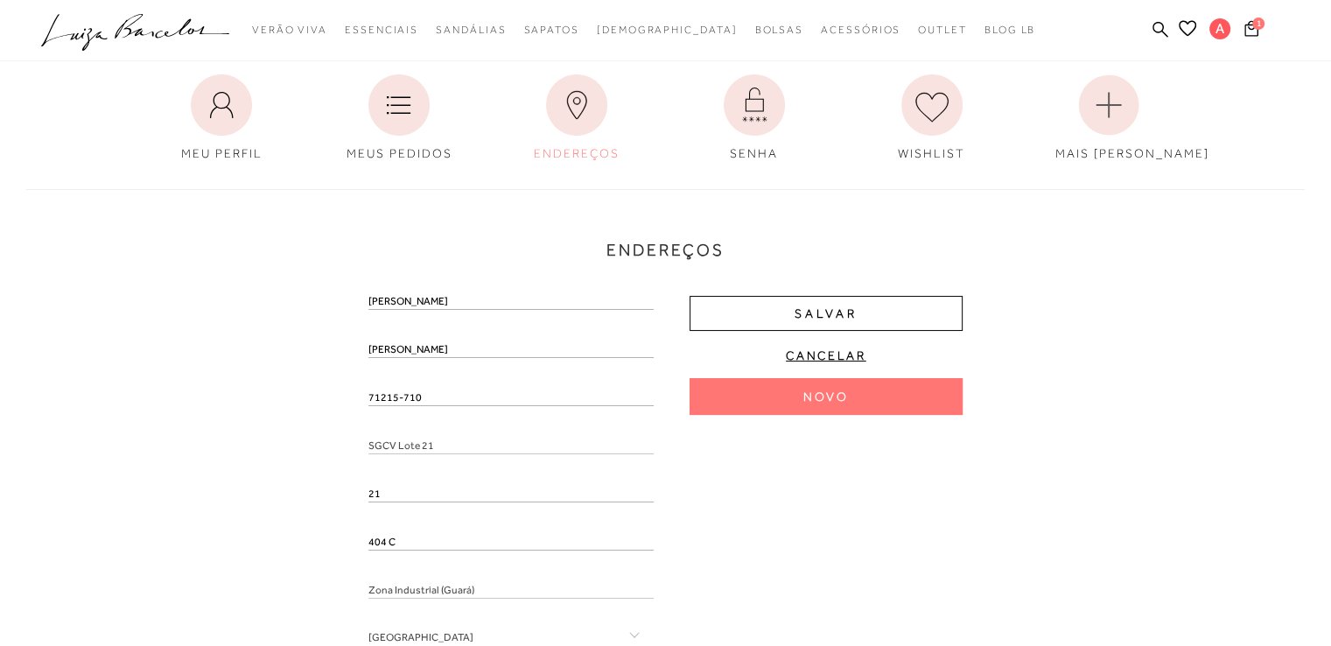
drag, startPoint x: 430, startPoint y: 403, endPoint x: 301, endPoint y: 381, distance: 131.3
click at [301, 381] on div "Endereços Endereço padrão [PERSON_NAME] SGCV Lote 21 , 21 , 404 C Zona Industri…" at bounding box center [665, 496] width 1304 height 651
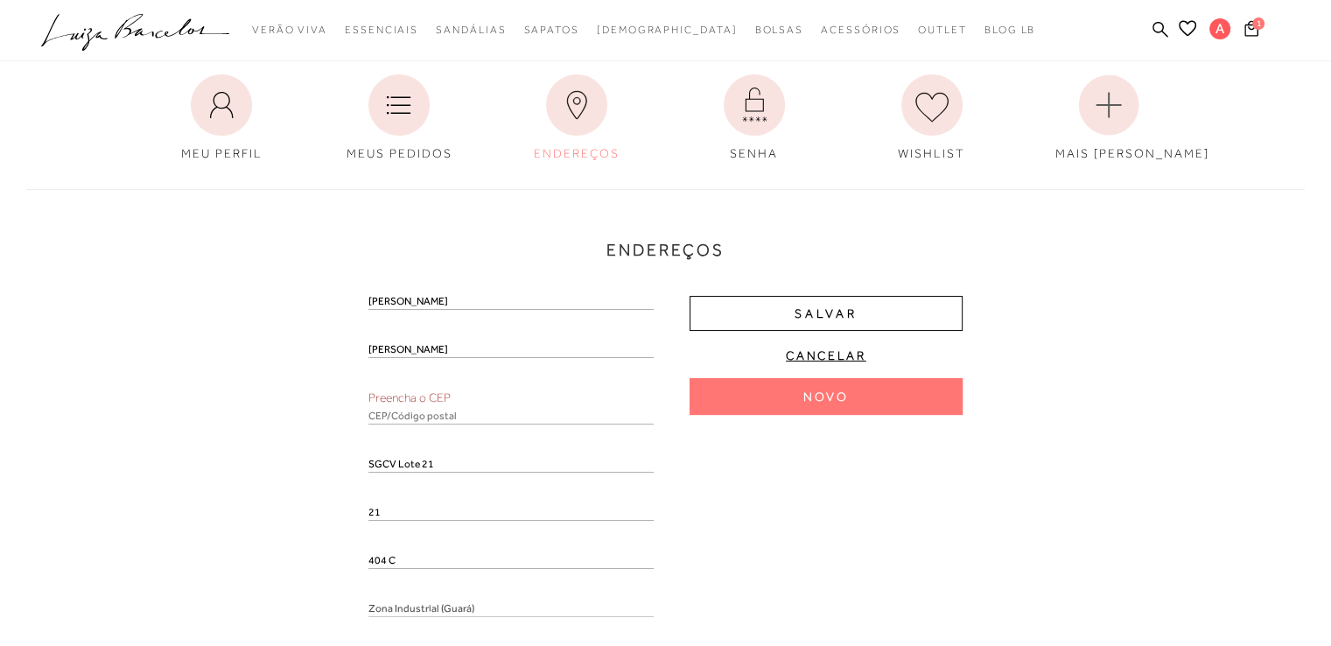
click at [405, 411] on input "text" at bounding box center [510, 415] width 285 height 17
paste input "71215-710"
type input "71215-710"
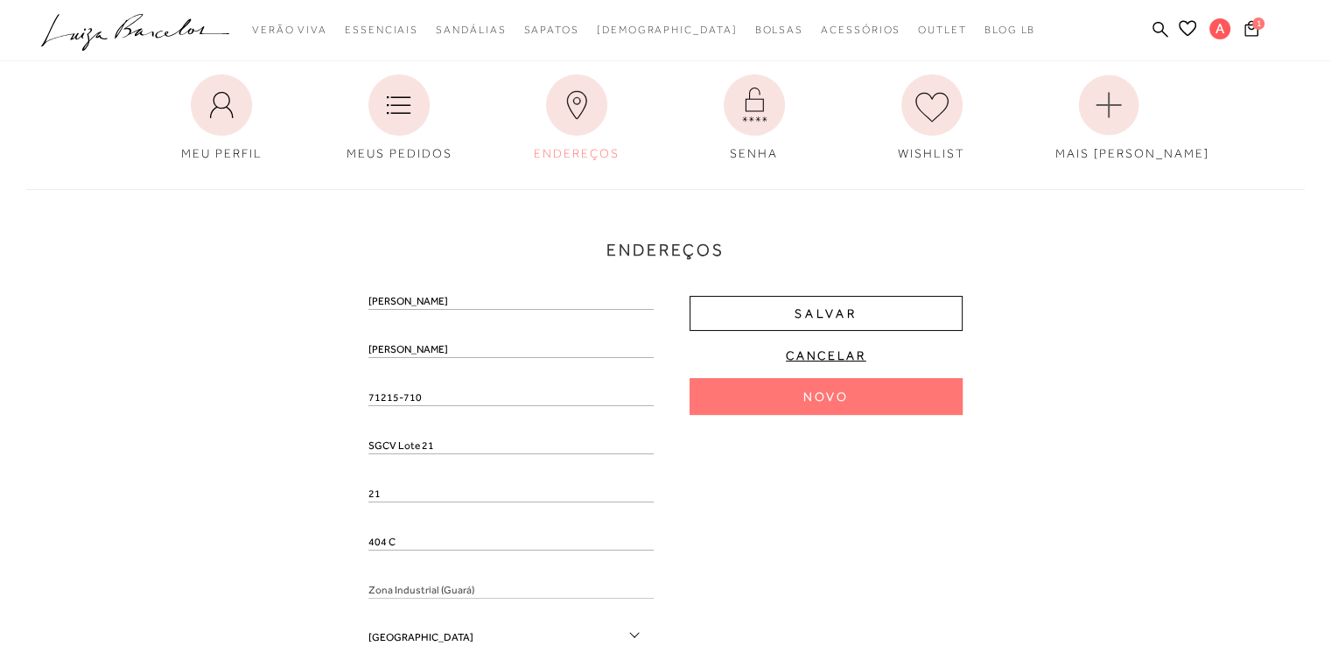
type input "Setor SQPS 102 Lote 21"
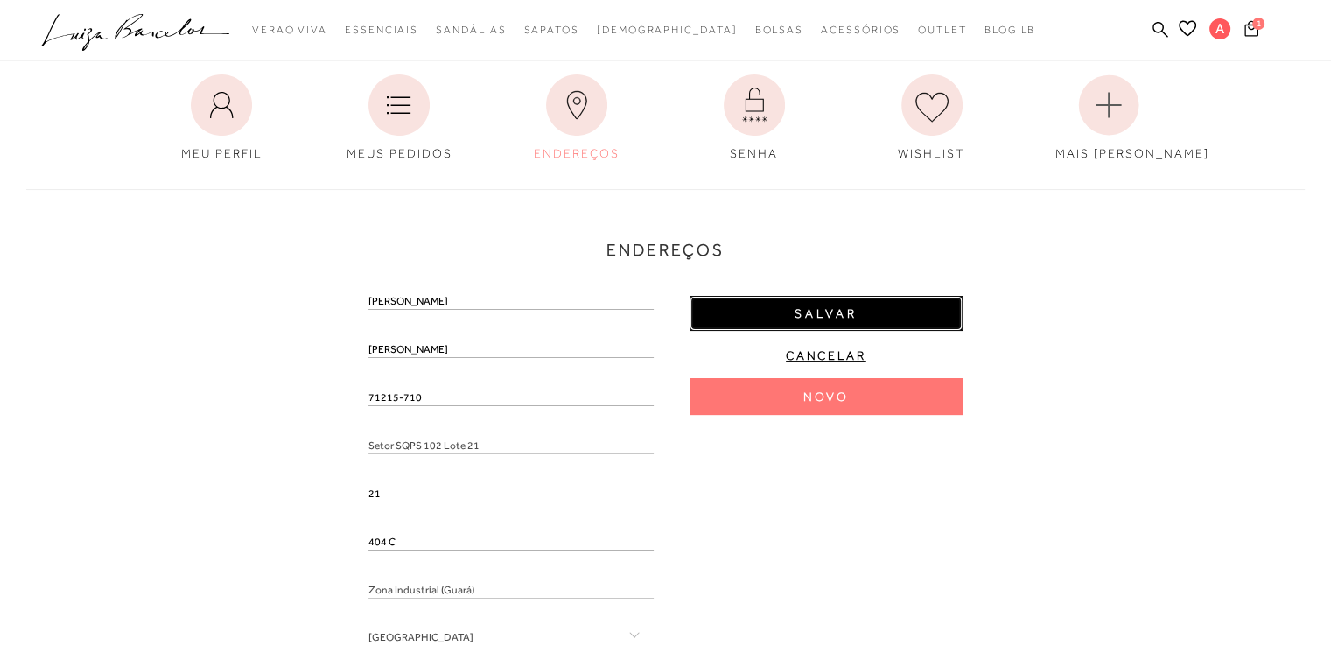
click at [833, 319] on span "Salvar" at bounding box center [825, 313] width 63 height 17
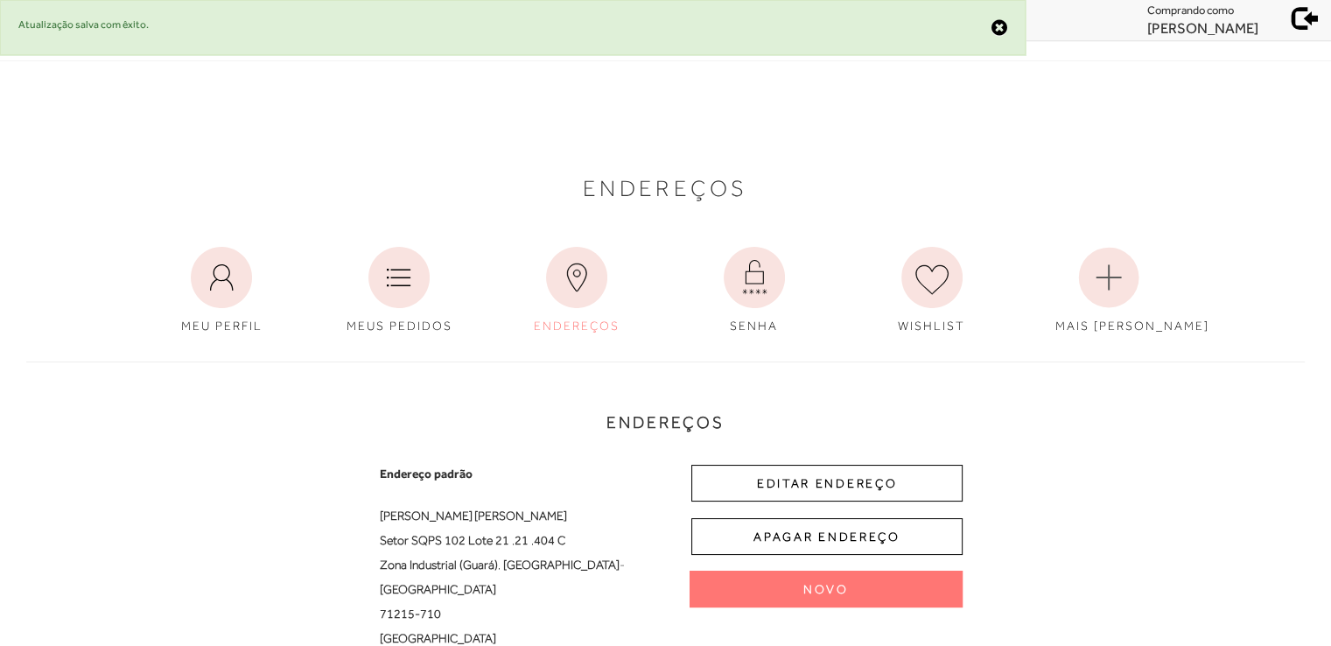
scroll to position [0, 0]
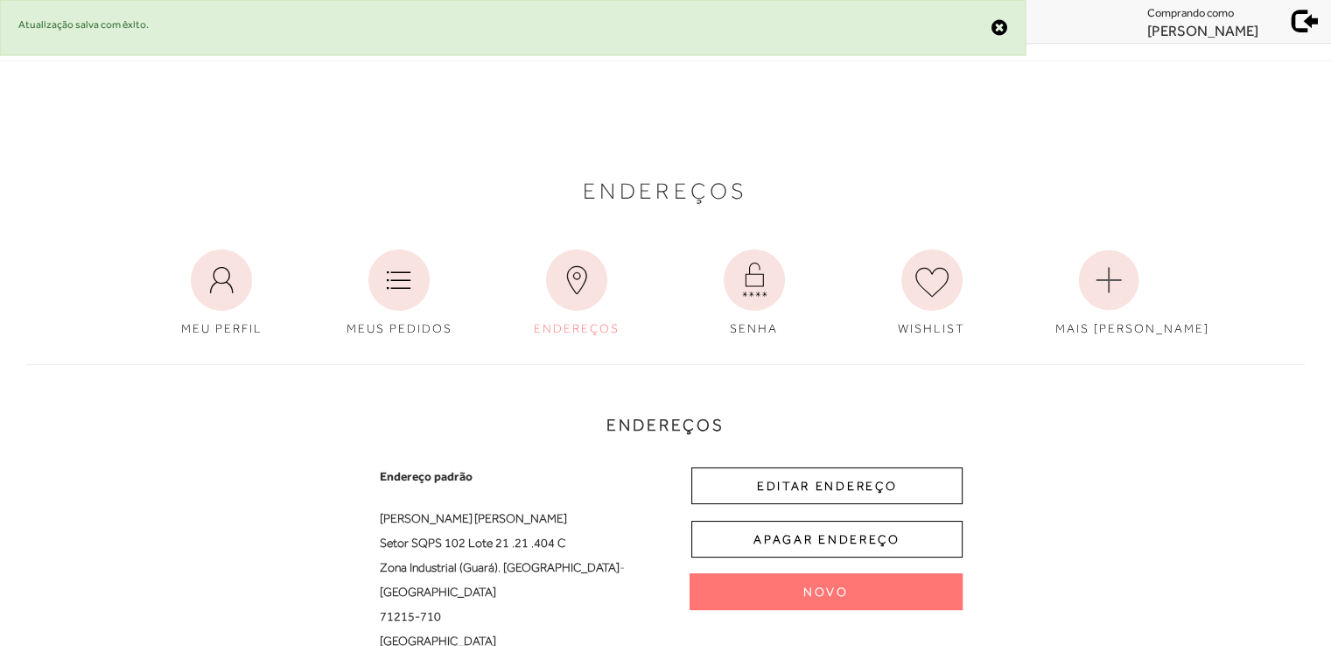
click at [1302, 31] on span at bounding box center [1305, 18] width 24 height 24
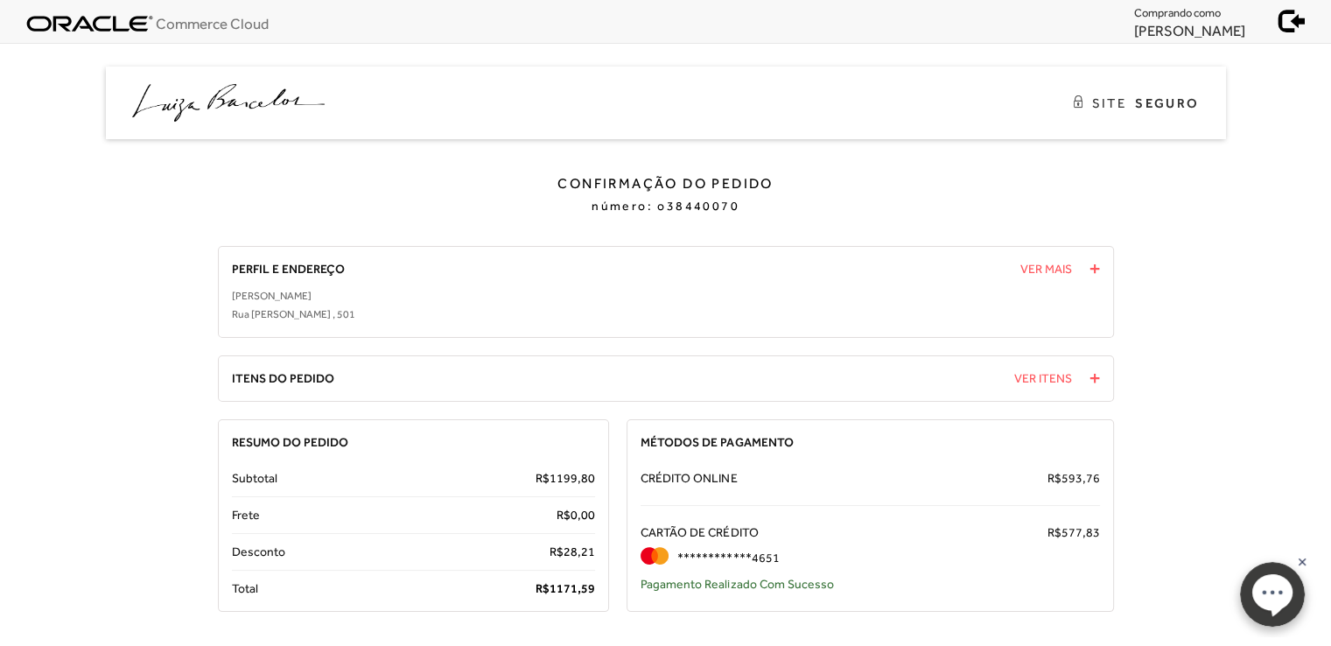
click at [702, 206] on span "o38440070" at bounding box center [698, 206] width 82 height 14
click at [701, 204] on span "o38440070" at bounding box center [698, 206] width 82 height 14
click at [689, 206] on span "o38440070" at bounding box center [698, 206] width 82 height 14
copy span "o38440070"
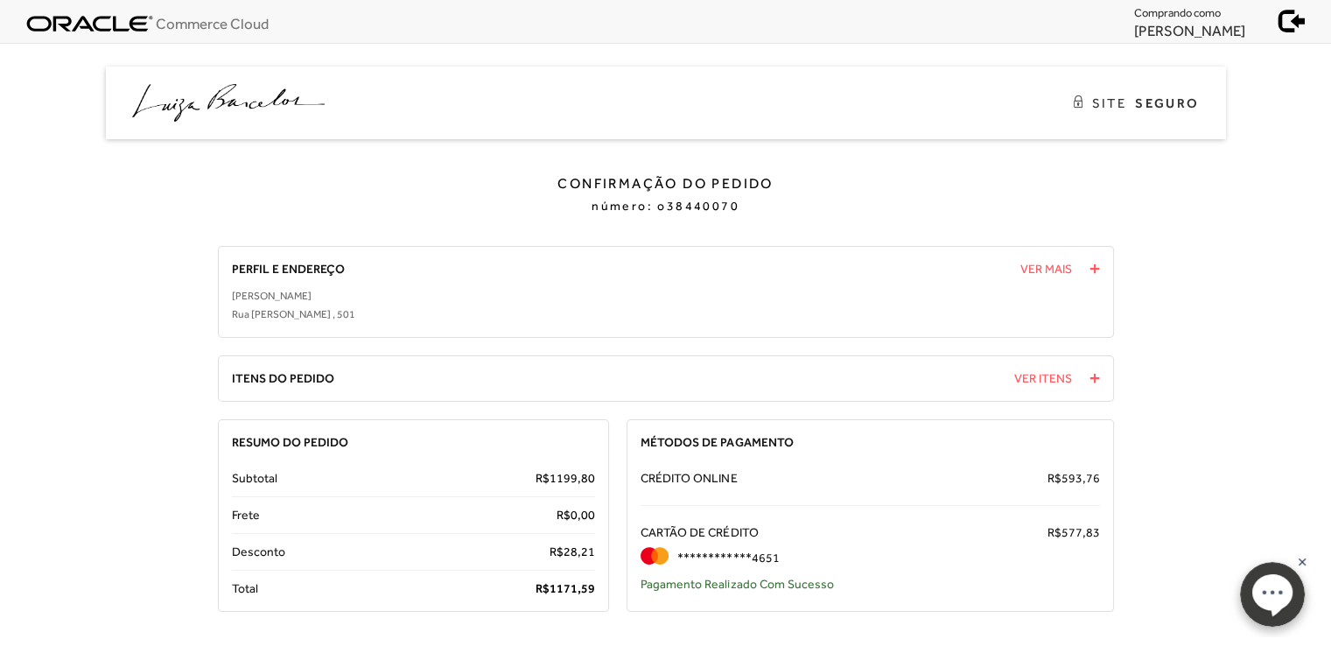
click at [558, 584] on span "1171," at bounding box center [564, 588] width 31 height 14
copy span "1171, 59"
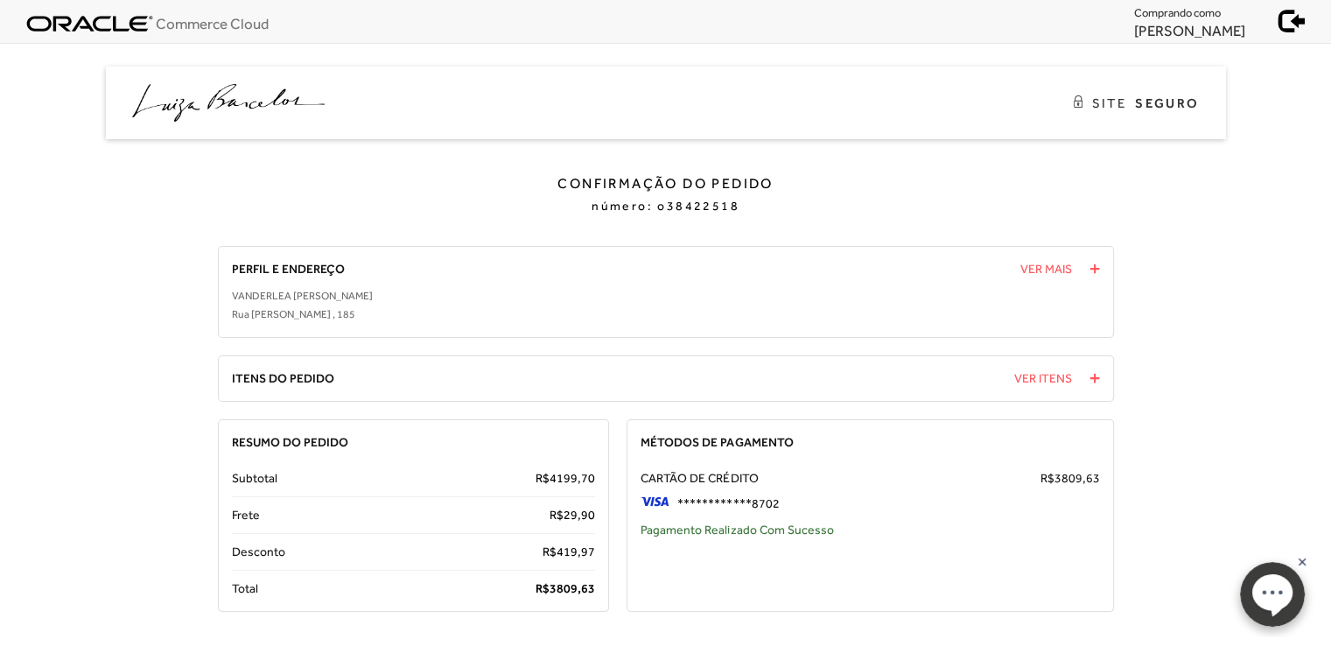
click at [575, 584] on span "3809," at bounding box center [564, 588] width 31 height 14
copy span "3809, 63"
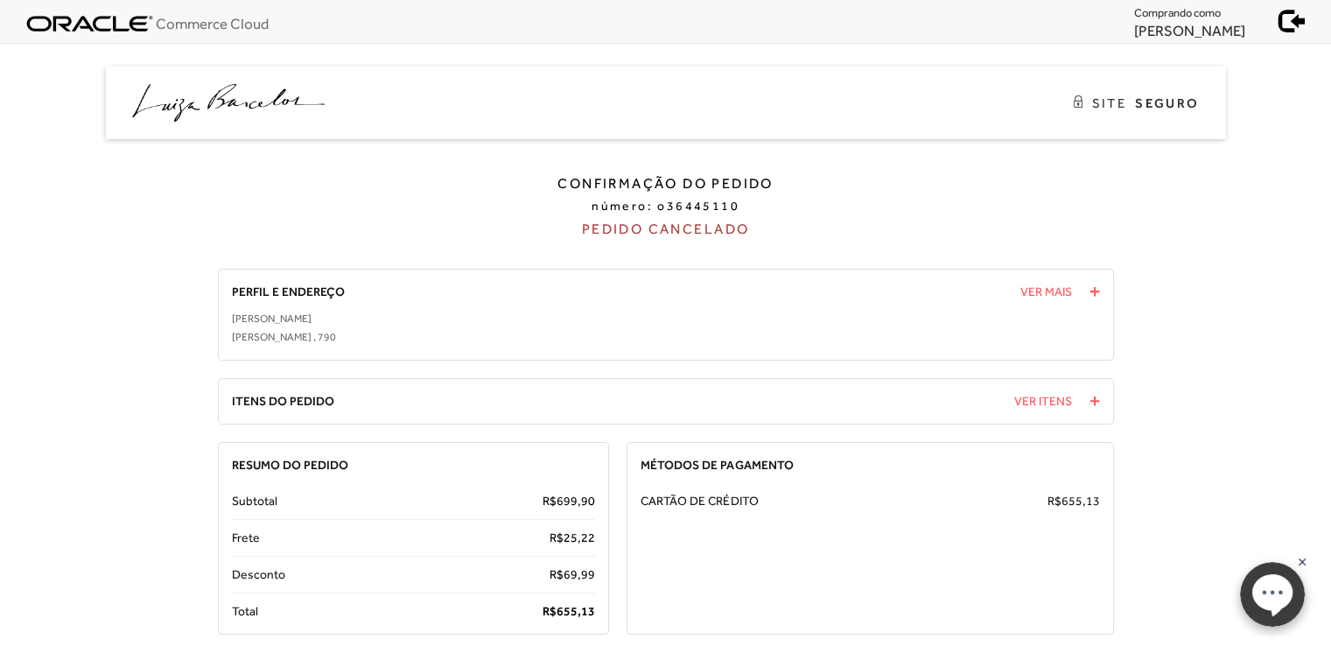
click at [686, 205] on span "o36445110" at bounding box center [698, 206] width 82 height 14
copy span "o36445110"
